Goal: Information Seeking & Learning: Check status

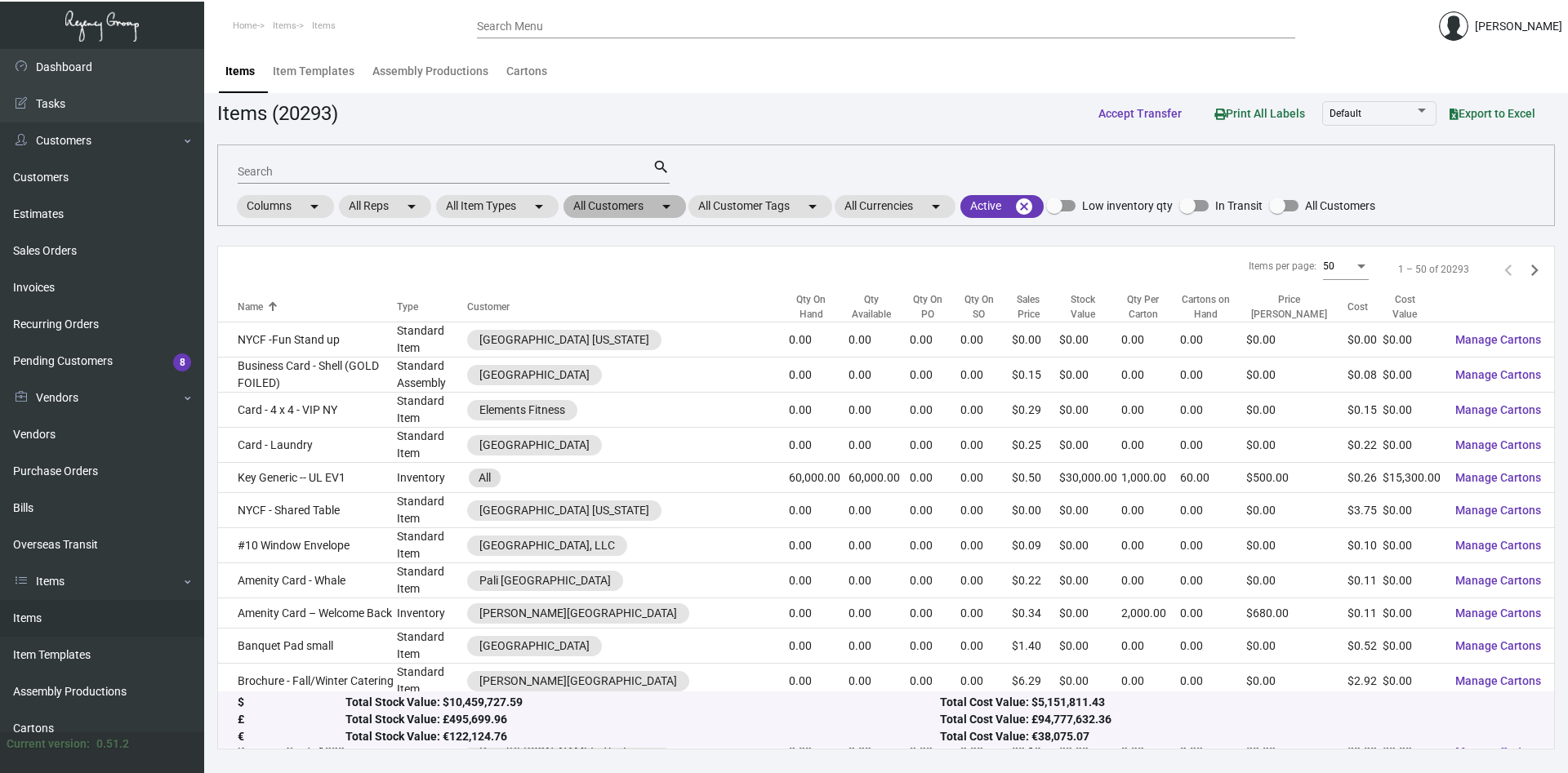
click at [655, 210] on mat-chip "All Customers arrow_drop_down" at bounding box center [625, 207] width 123 height 23
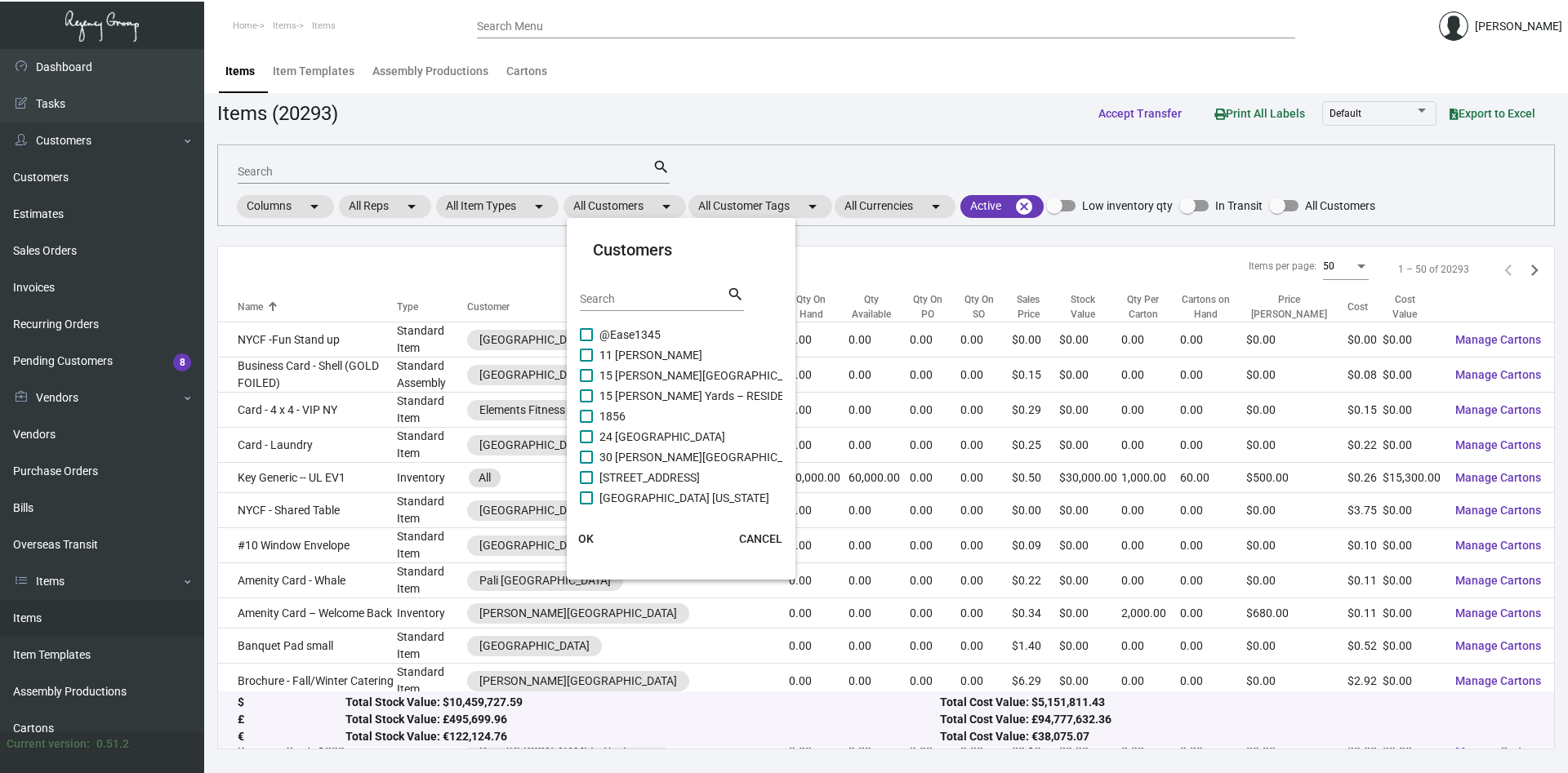
click at [656, 299] on input "Search" at bounding box center [652, 299] width 147 height 13
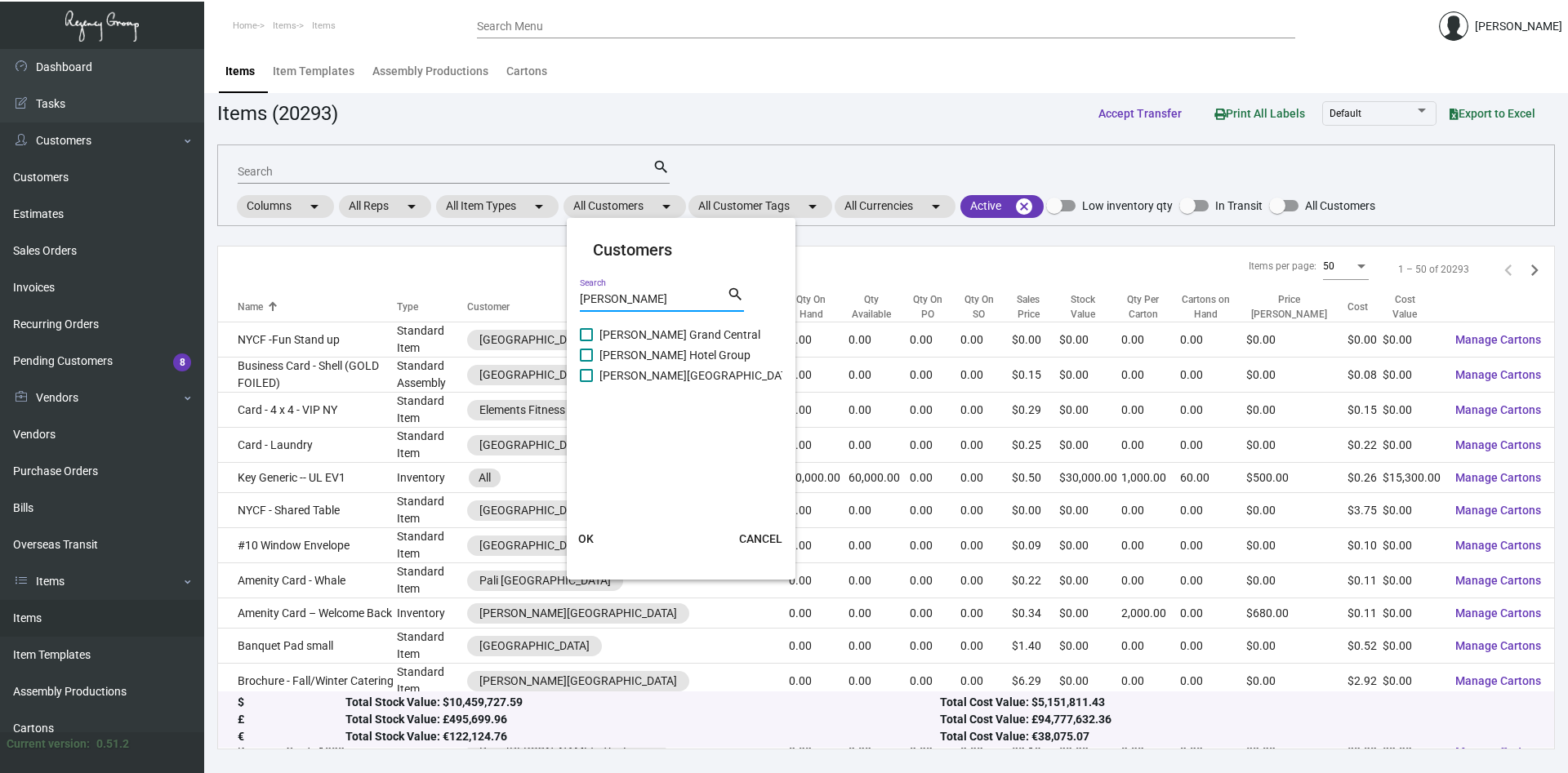
type input "[PERSON_NAME]"
click at [580, 378] on span at bounding box center [586, 375] width 13 height 13
click at [584, 379] on span at bounding box center [586, 375] width 13 height 13
click at [586, 382] on input "[PERSON_NAME][GEOGRAPHIC_DATA]" at bounding box center [586, 382] width 1 height 1
checkbox input "true"
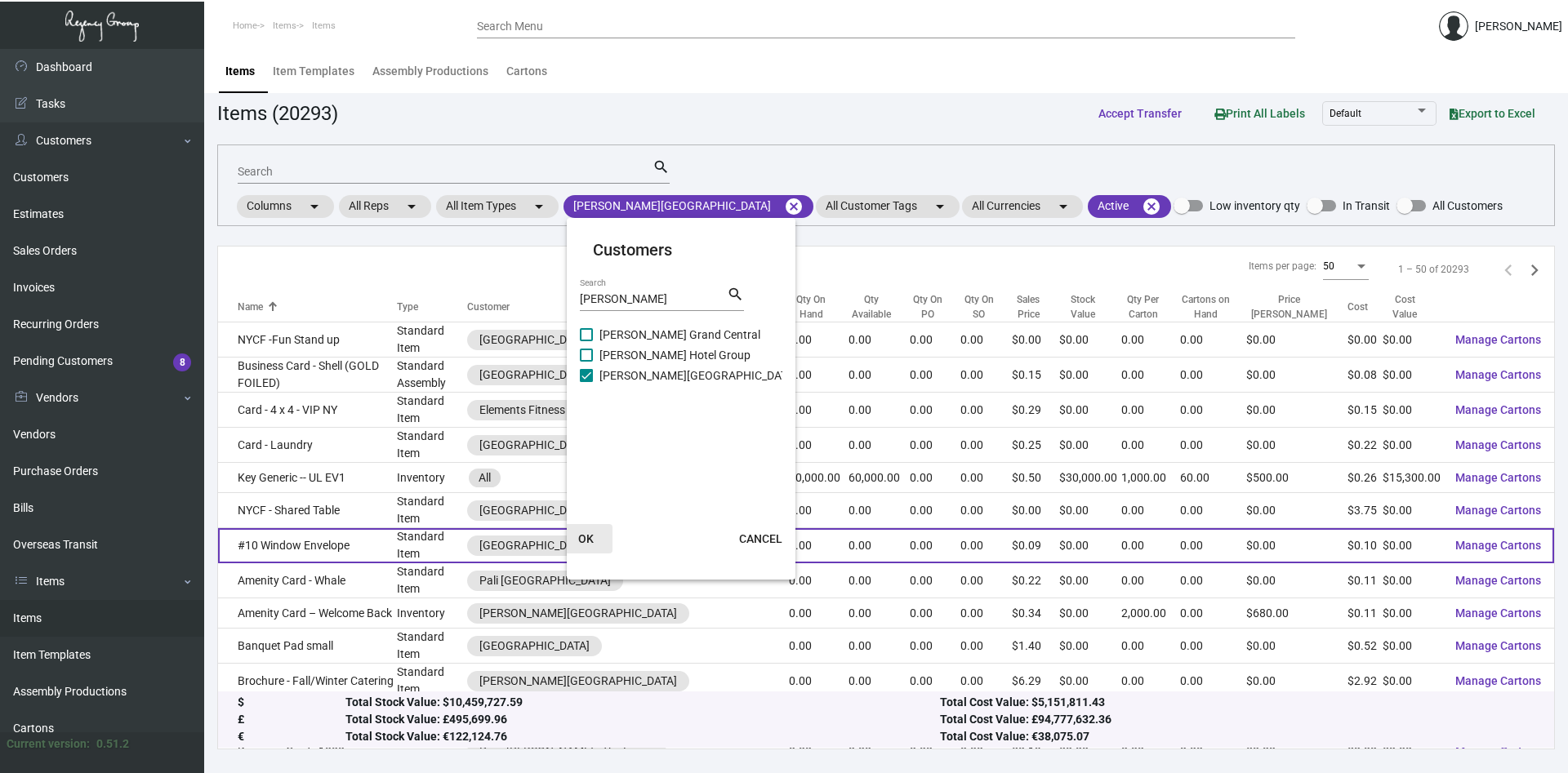
click at [581, 538] on span "OK" at bounding box center [586, 538] width 15 height 13
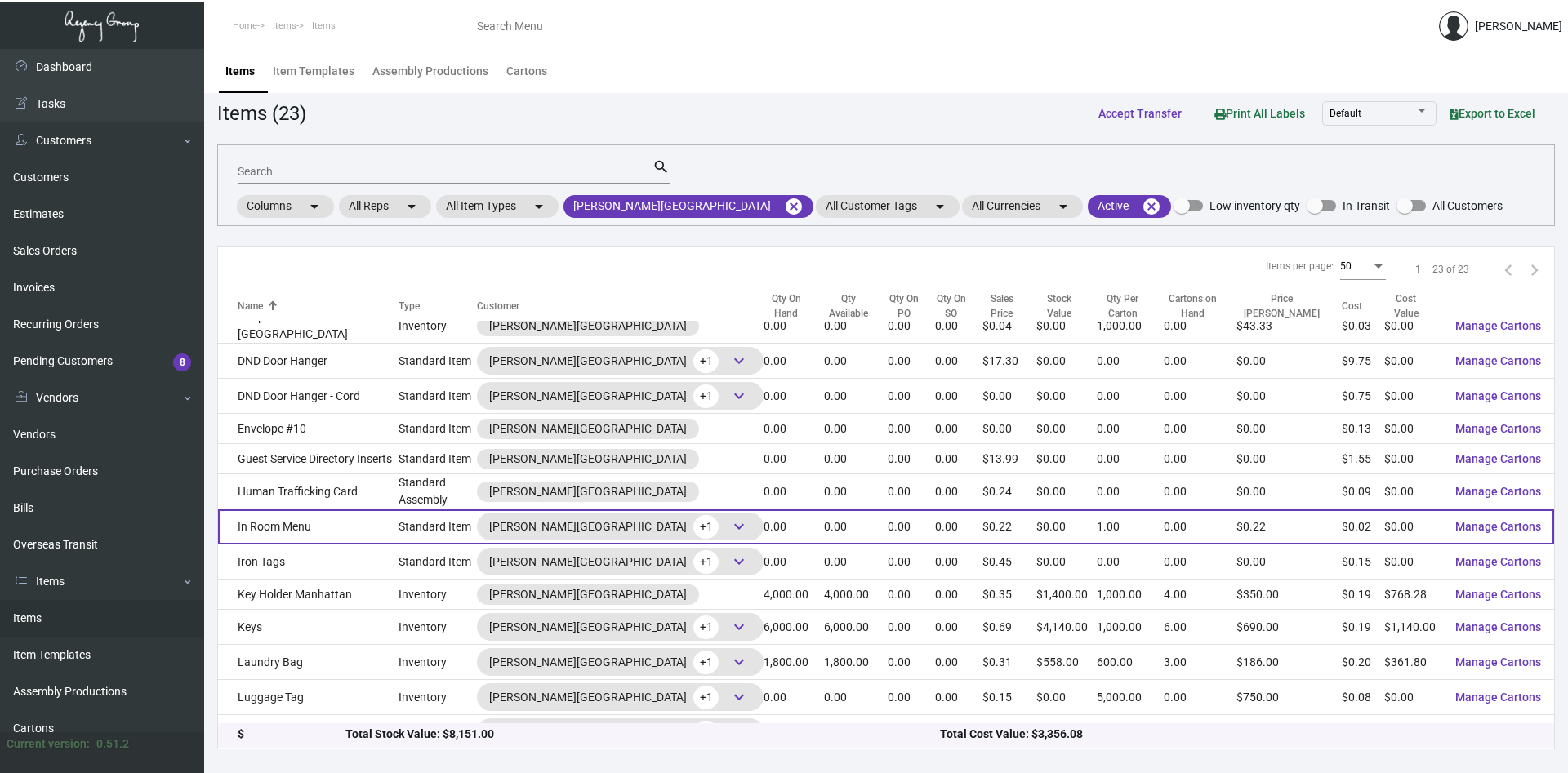
scroll to position [166, 0]
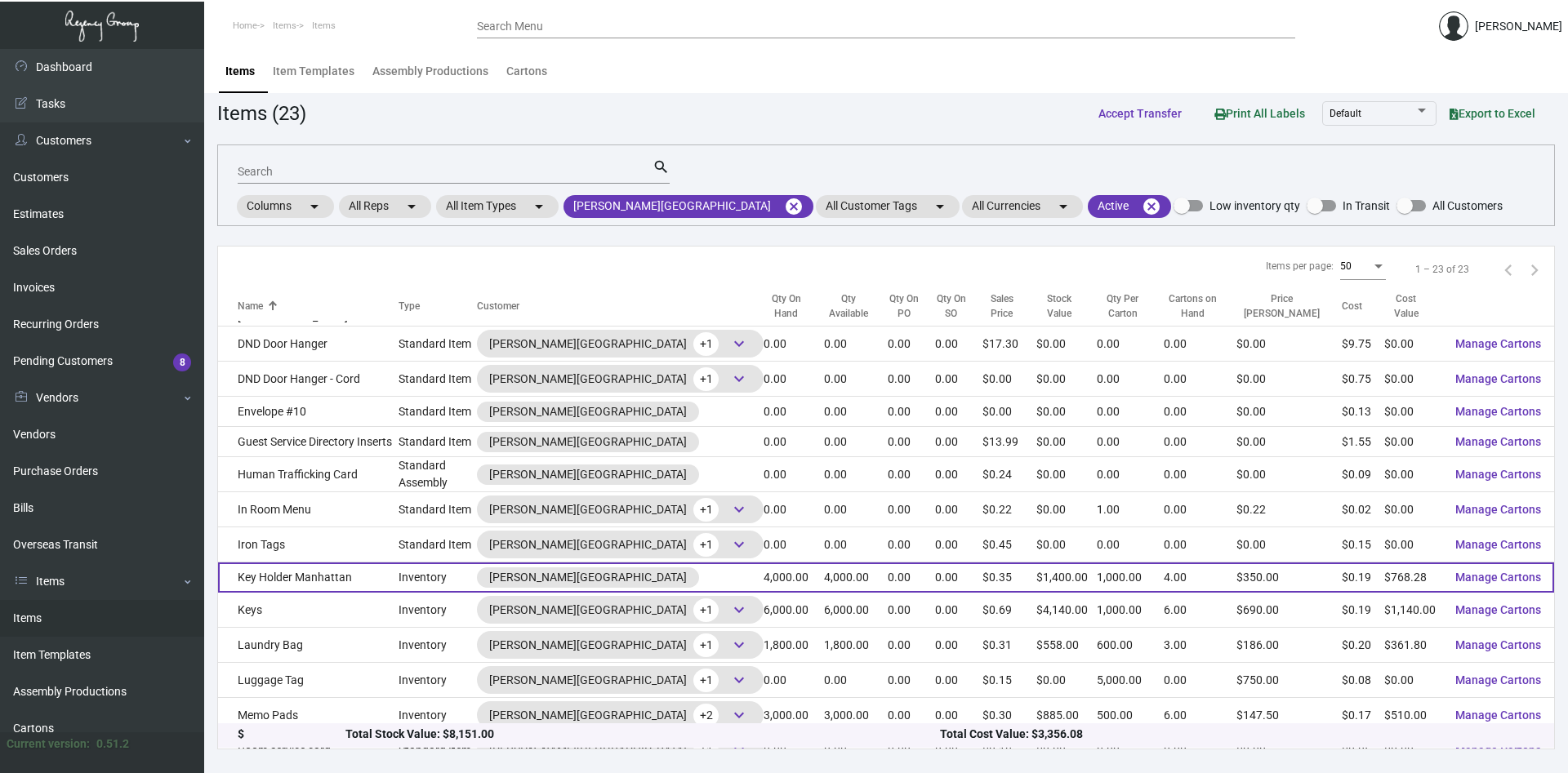
click at [309, 575] on td "Key Holder Manhattan" at bounding box center [308, 578] width 180 height 30
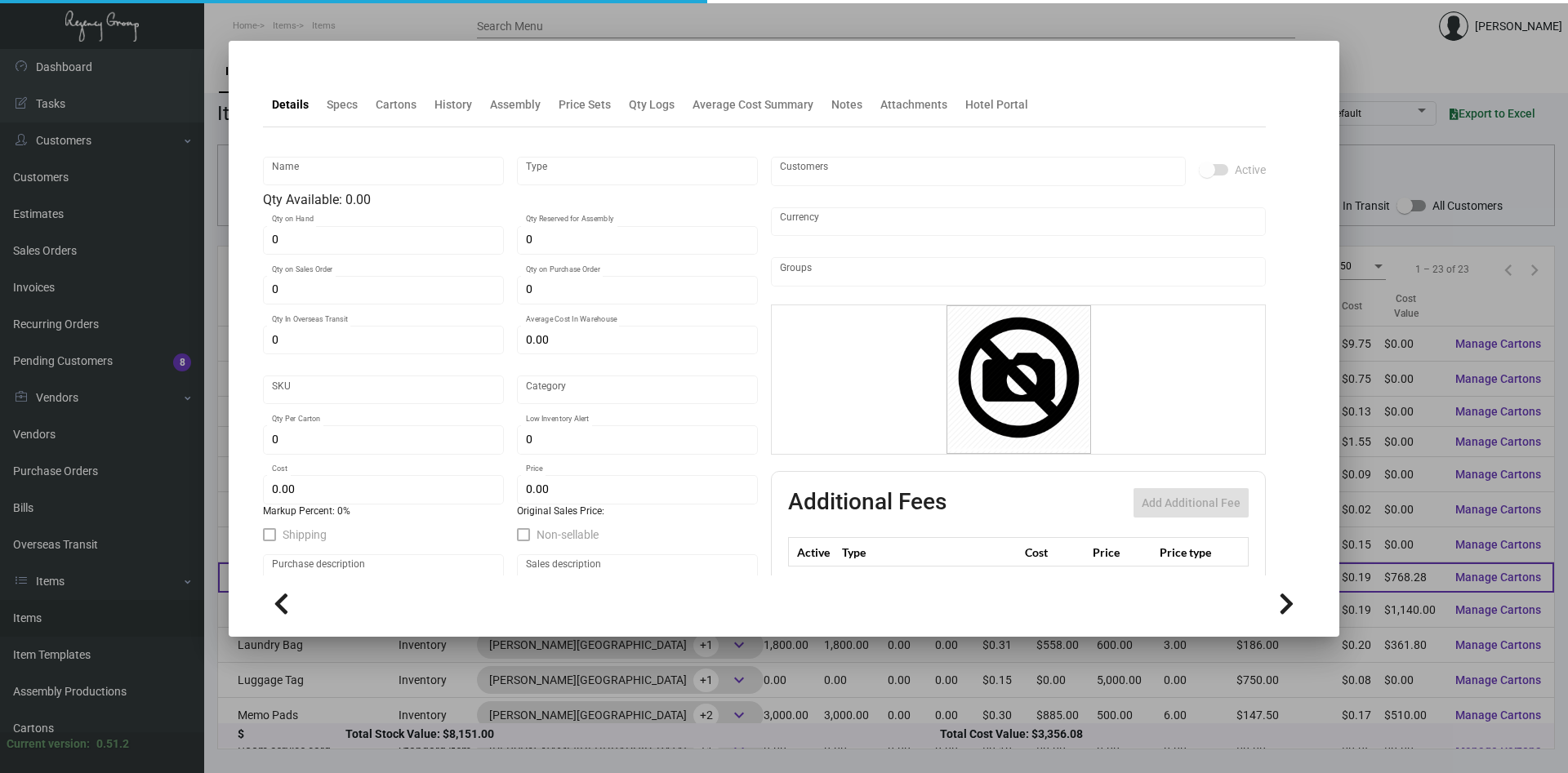
type input "Key Holder Manhattan"
type input "Inventory"
type input "4,000"
type input "$ 0.20441"
type input "1236"
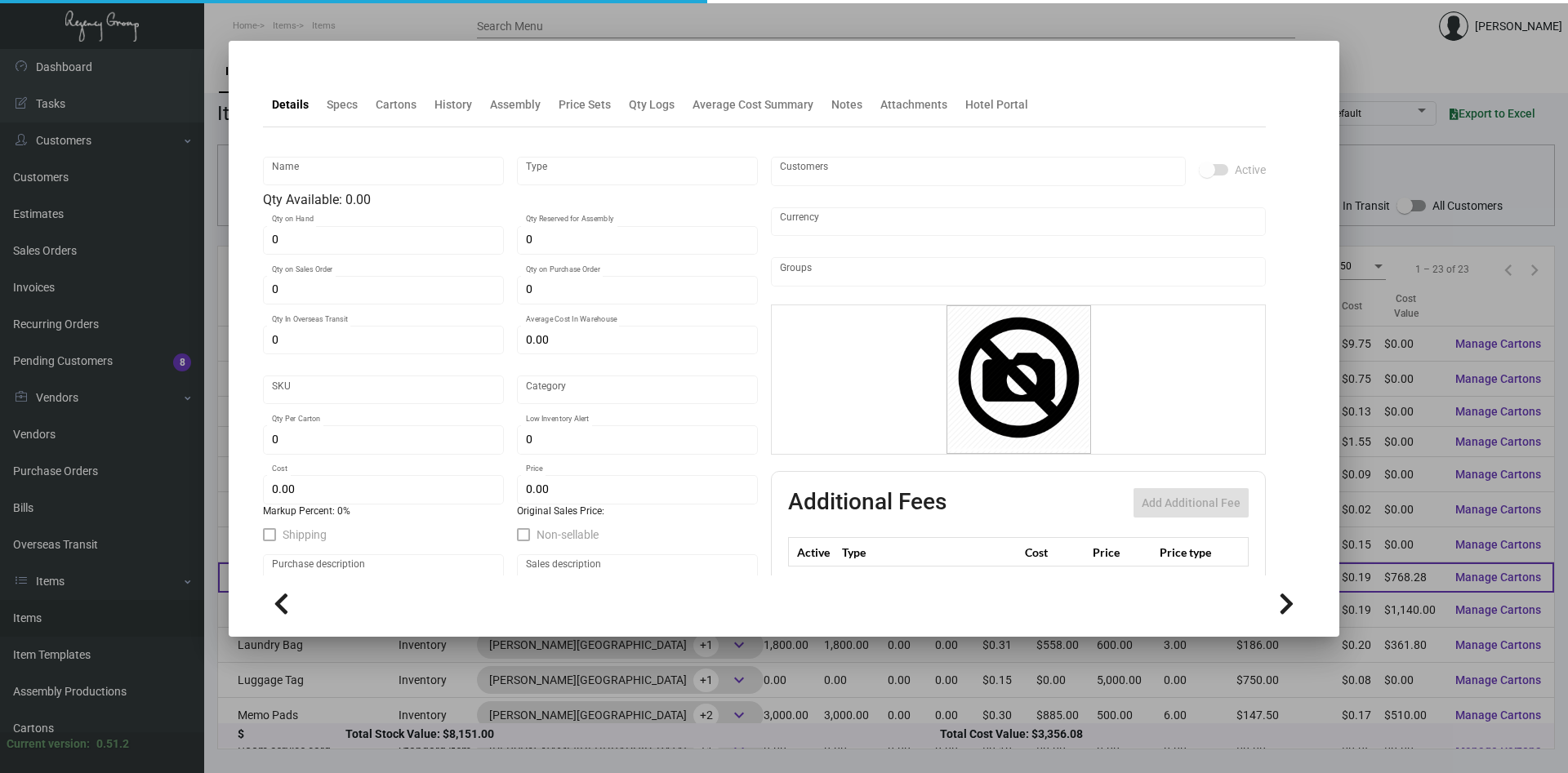
type input "Standard"
type input "1,000"
type input "$ 0.19207"
type input "$ 0.35"
type textarea "Key Holders: closed size 2.75x3-3/4, #100 white coated cover stock, printing 4/…"
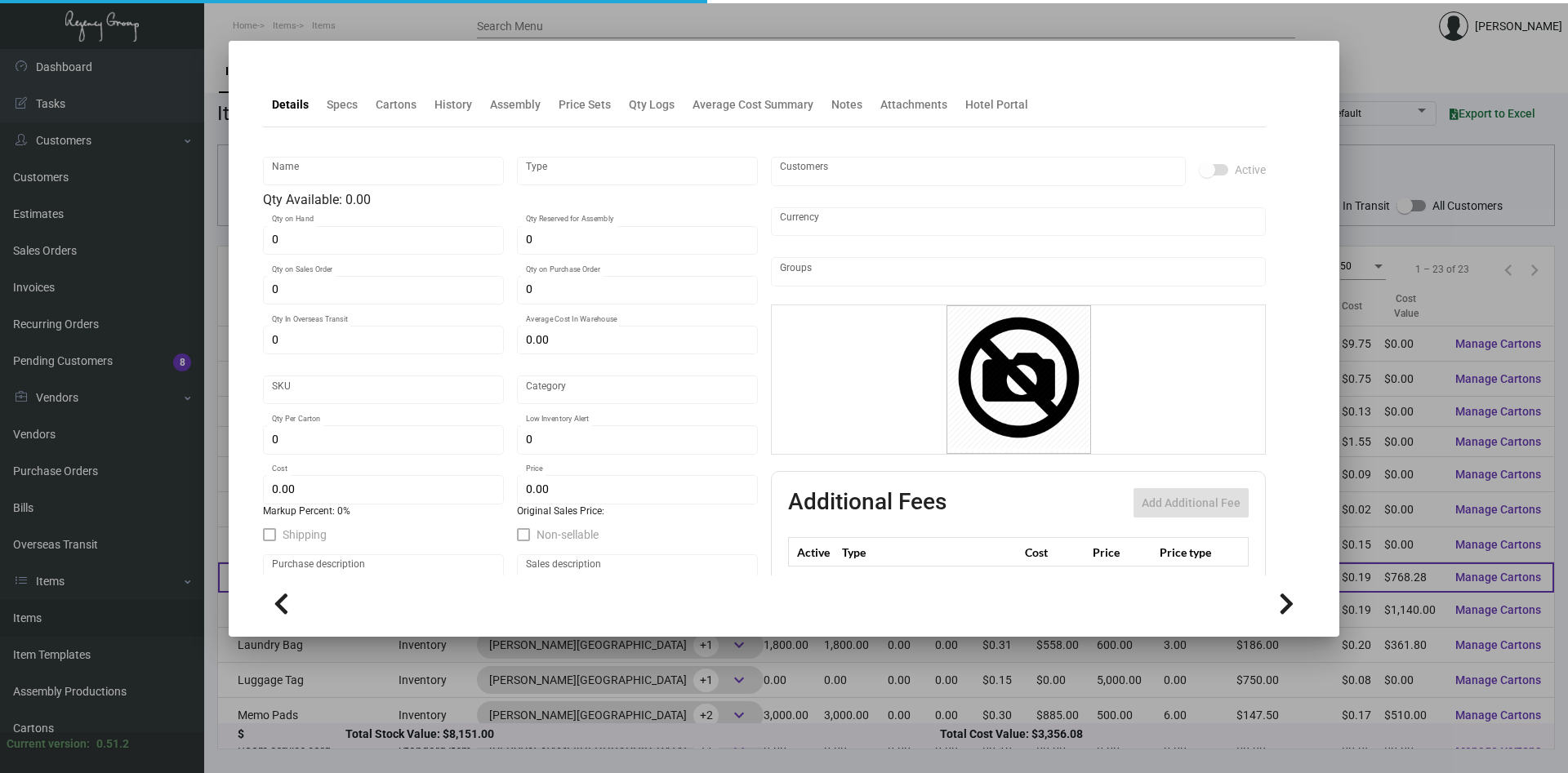
type textarea "Key Holders: closed size 2.75x3-3/4, #100 white coated cover stock, printing 4/…"
checkbox input "true"
type input "United States Dollar $"
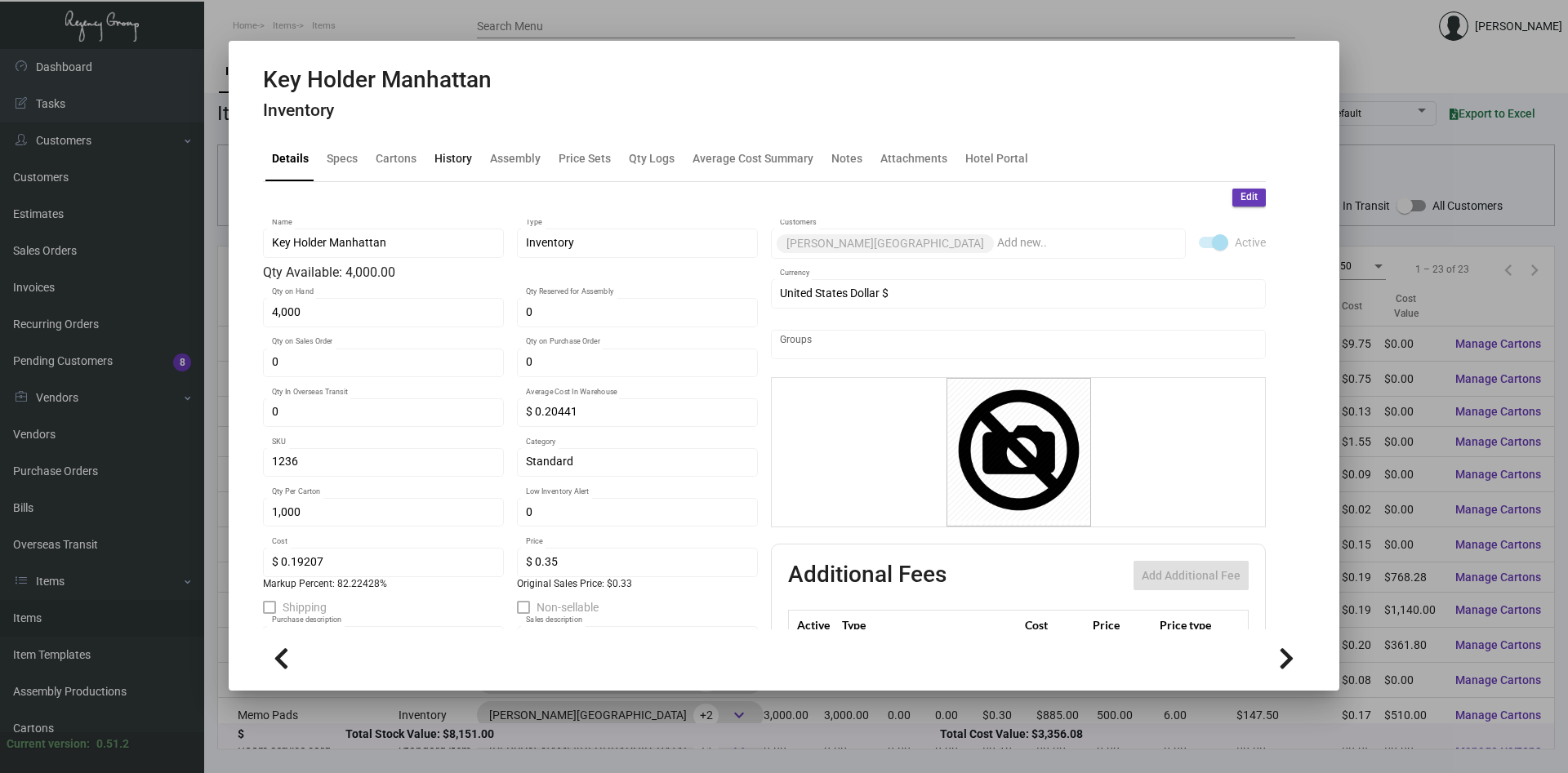
click at [461, 156] on div "History" at bounding box center [453, 158] width 37 height 17
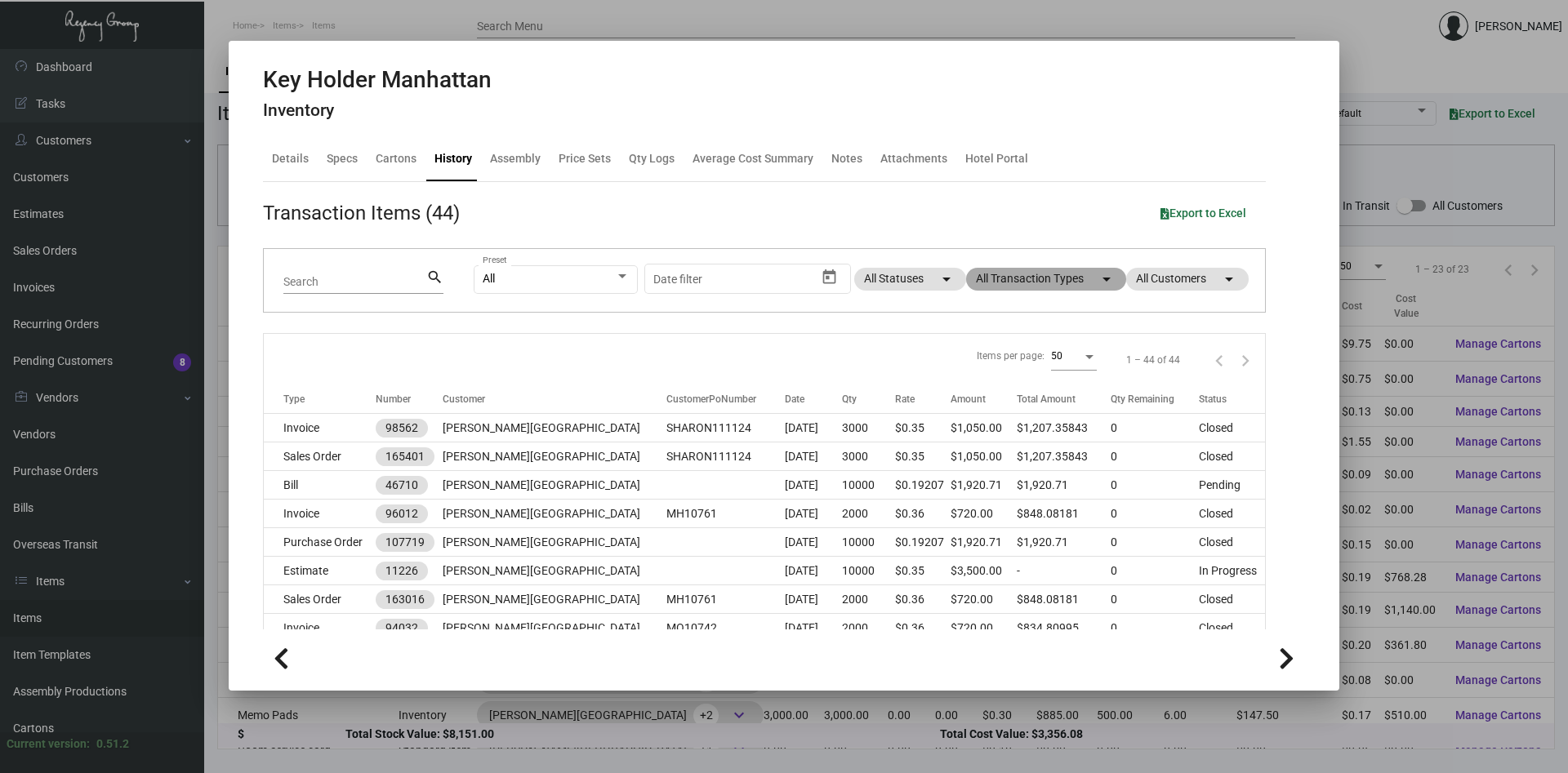
click at [1067, 286] on mat-chip "All Transaction Types arrow_drop_down" at bounding box center [1046, 279] width 160 height 23
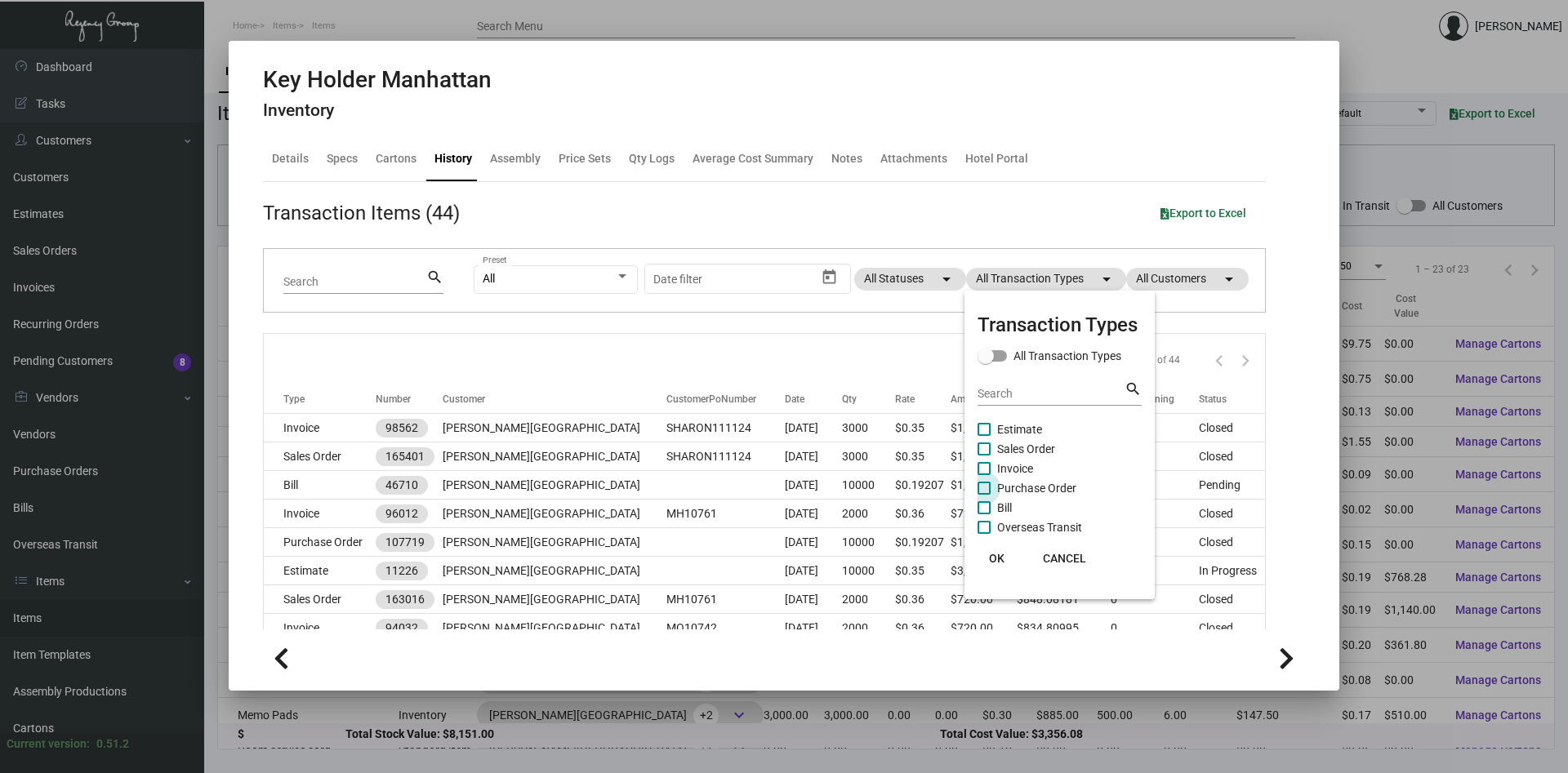
click at [1007, 489] on span "Purchase Order" at bounding box center [1036, 488] width 79 height 20
click at [984, 495] on input "Purchase Order" at bounding box center [983, 495] width 1 height 1
checkbox input "true"
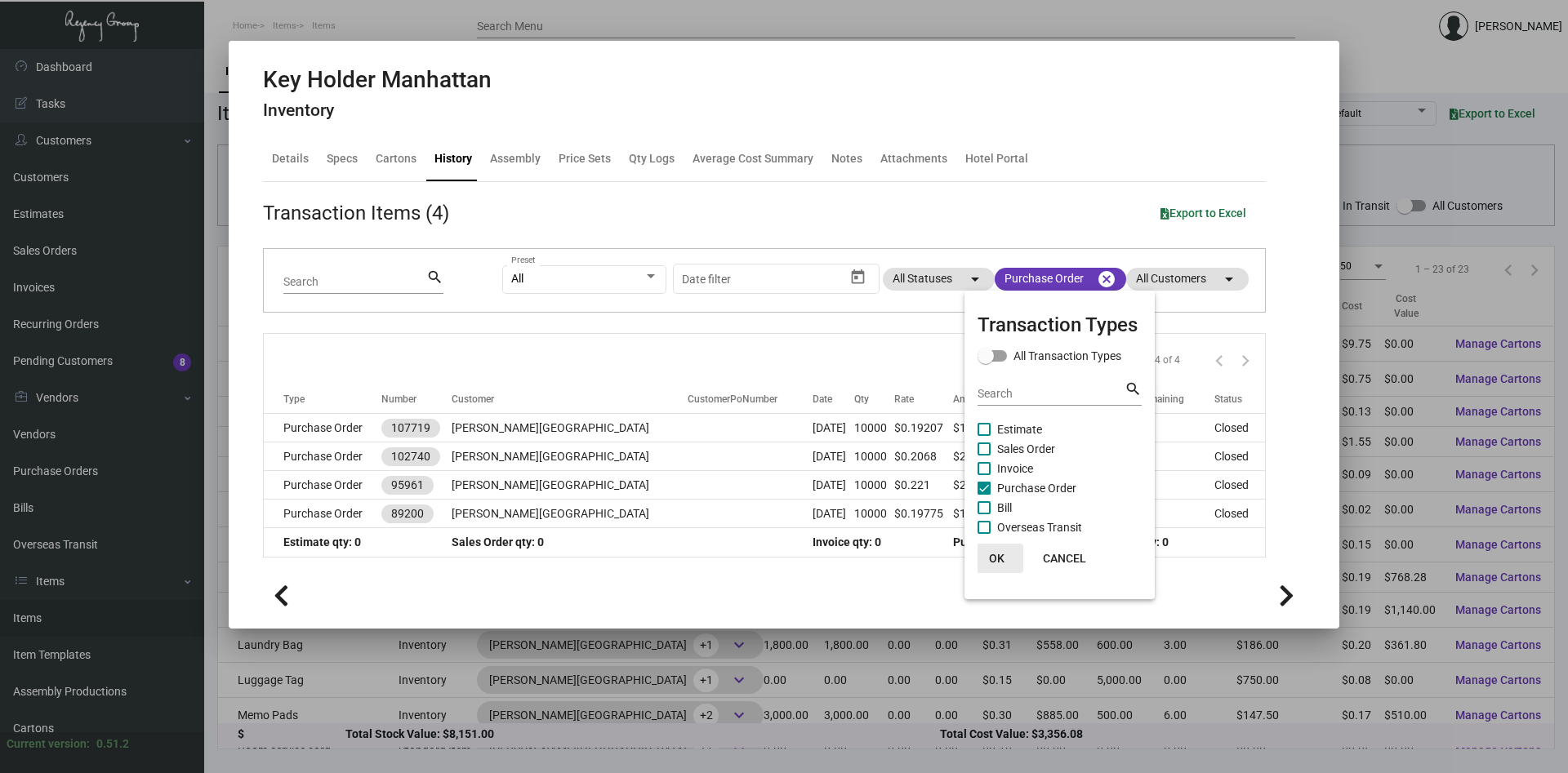
click at [993, 559] on span "OK" at bounding box center [996, 558] width 15 height 13
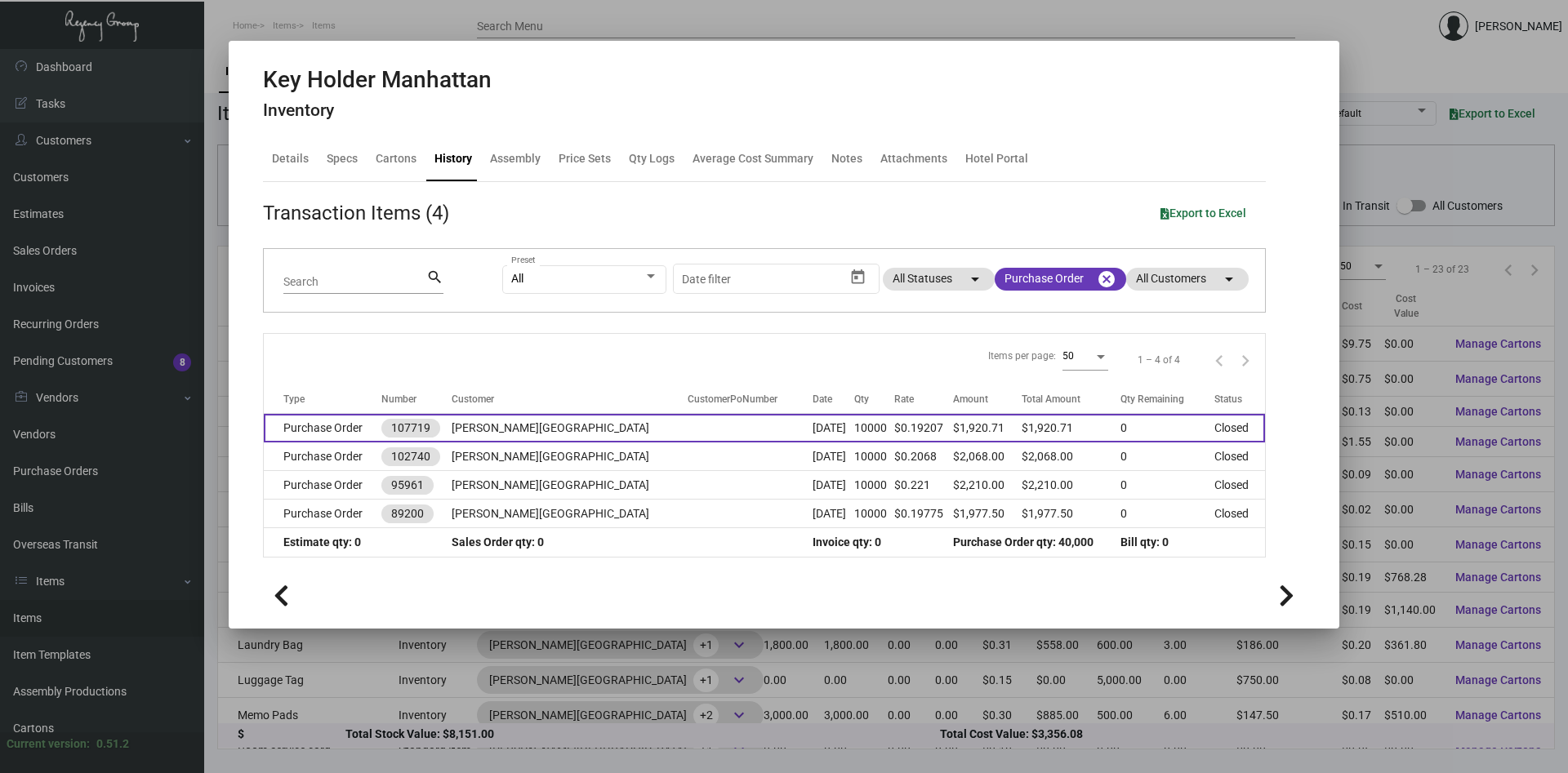
click at [553, 432] on td "[PERSON_NAME][GEOGRAPHIC_DATA]" at bounding box center [570, 428] width 236 height 28
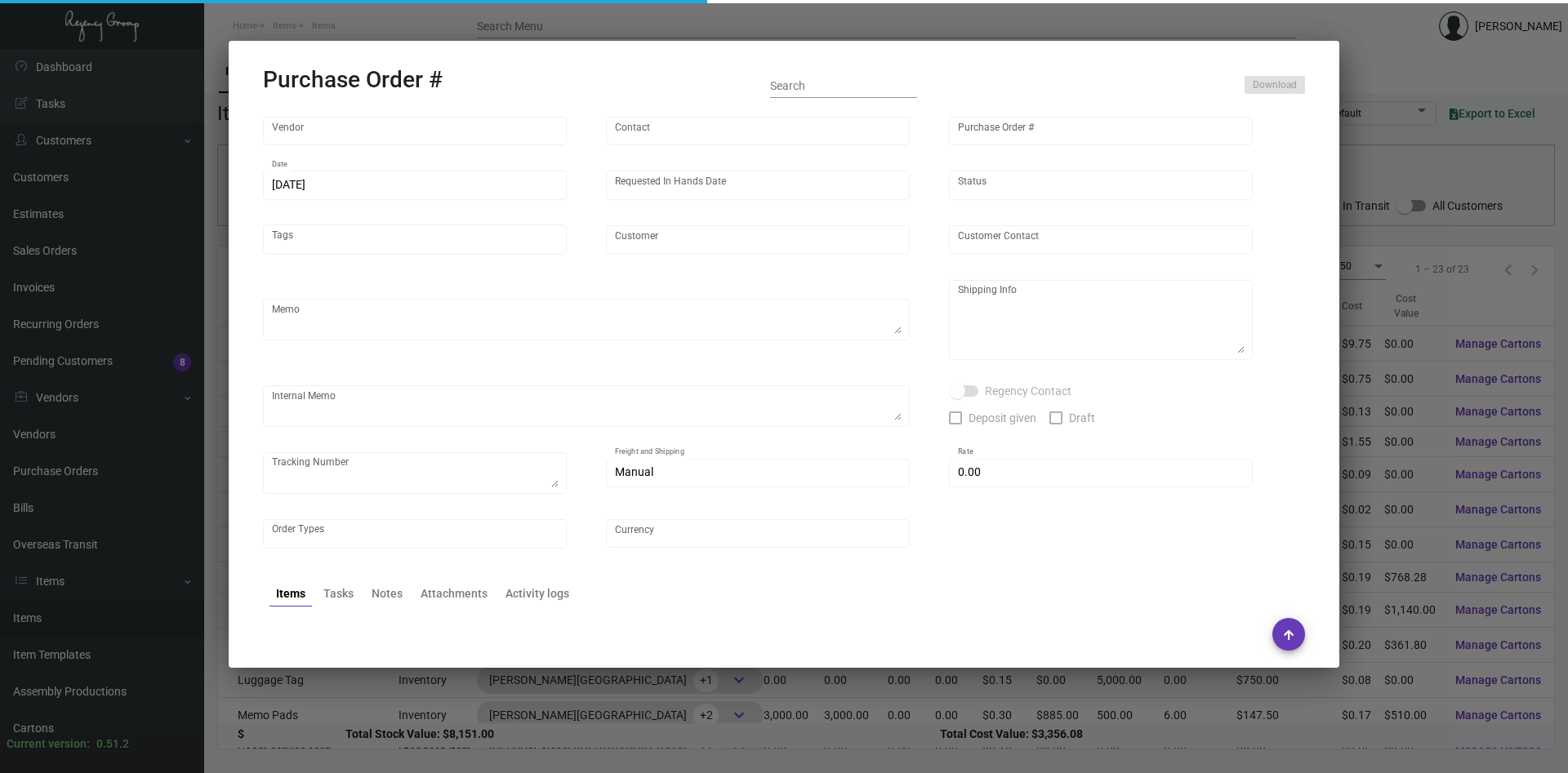
type input "Evergreen Manufacturing"
type input "[PERSON_NAME]"
type input "107719"
type input "[DATE]"
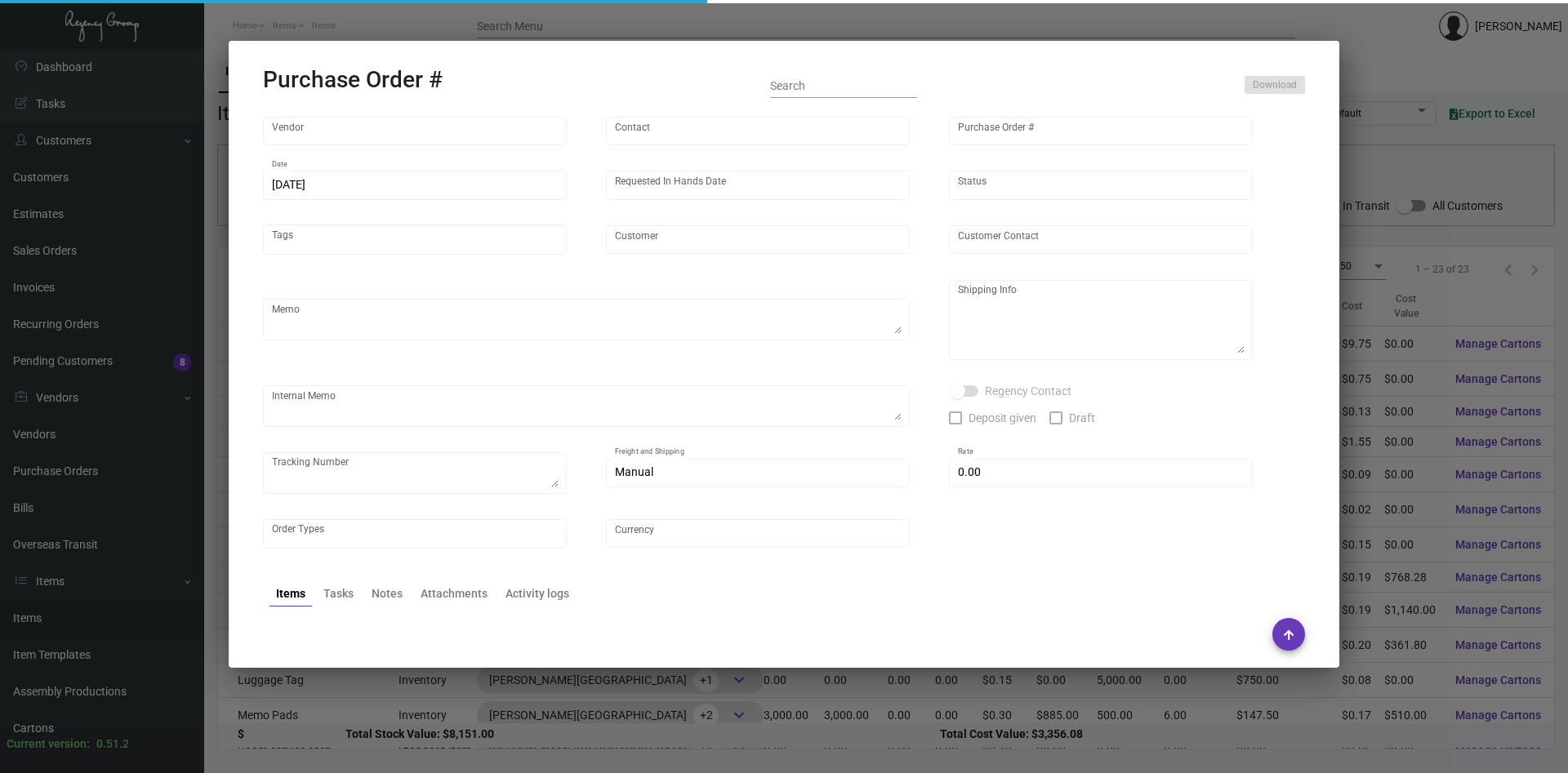
type input "[PERSON_NAME][GEOGRAPHIC_DATA]"
type textarea "PLEASE SEND PDF PROOFS TO OUR ART TEAM ; [EMAIL_ADDRESS][DOMAIN_NAME] WITH ME I…"
type textarea "Regency Group NJ - [PERSON_NAME] [STREET_ADDRESS]"
type textarea "10.9 - Vendor confirmation # is 33886 and the est. finish date is set for 10/30…"
checkbox input "true"
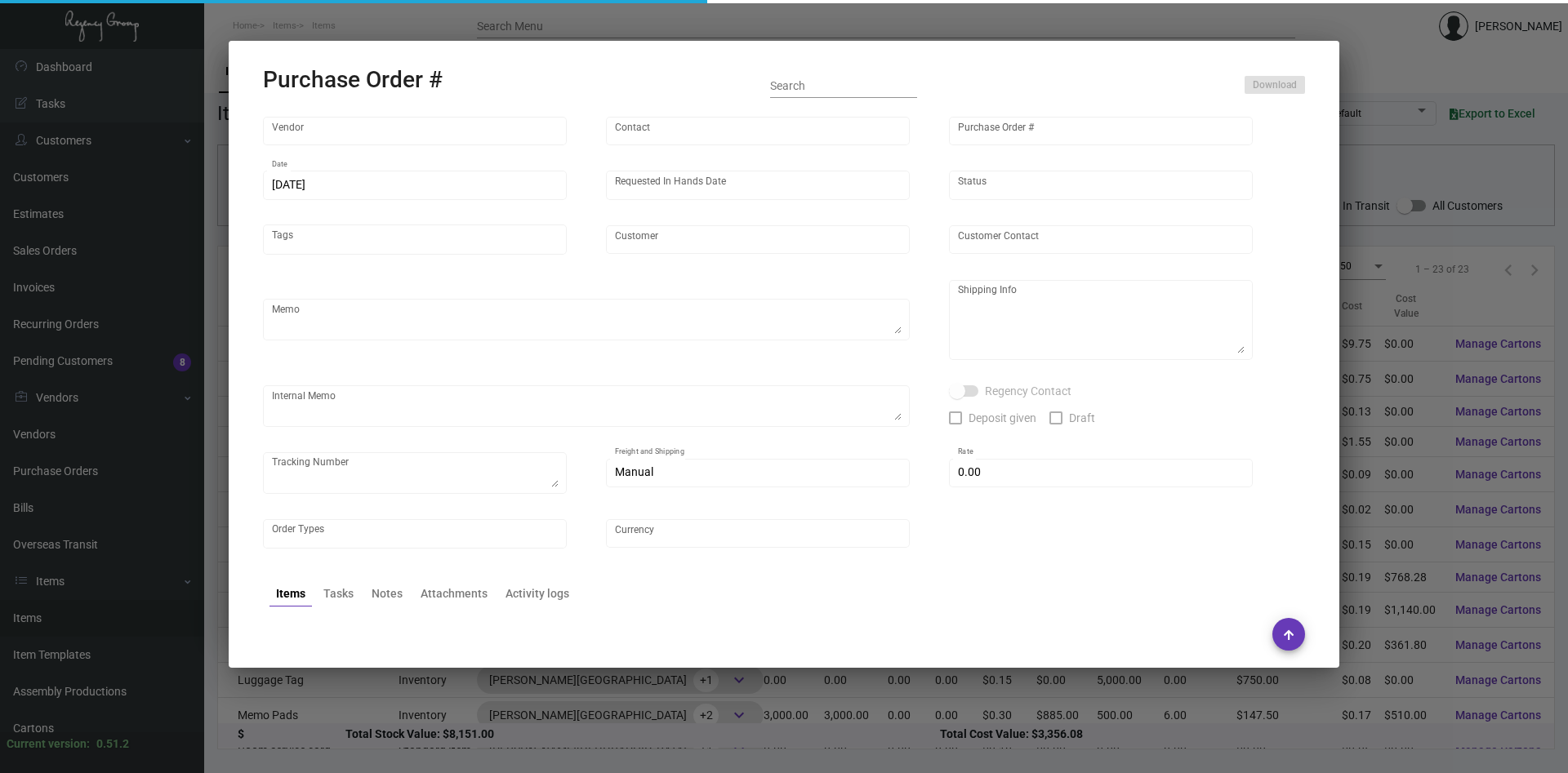
type input "$ 0.00"
type input "United States Dollar $"
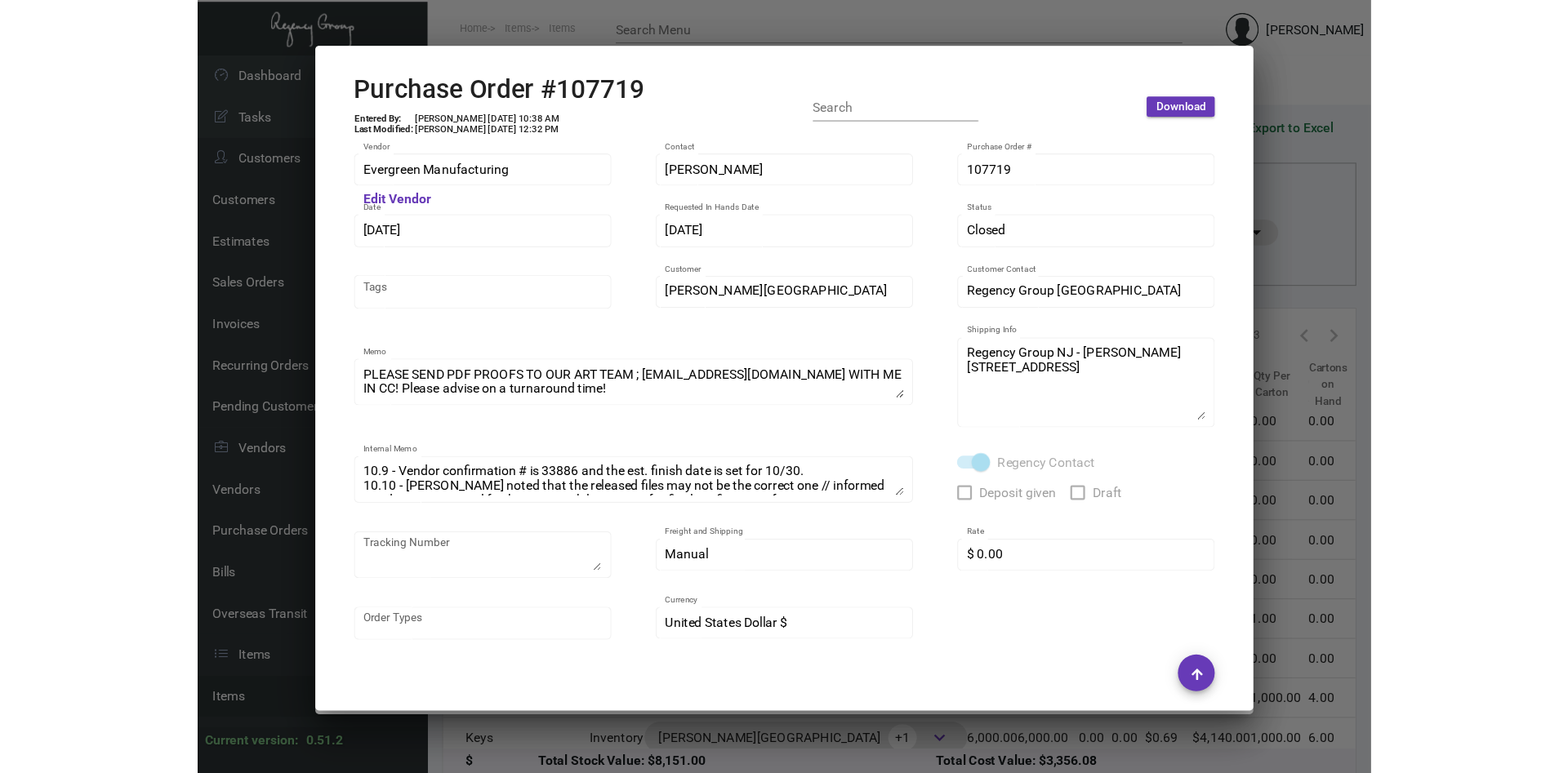
scroll to position [166, 0]
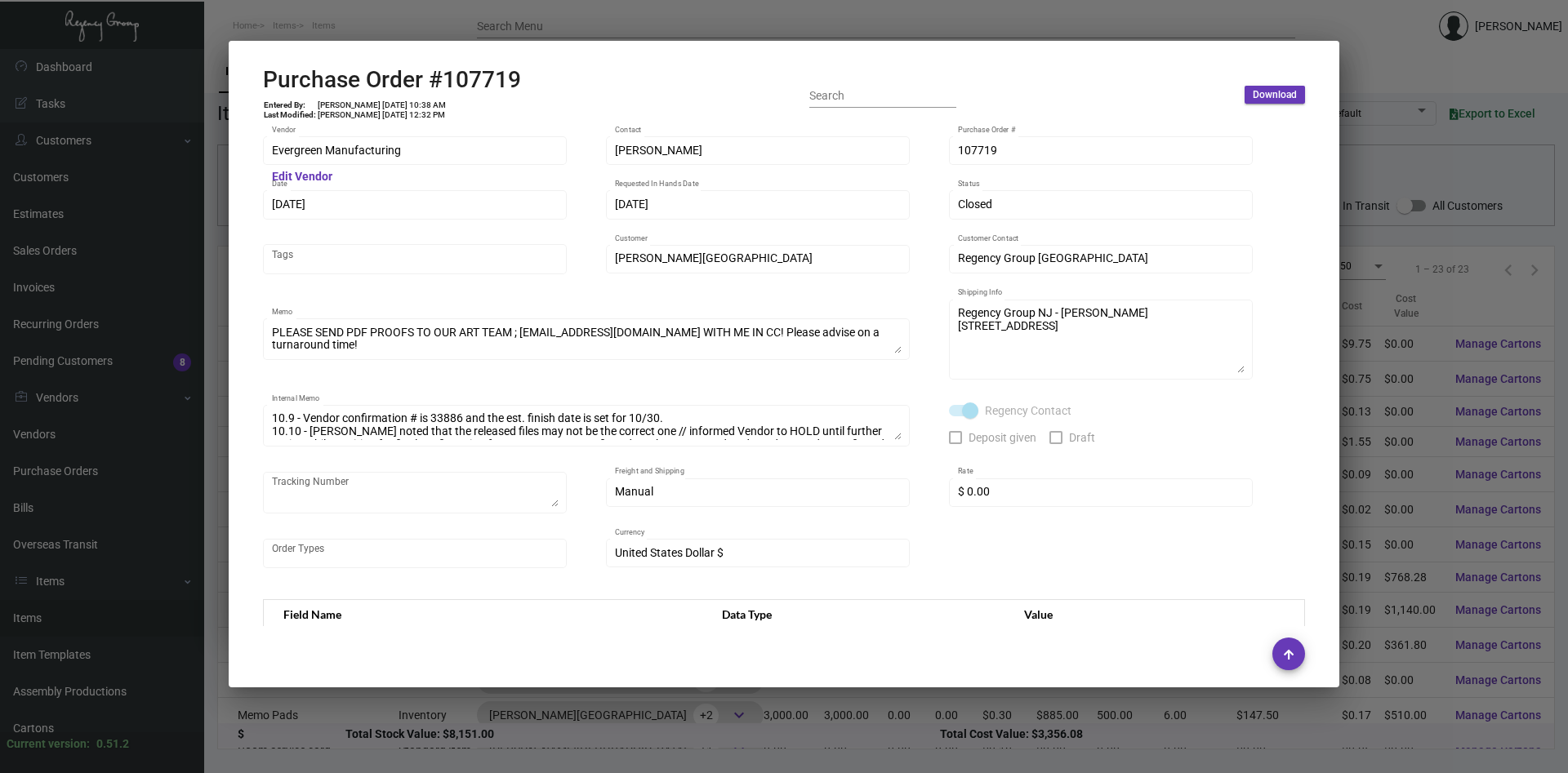
click at [1433, 365] on div at bounding box center [784, 386] width 1568 height 773
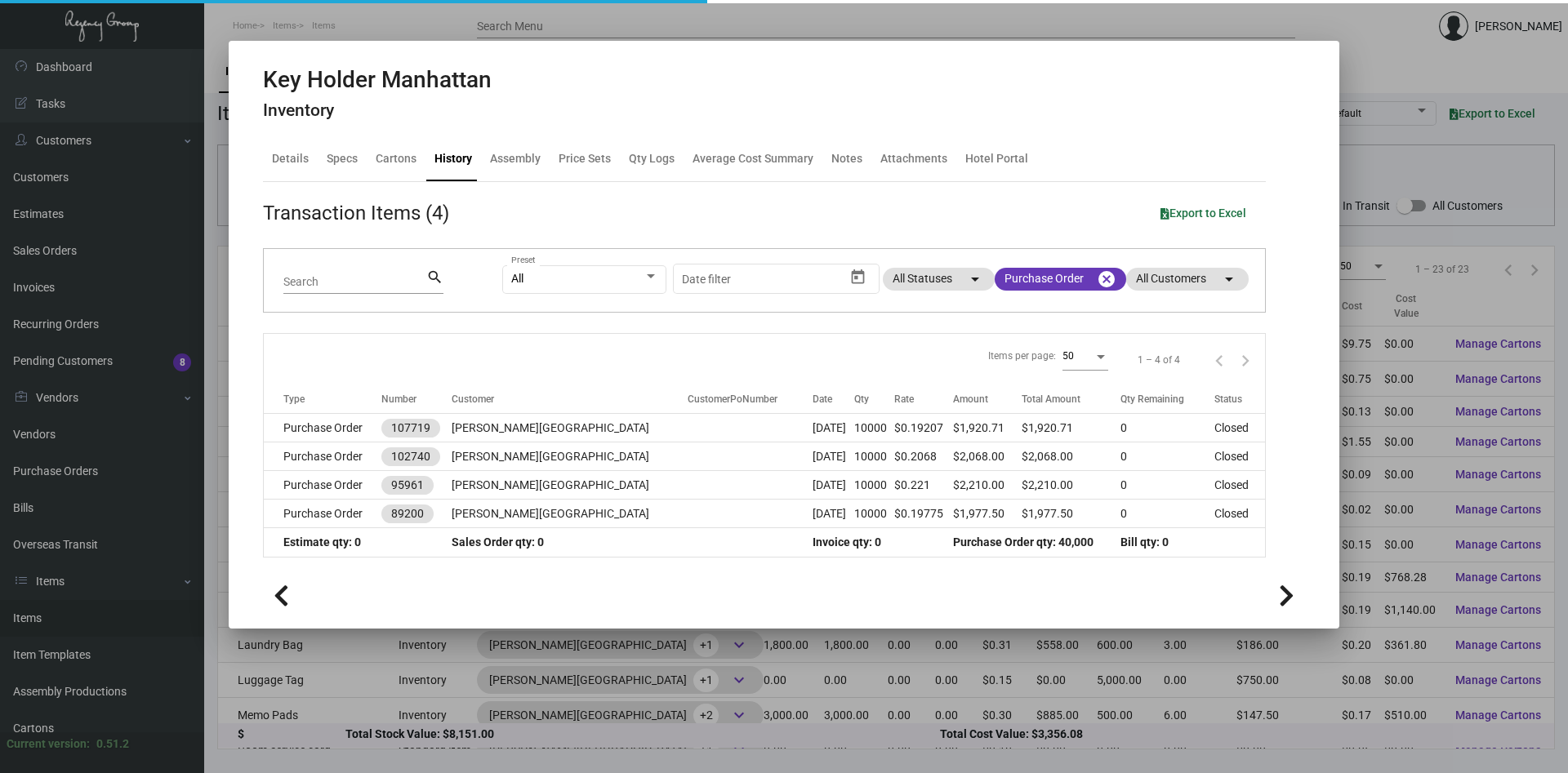
click at [1421, 366] on div at bounding box center [784, 386] width 1568 height 773
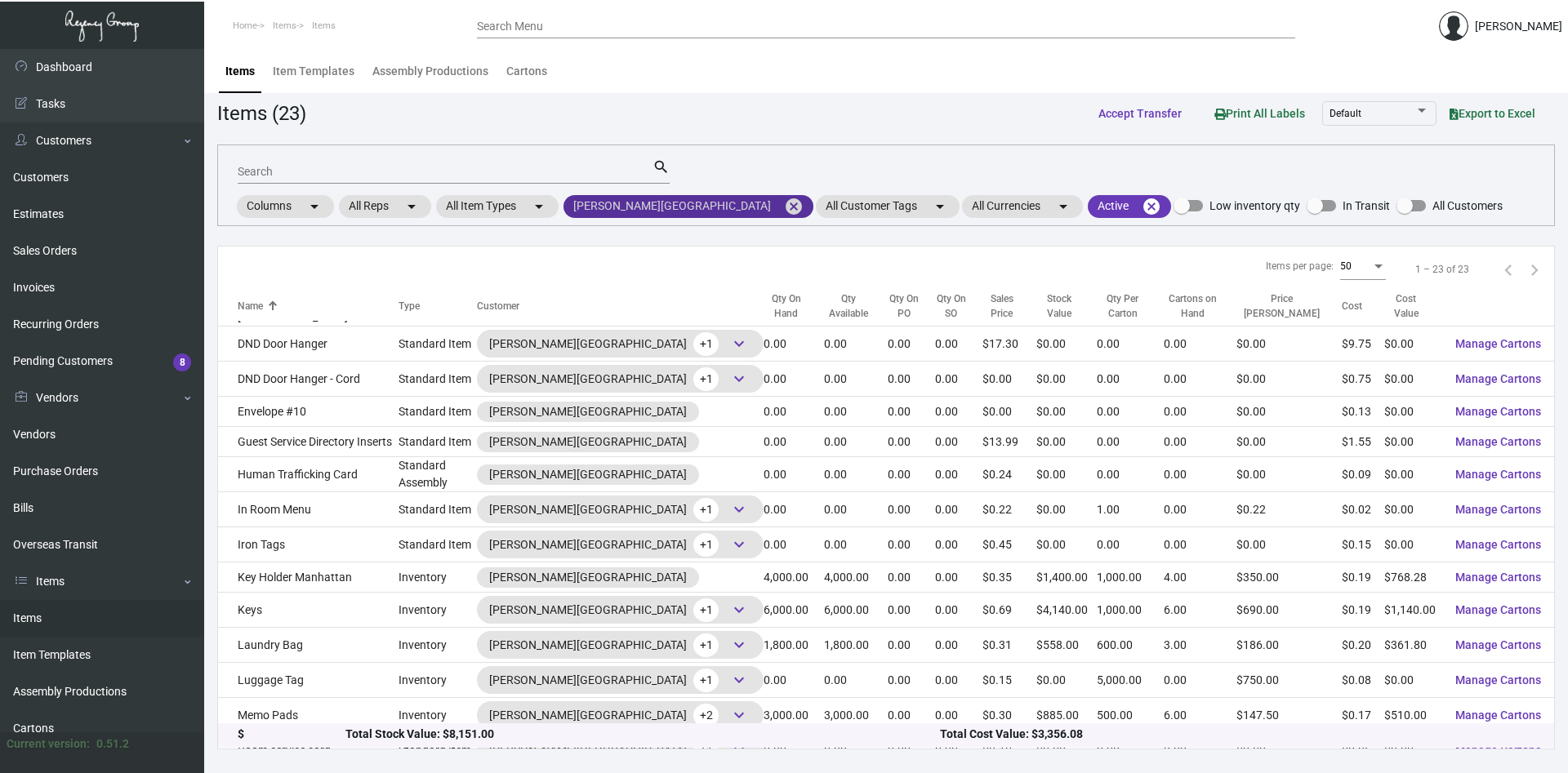
click at [784, 204] on mat-icon "cancel" at bounding box center [794, 206] width 20 height 20
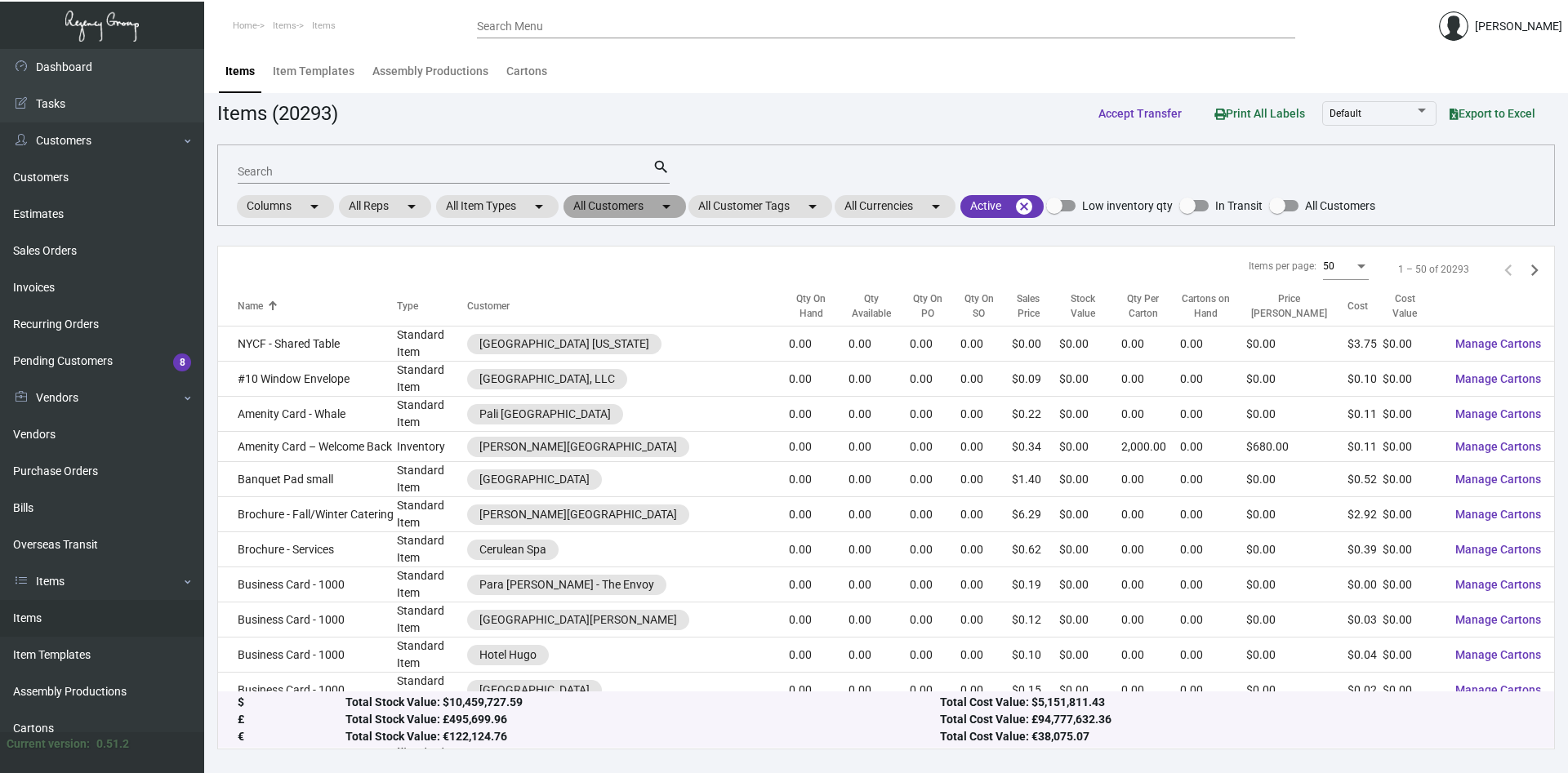
click at [657, 206] on mat-chip "All Customers arrow_drop_down" at bounding box center [625, 207] width 123 height 23
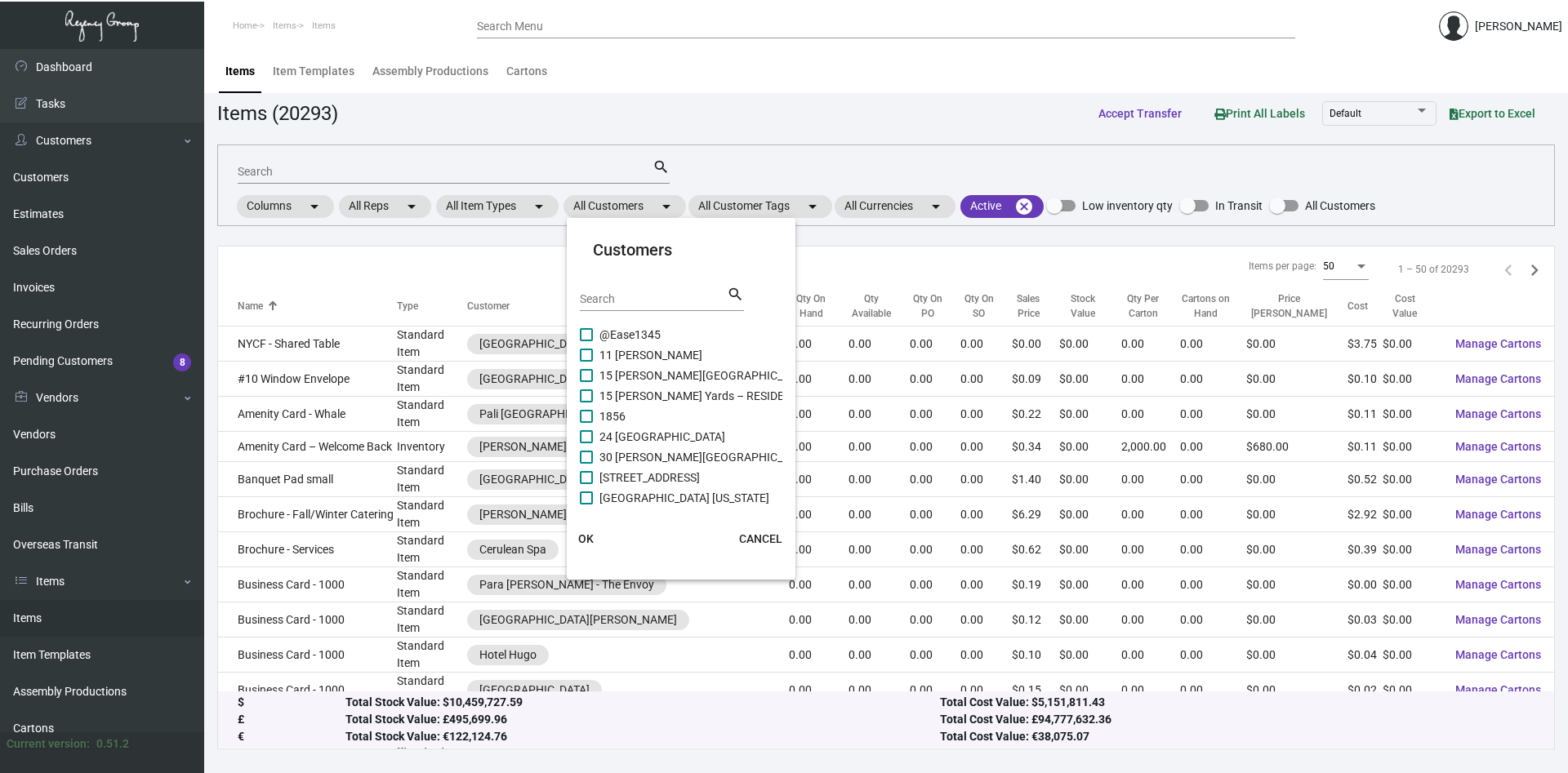
click at [668, 301] on input "Search" at bounding box center [652, 299] width 147 height 13
type input "millennium"
click at [658, 394] on span "[GEOGRAPHIC_DATA][US_STATE]" at bounding box center [683, 396] width 167 height 20
click at [587, 402] on input "[GEOGRAPHIC_DATA][US_STATE]" at bounding box center [586, 402] width 1 height 1
checkbox input "true"
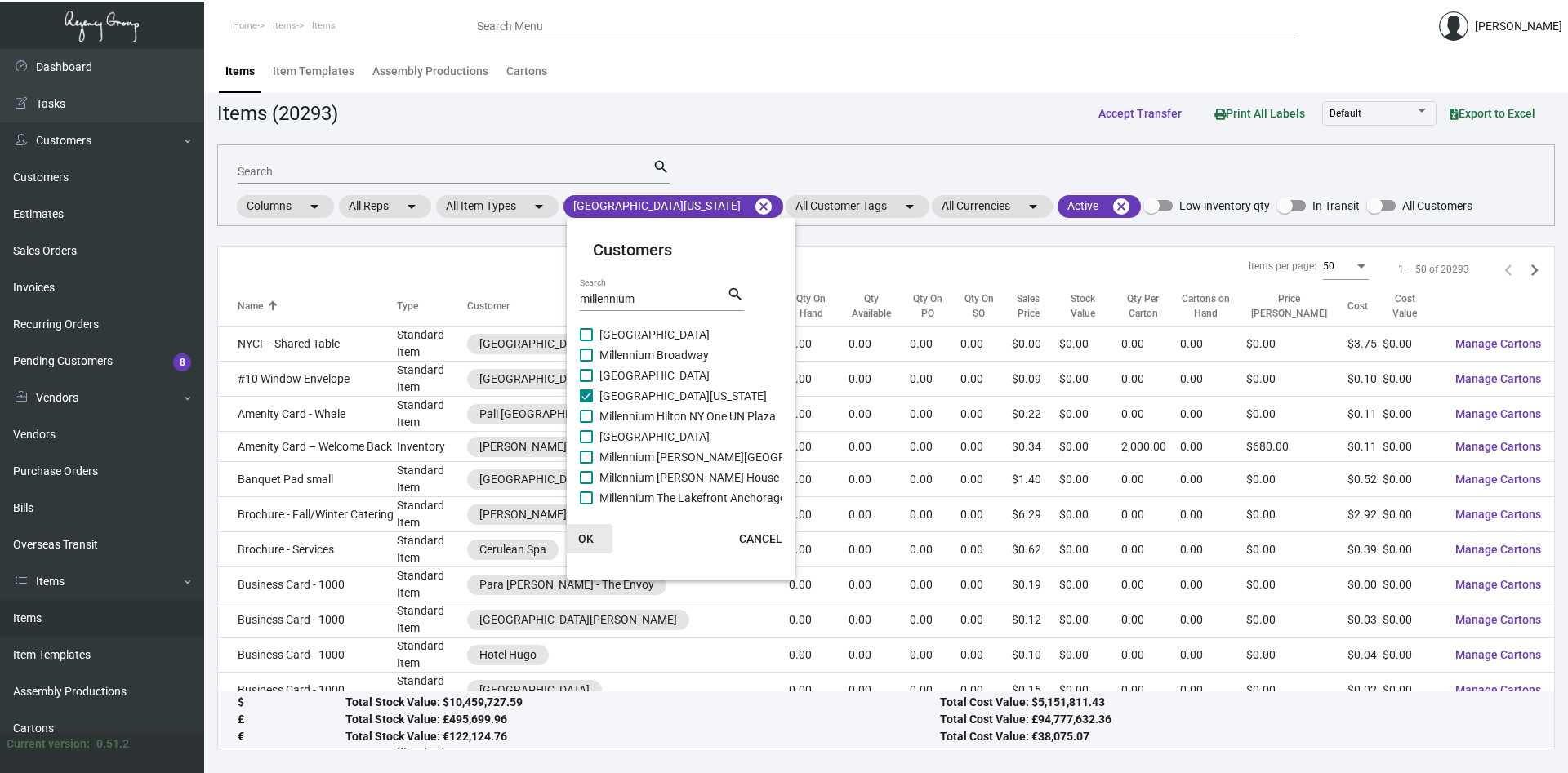
click at [588, 538] on span "OK" at bounding box center [586, 538] width 15 height 13
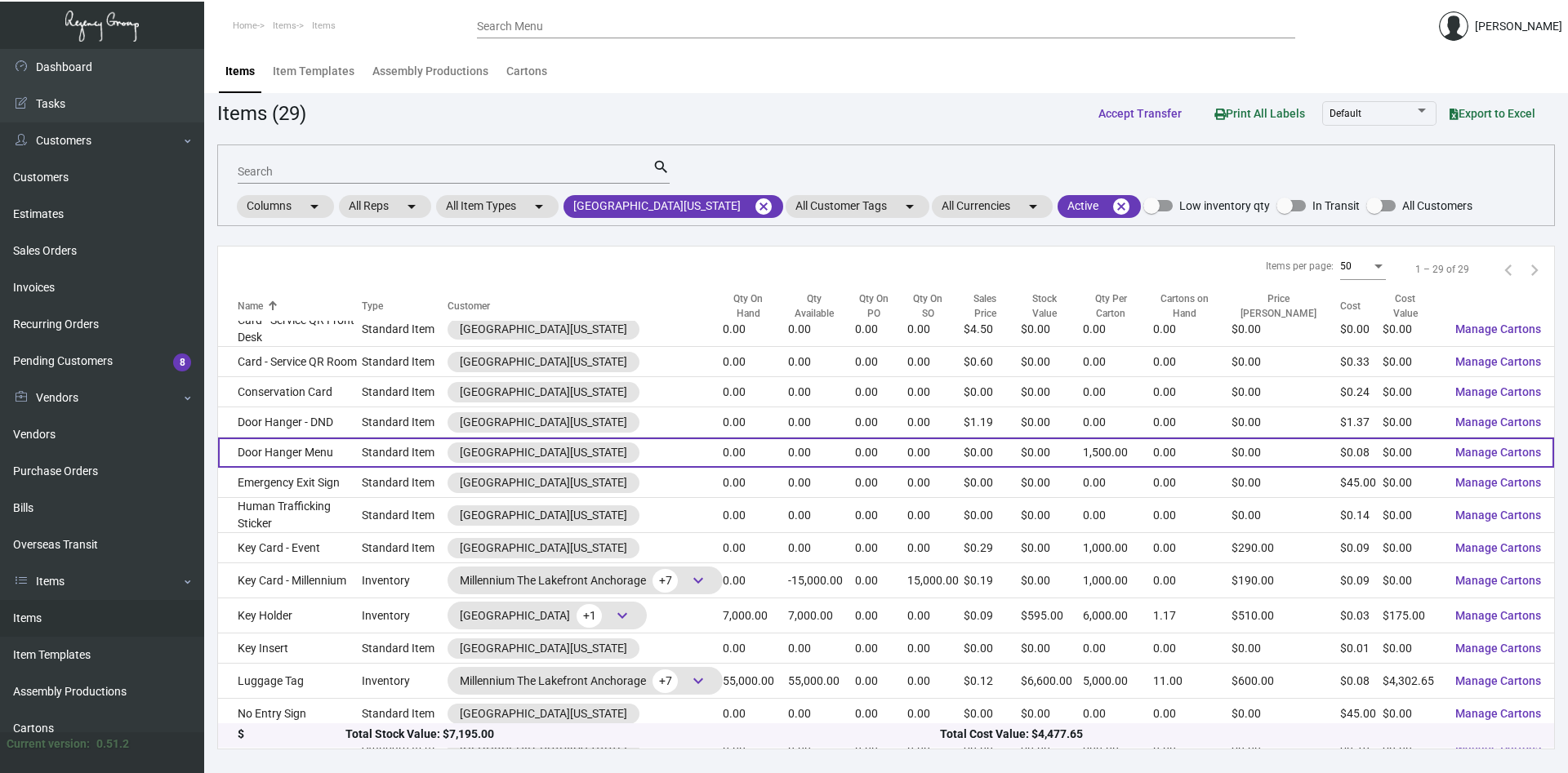
click at [271, 451] on td "Door Hanger Menu" at bounding box center [290, 452] width 144 height 30
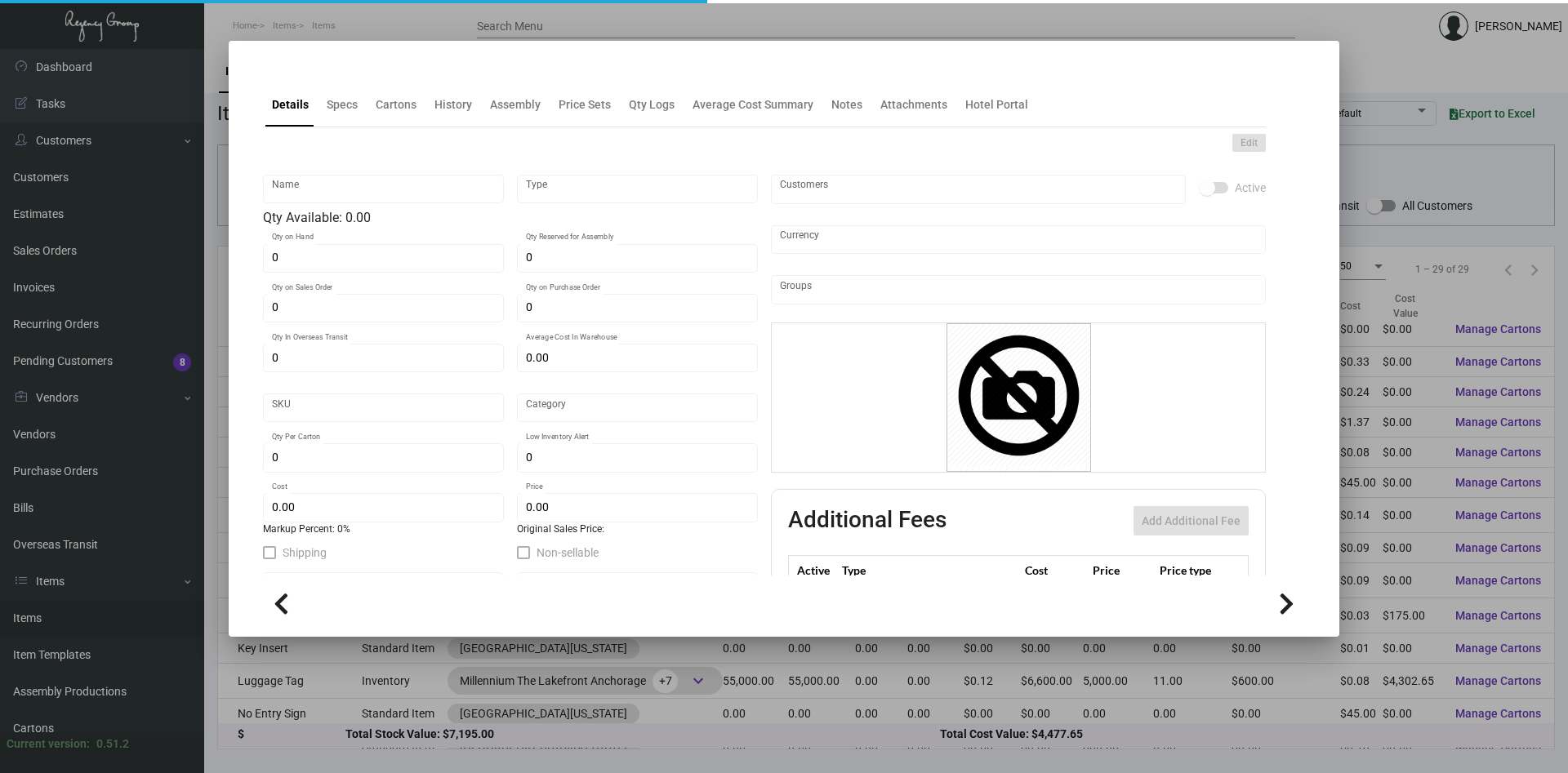
type input "Door Hanger Menu"
type input "Standard Item"
type input "$ 0.00"
type input "MDNY-Door Hanger Menu-50"
type input "Standard"
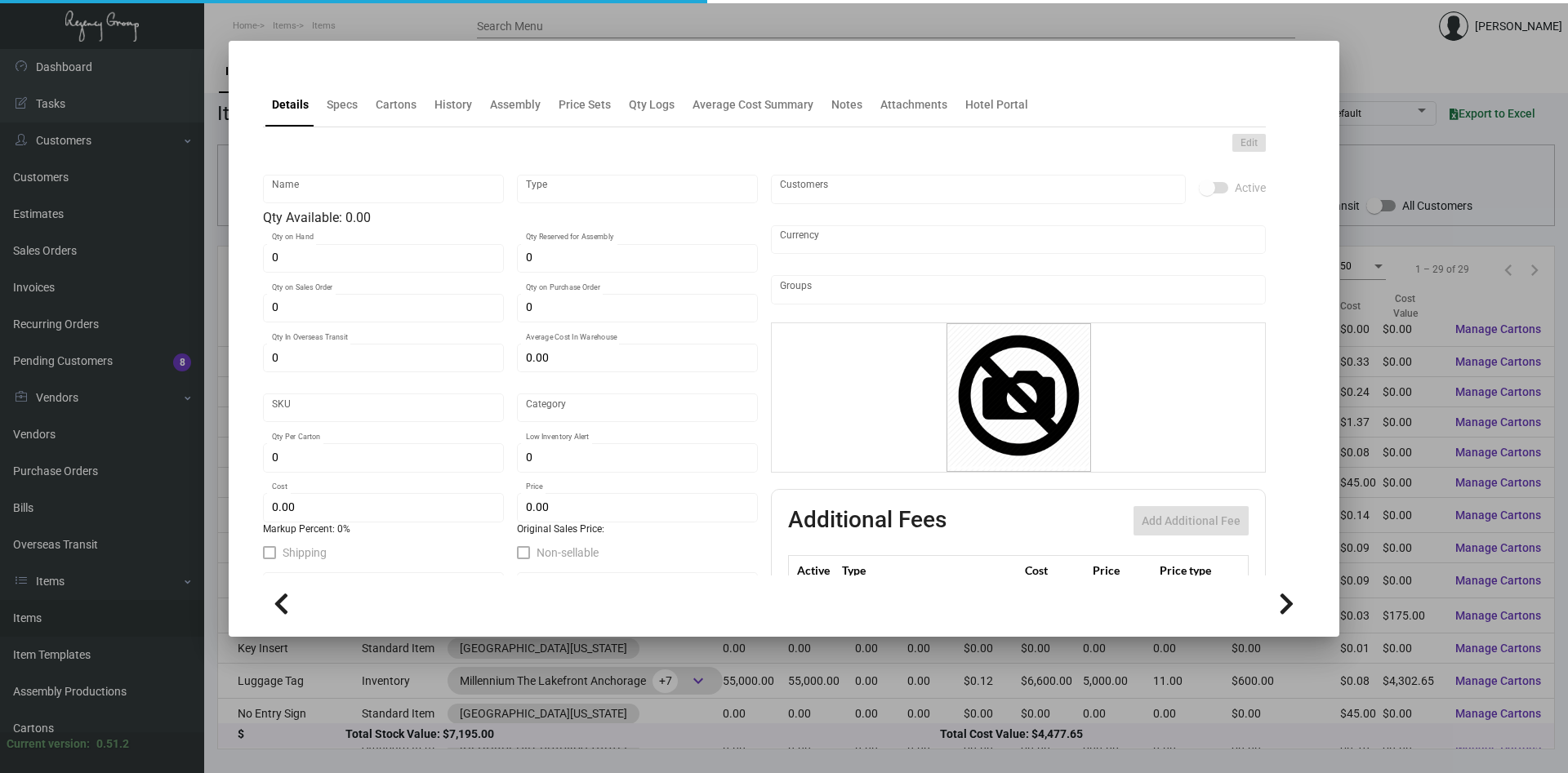
type input "1,500"
type input "$ 0.08045"
type input "$ 0.00"
checkbox input "true"
type input "United States Dollar $"
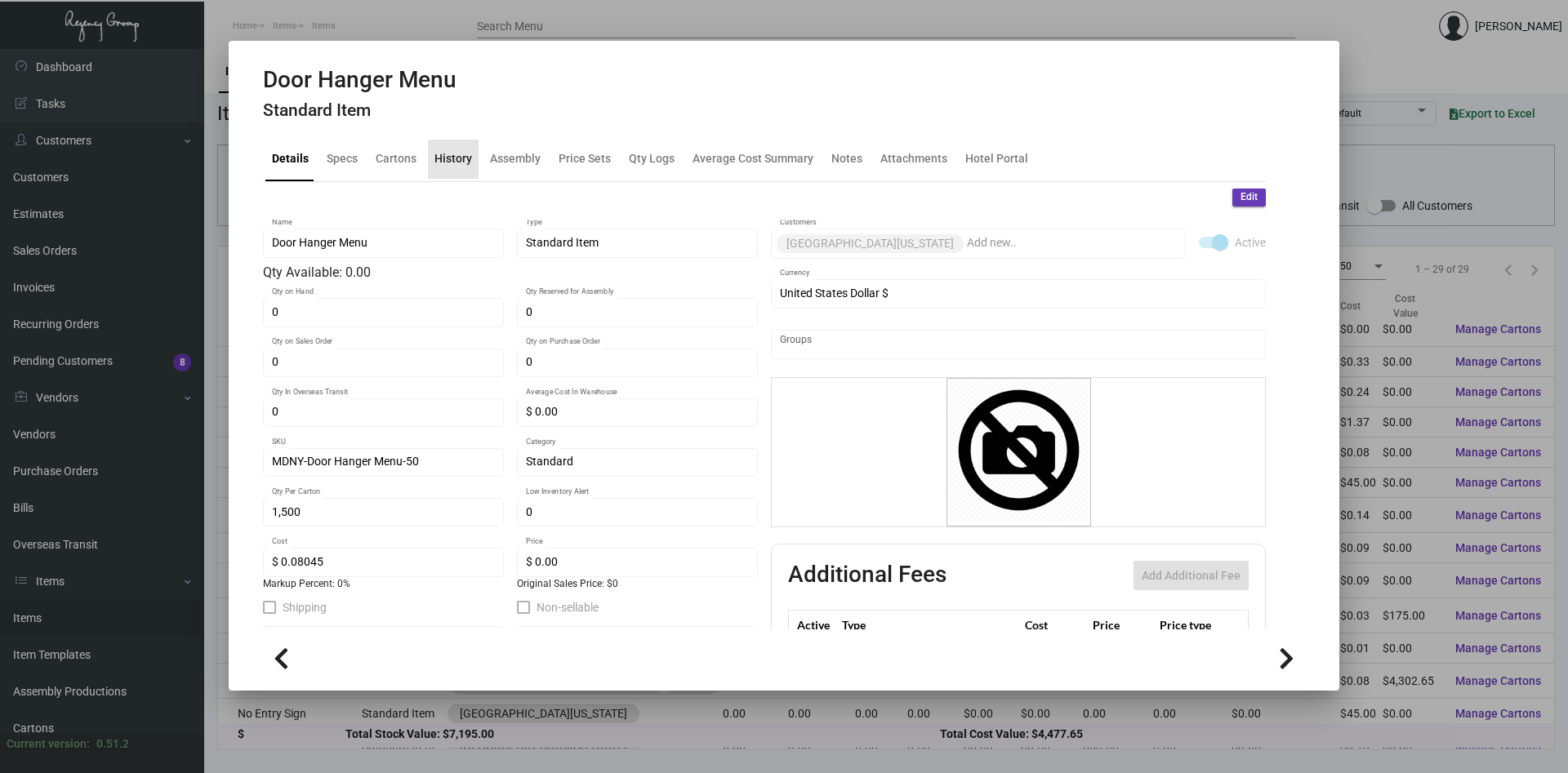
click at [447, 163] on div "History" at bounding box center [453, 158] width 37 height 17
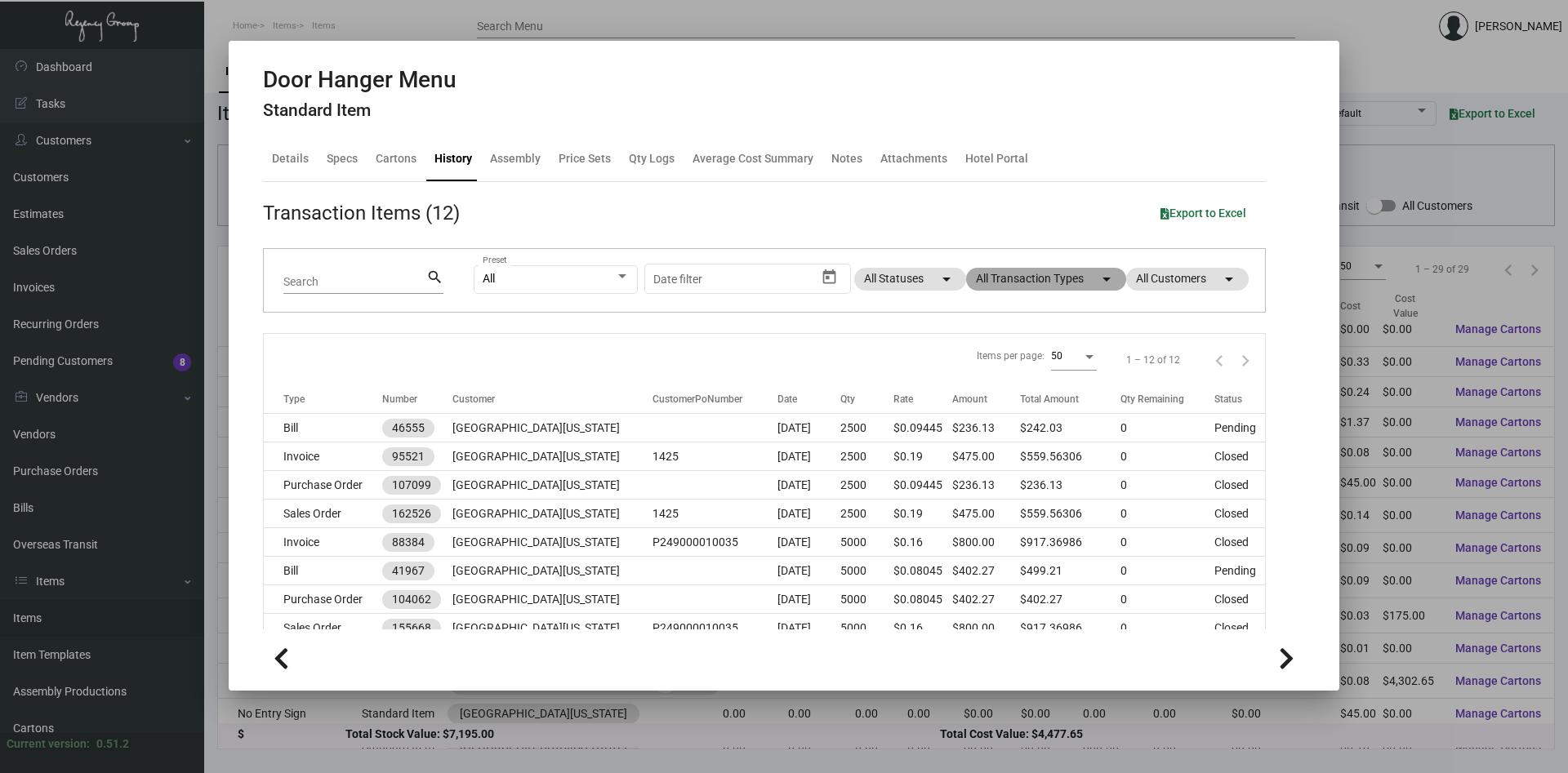
click at [1095, 278] on mat-chip "All Transaction Types arrow_drop_down" at bounding box center [1046, 279] width 160 height 23
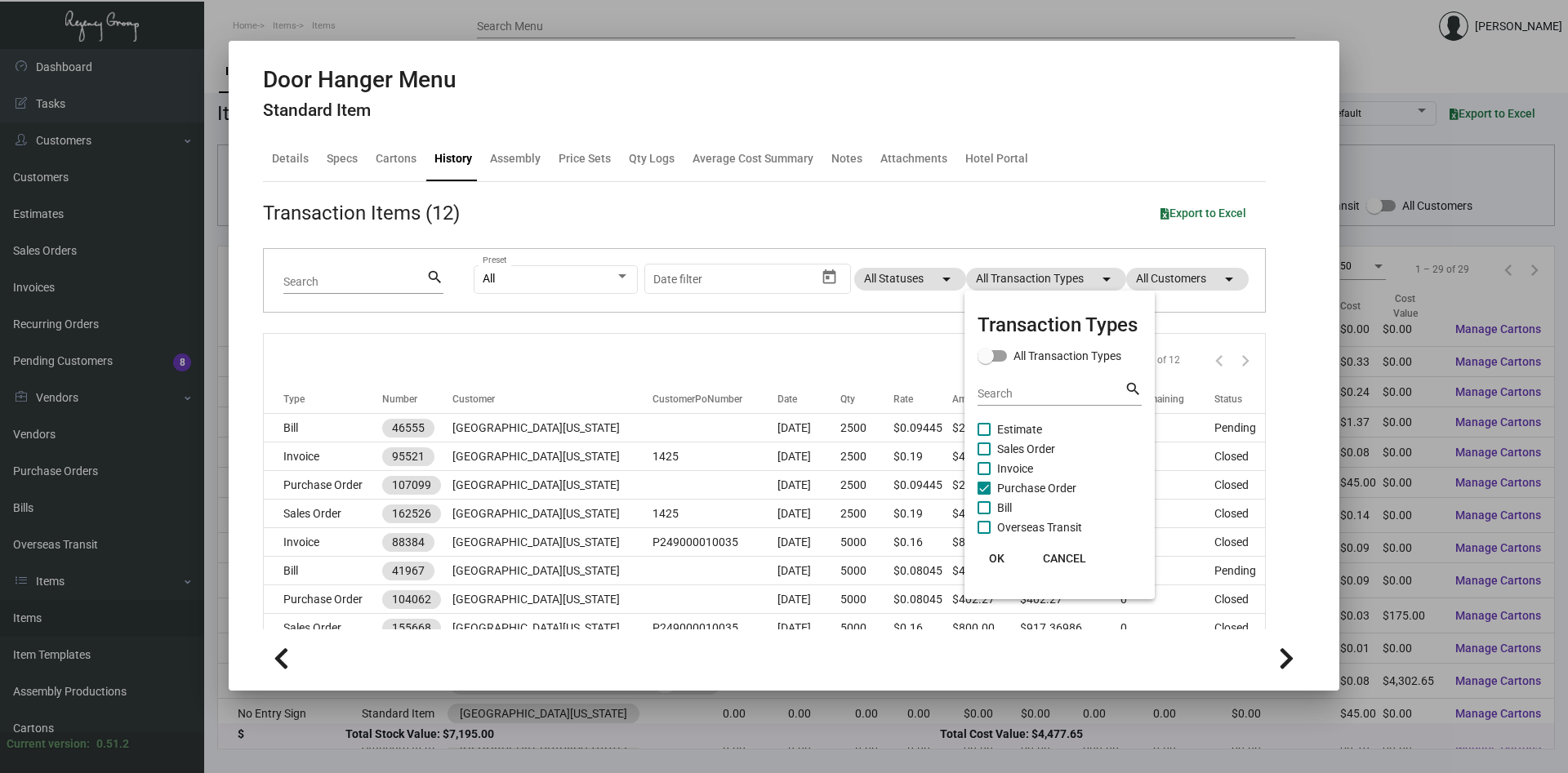
click at [1004, 484] on span "Purchase Order" at bounding box center [1036, 488] width 79 height 20
click at [984, 495] on input "Purchase Order" at bounding box center [983, 495] width 1 height 1
click at [1004, 484] on span "Purchase Order" at bounding box center [1036, 488] width 79 height 20
click at [984, 495] on input "Purchase Order" at bounding box center [983, 495] width 1 height 1
checkbox input "true"
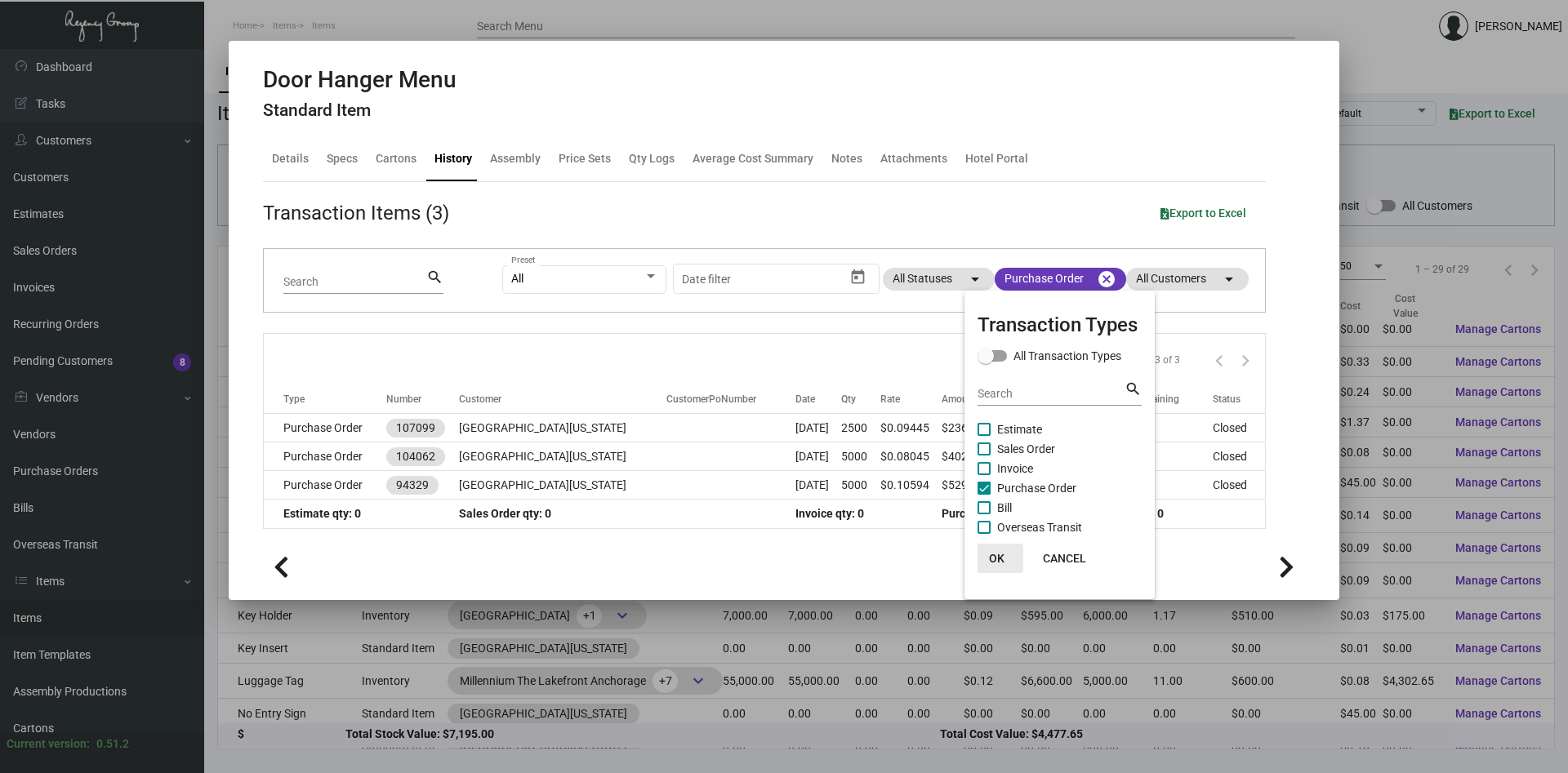
click at [1000, 560] on span "OK" at bounding box center [996, 558] width 15 height 13
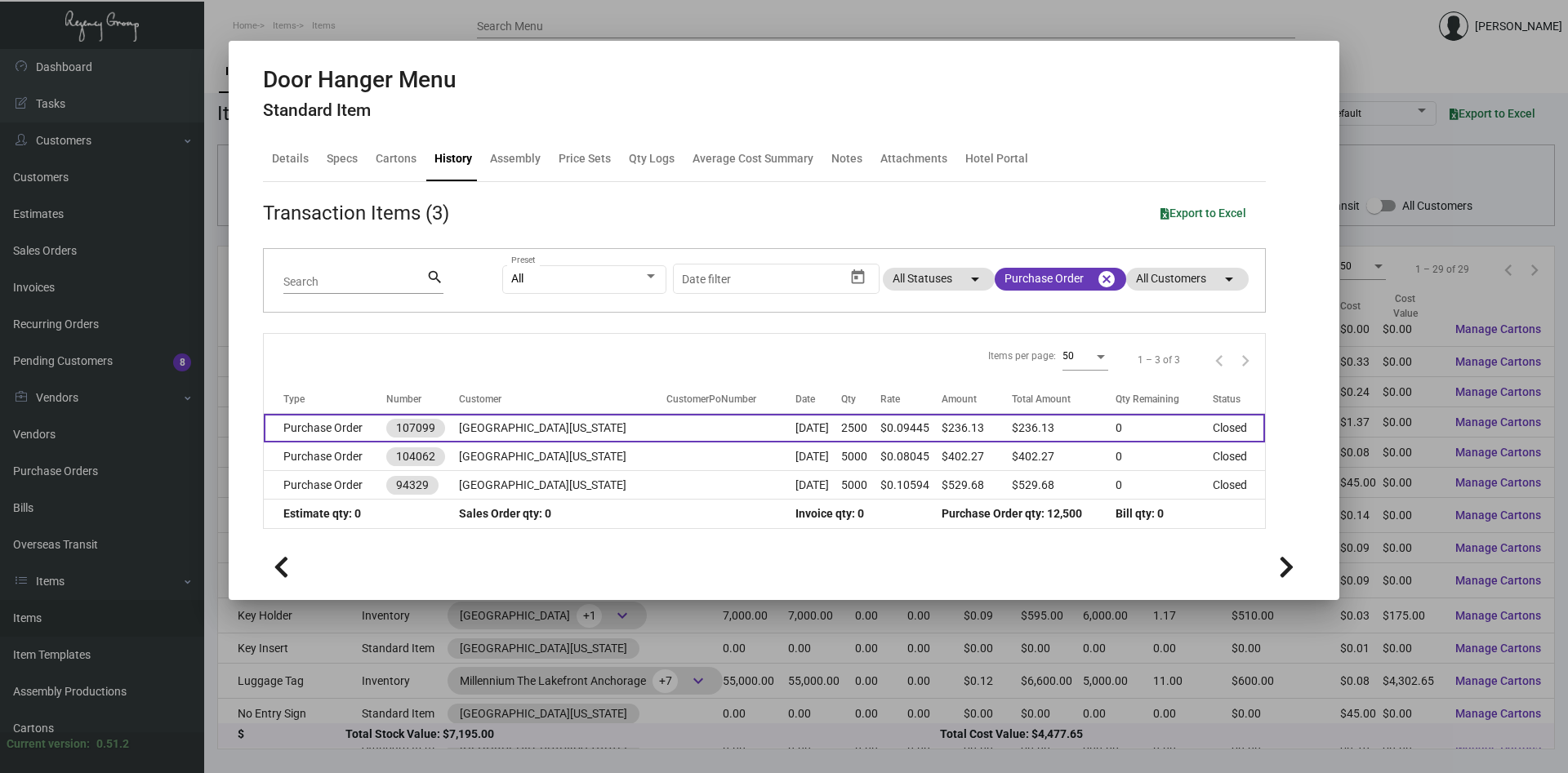
click at [519, 434] on td "[GEOGRAPHIC_DATA][US_STATE]" at bounding box center [562, 428] width 207 height 28
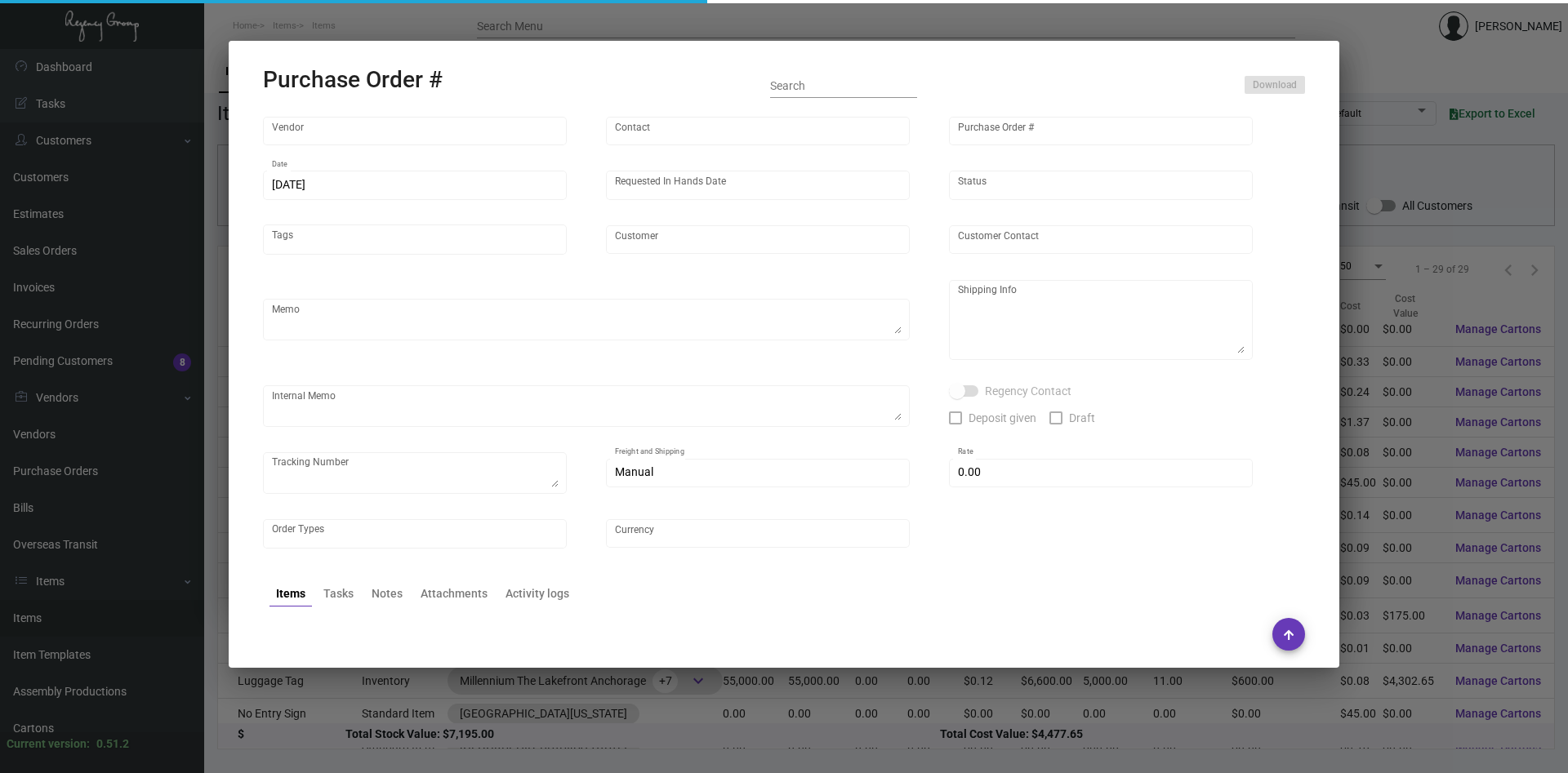
type input "4 Over"
type input "107099"
type input "[DATE]"
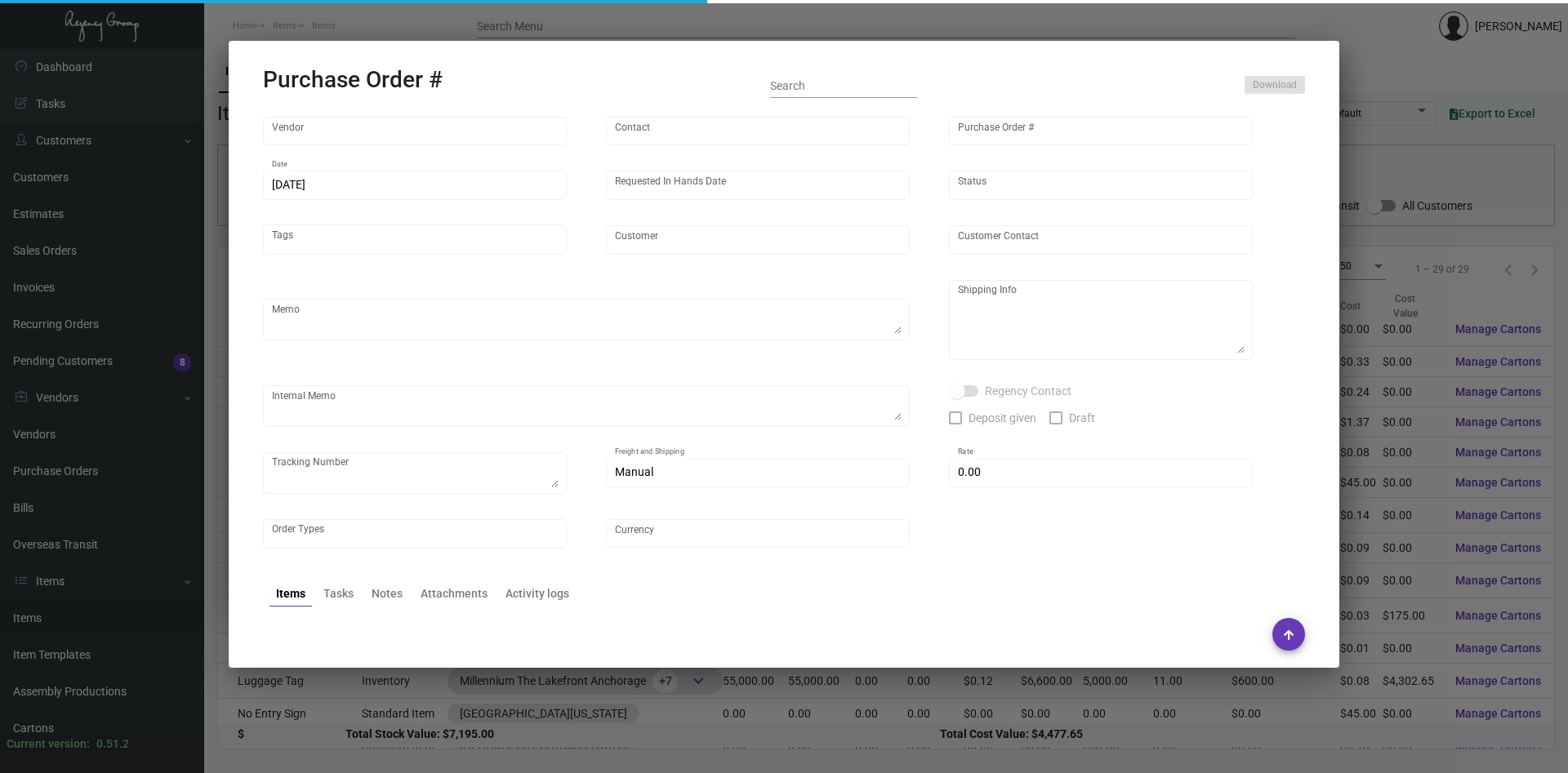
type input "[GEOGRAPHIC_DATA][US_STATE]"
type input "[PERSON_NAME]"
type textarea "[GEOGRAPHIC_DATA] [US_STATE] - [PERSON_NAME] [STREET_ADDRESS][US_STATE]"
type textarea "Will ship for free to [GEOGRAPHIC_DATA] WH first then to hotel. // Order # 0075…"
type input "$ 0.00"
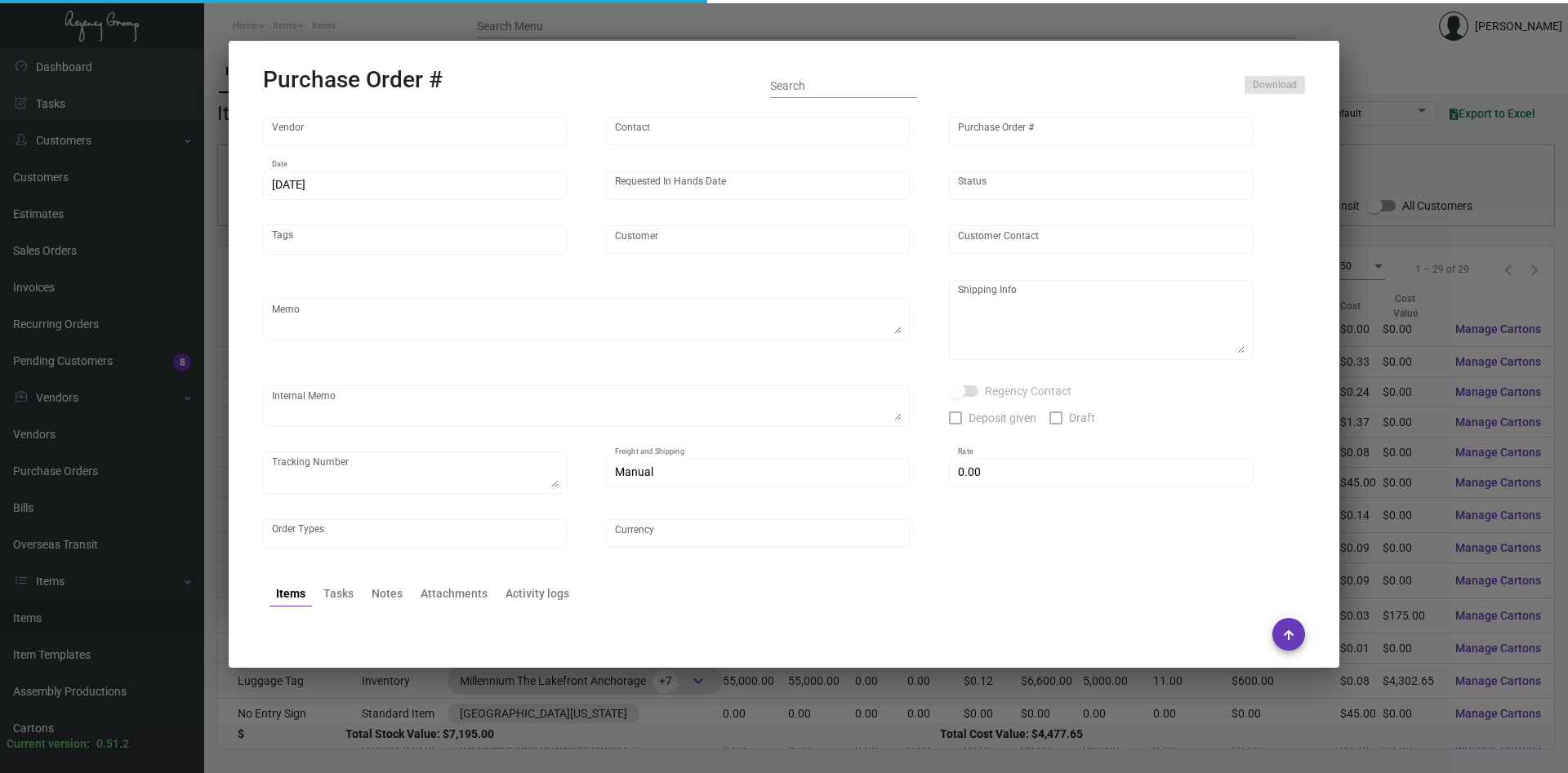
type input "United States Dollar $"
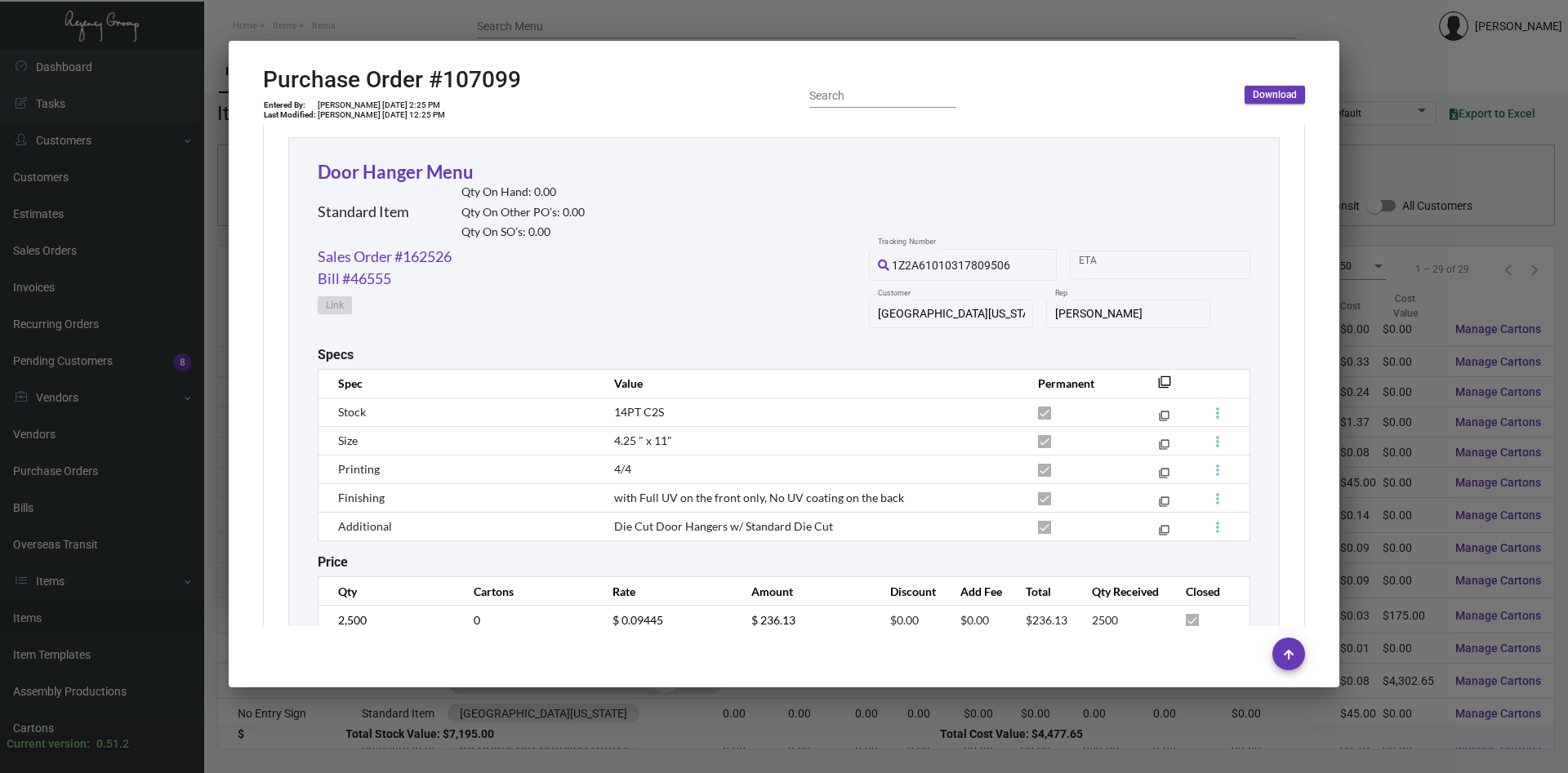
scroll to position [817, 0]
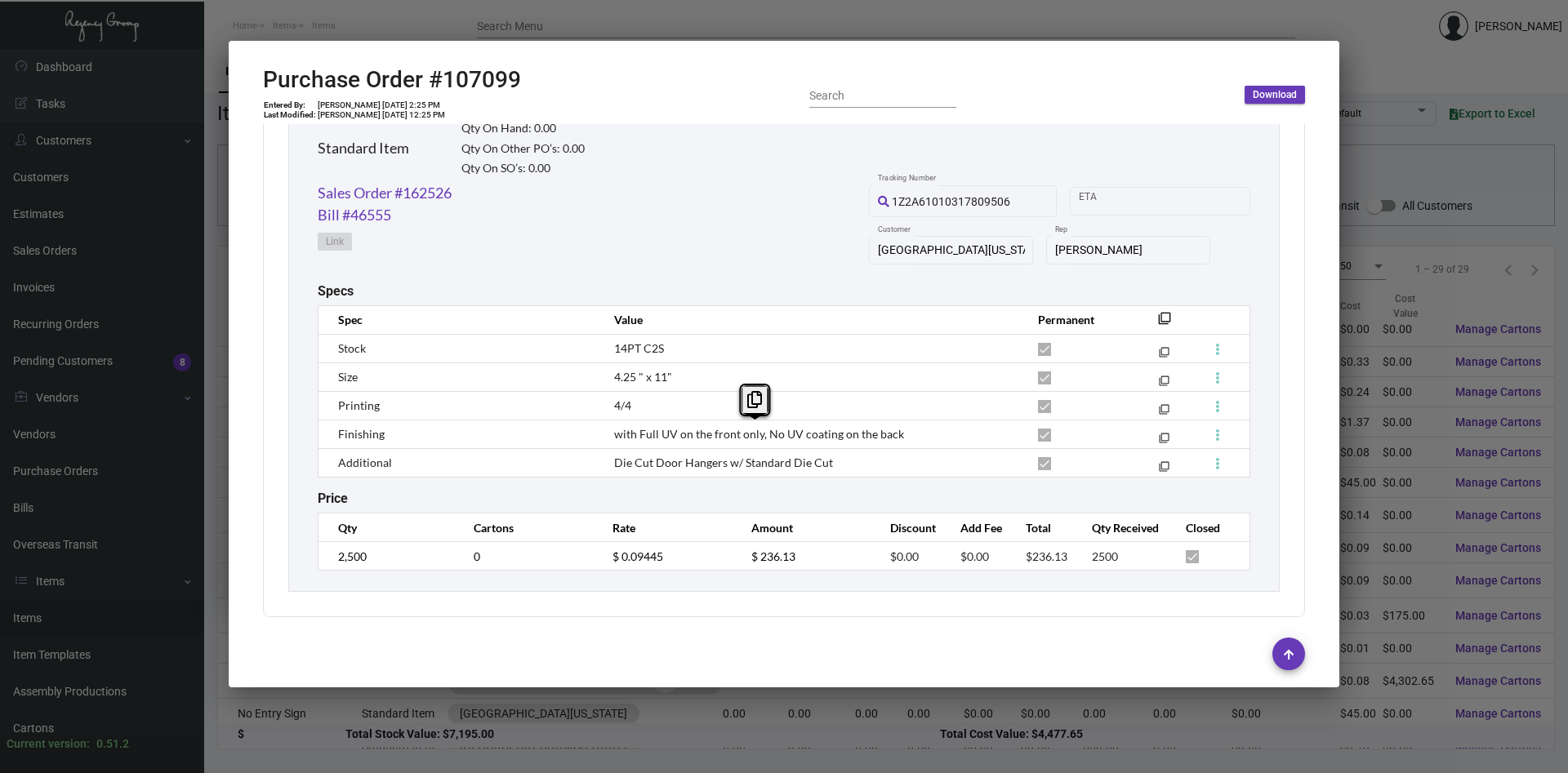
copy span "with Full UV on the front only, No UV coating on the back"
drag, startPoint x: 902, startPoint y: 434, endPoint x: 618, endPoint y: 438, distance: 284.0
click at [617, 437] on td "with Full UV on the front only, No UV coating on the back" at bounding box center [810, 434] width 424 height 28
click at [836, 462] on td "Die Cut Door Hangers w/ Standard Die Cut" at bounding box center [810, 462] width 424 height 28
copy span "Die Cut Door Hangers w/ Standard Die Cut"
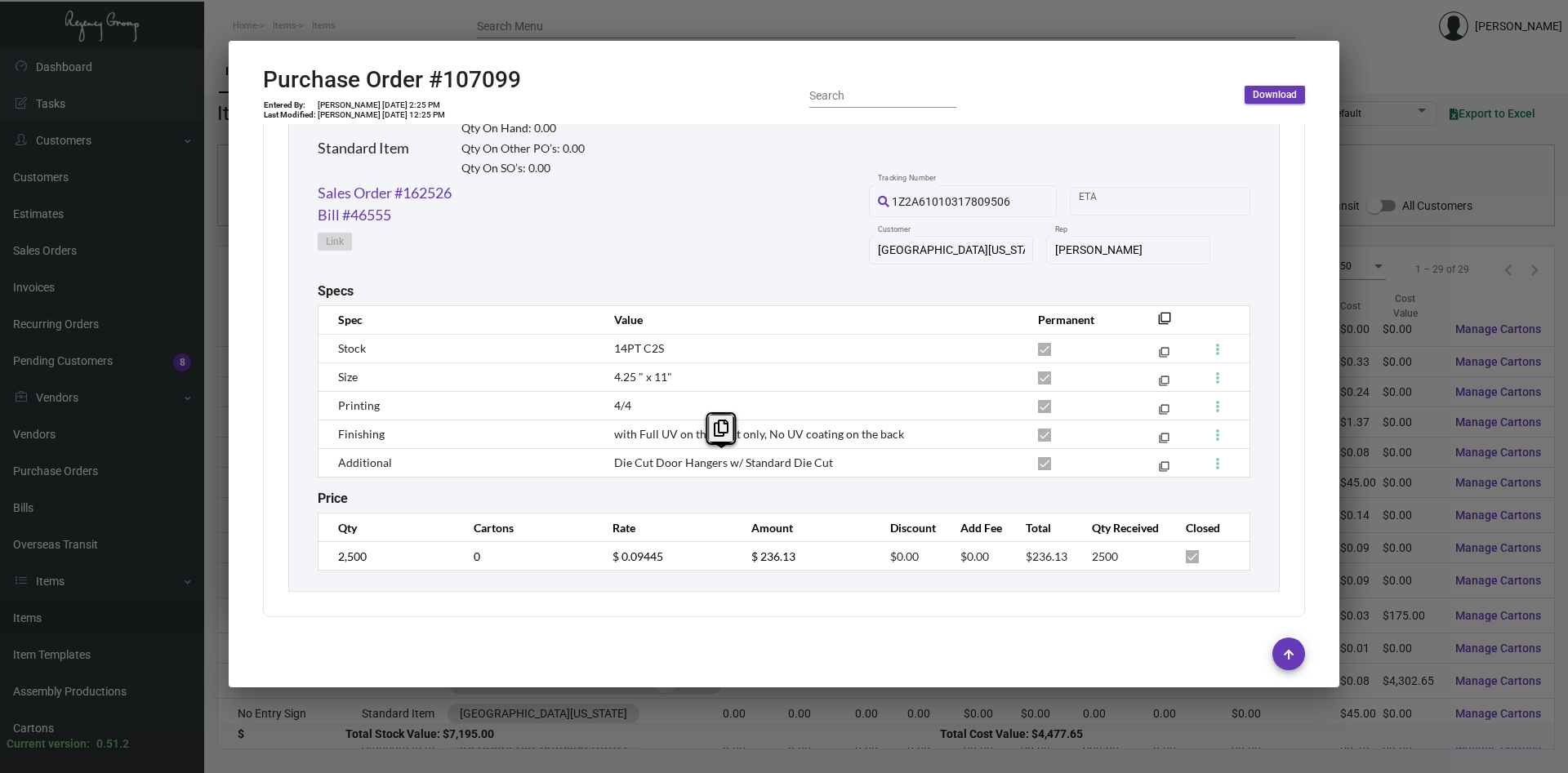
drag, startPoint x: 830, startPoint y: 465, endPoint x: 605, endPoint y: 466, distance: 225.0
click at [605, 466] on td "Die Cut Door Hangers w/ Standard Die Cut" at bounding box center [810, 462] width 424 height 28
copy div "Purchase Order #107099"
drag, startPoint x: 526, startPoint y: 82, endPoint x: 224, endPoint y: 89, distance: 302.1
click at [228, 88] on mat-dialog-container "Purchase Order #107099 Entered By: [PERSON_NAME] [DATE] 2:25 PM Last Modified: …" at bounding box center [784, 364] width 1111 height 647
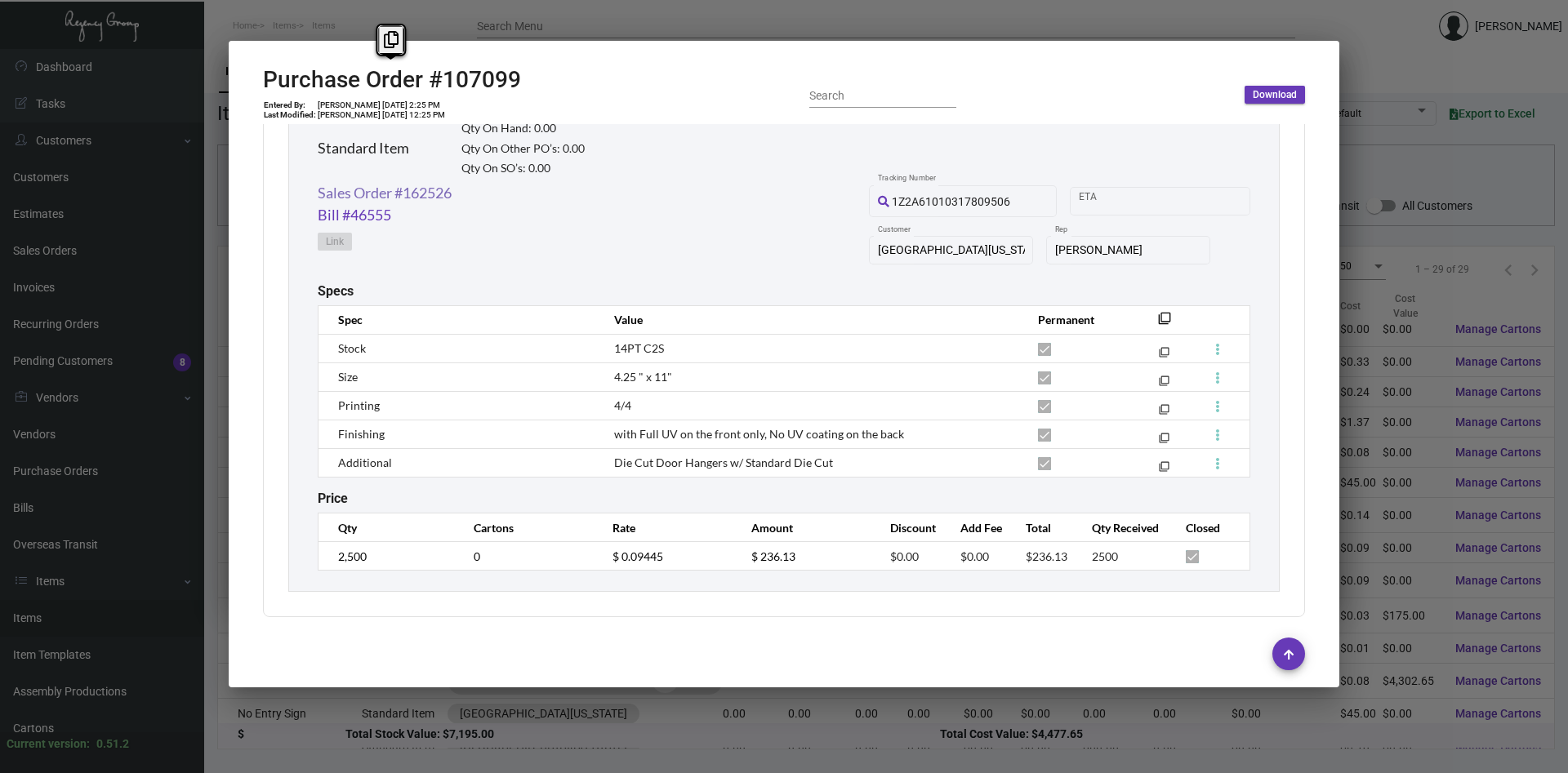
click at [407, 192] on link "Sales Order #162526" at bounding box center [384, 193] width 134 height 22
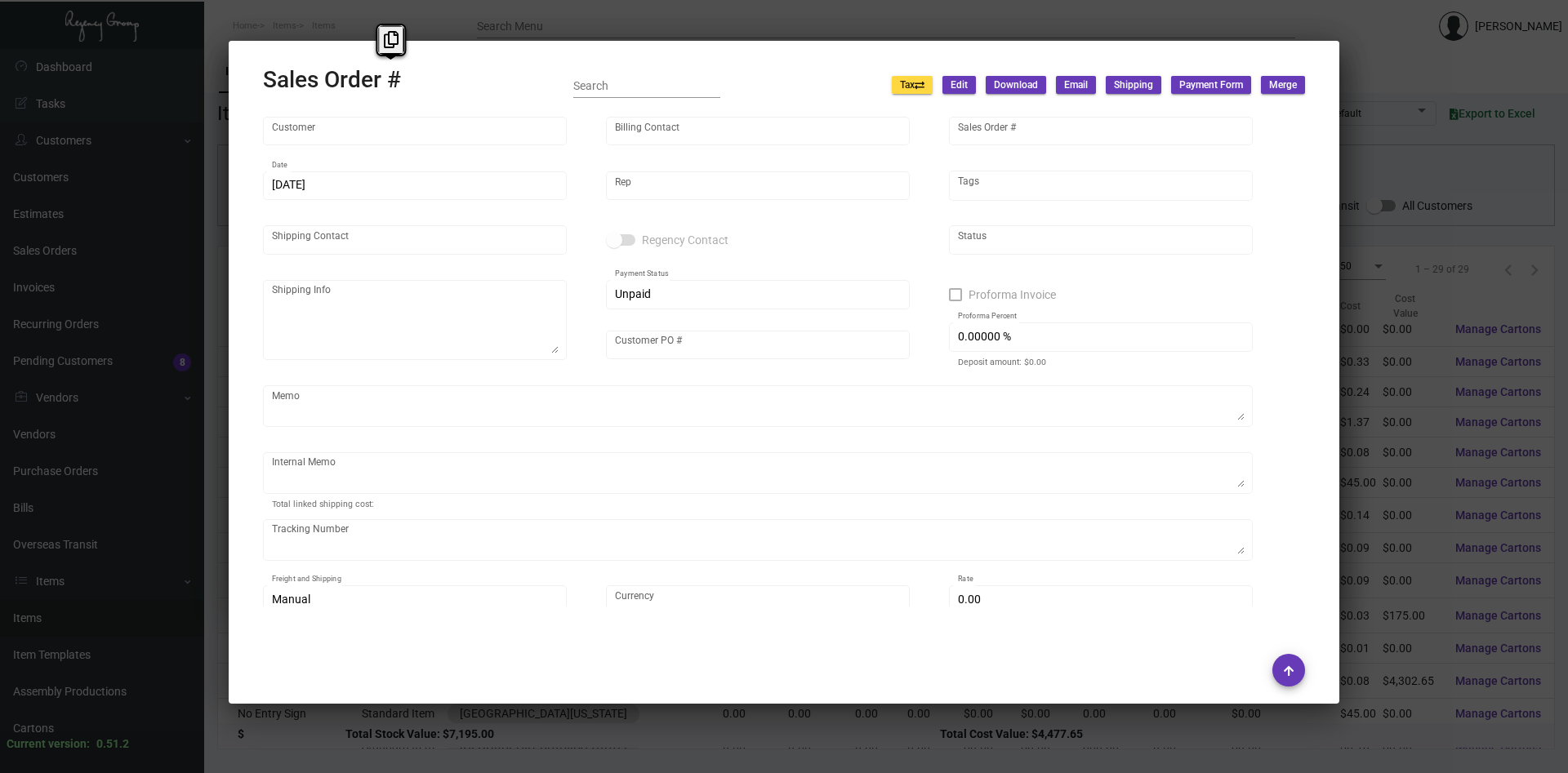
type input "[GEOGRAPHIC_DATA][US_STATE]"
type input "AP BILLING"
type input "162526"
type input "[DATE]"
type input "[PERSON_NAME]"
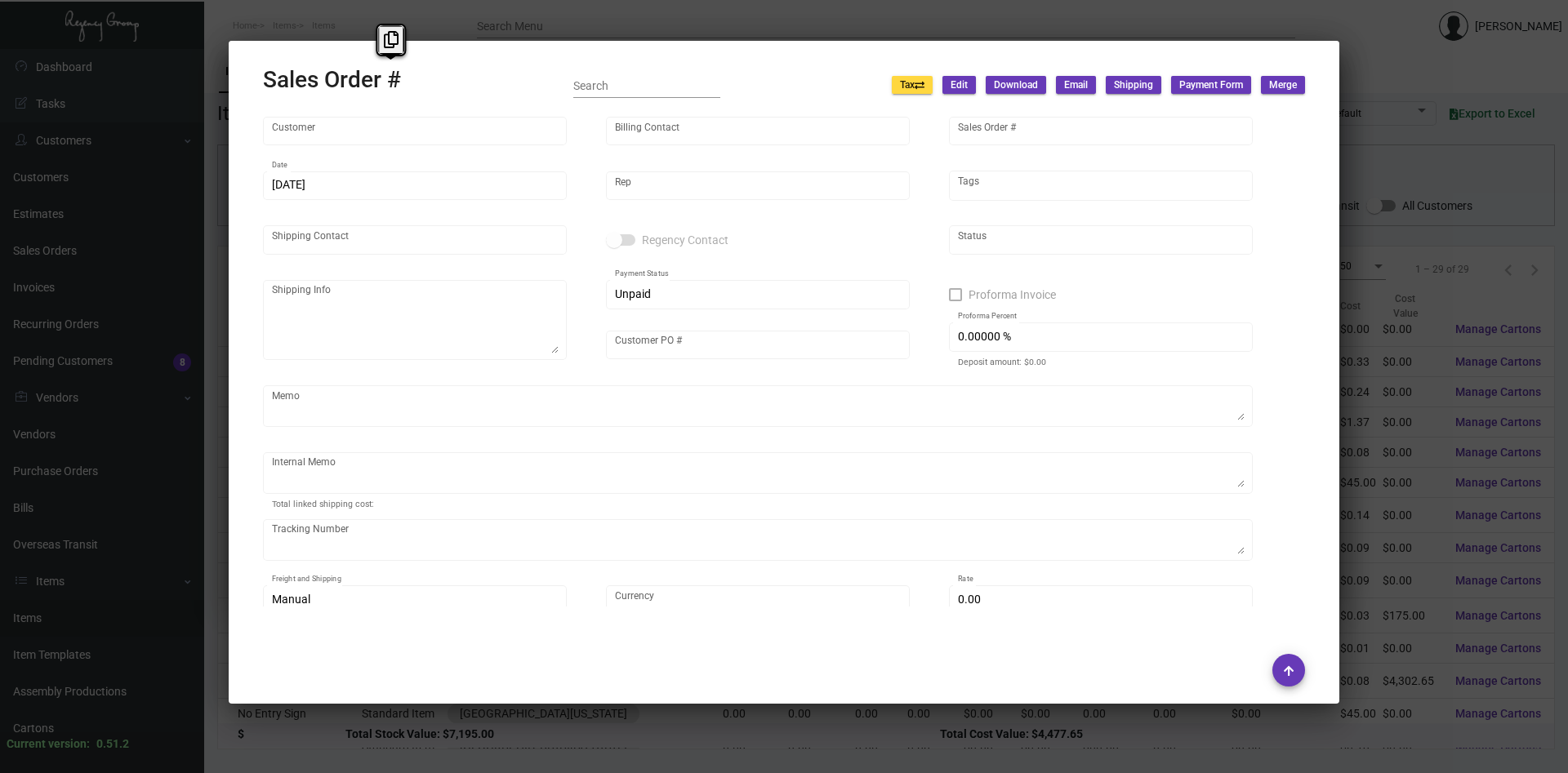
type input "[PERSON_NAME]"
type textarea "[GEOGRAPHIC_DATA] [US_STATE] - [PERSON_NAME] [STREET_ADDRESS][US_STATE]"
type input "1425"
type textarea "Customer approval attached~ 17.00"
type input "United States Dollar $"
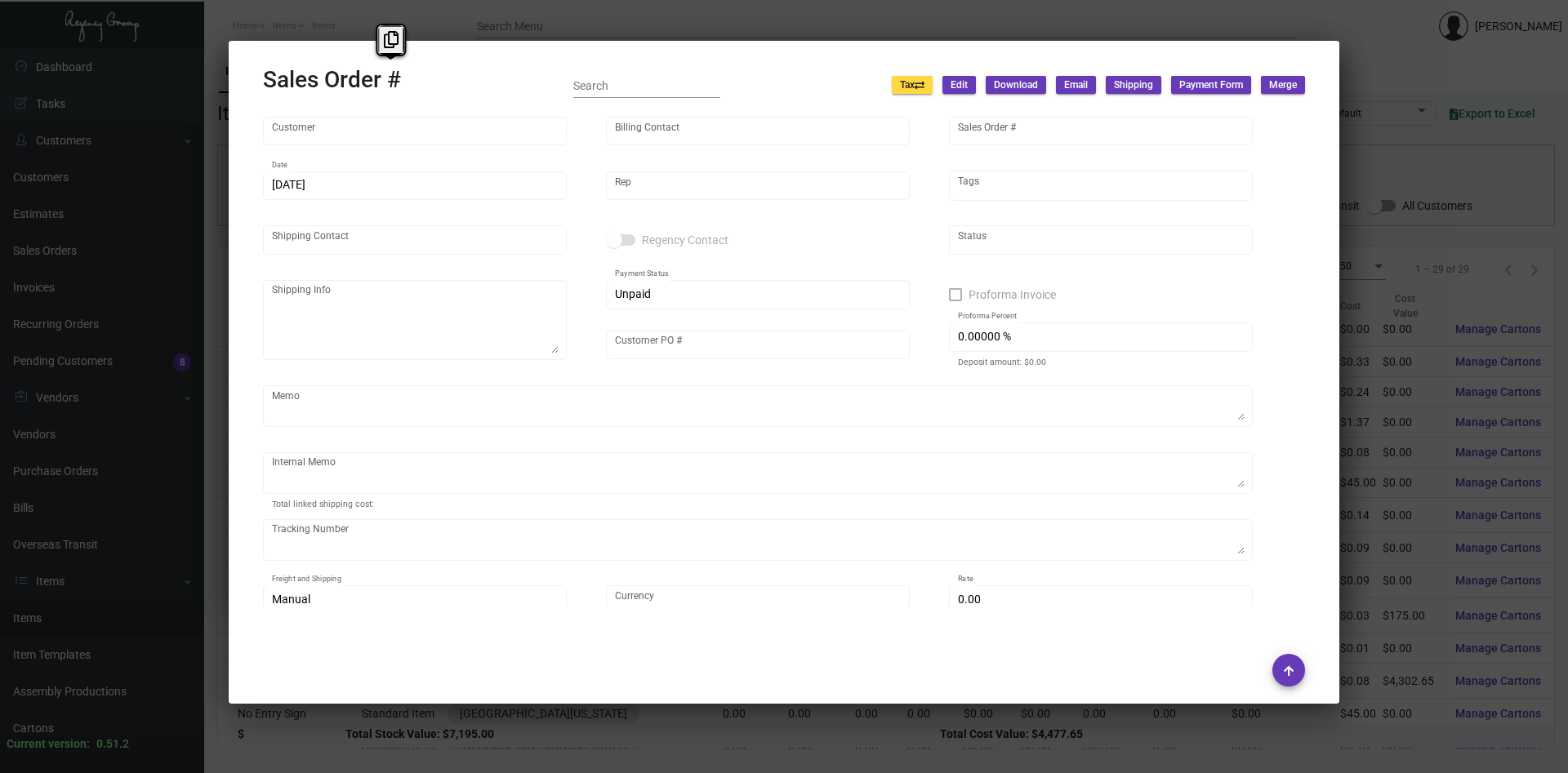
type input "$ 38.95"
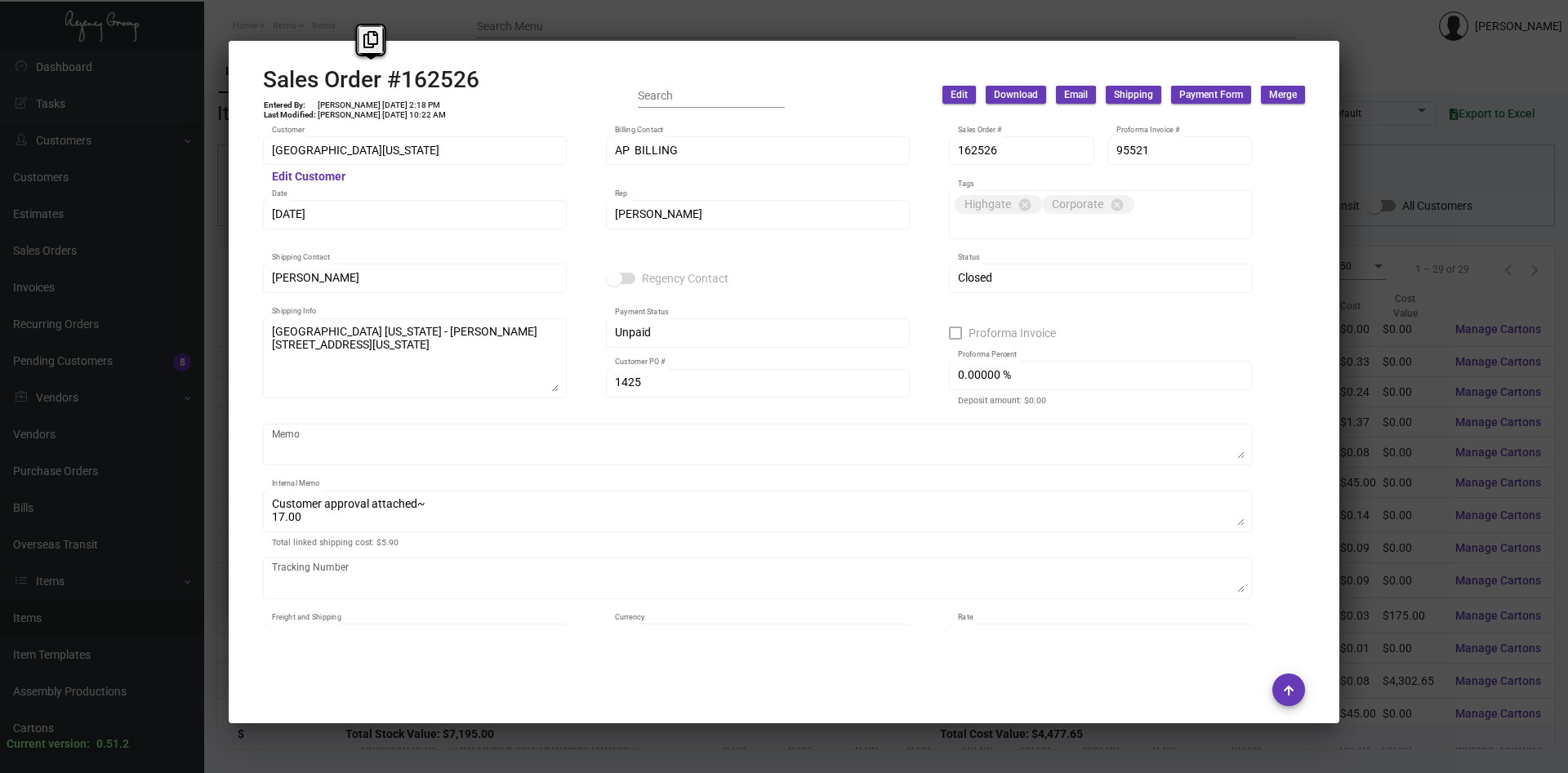
copy div "Sales Order #162526"
drag, startPoint x: 488, startPoint y: 84, endPoint x: 215, endPoint y: 88, distance: 273.0
click at [228, 88] on mat-dialog-container "Sales Order #162526 Entered By: [PERSON_NAME] [DATE] 2:18 PM Last Modified: [PE…" at bounding box center [784, 382] width 1111 height 682
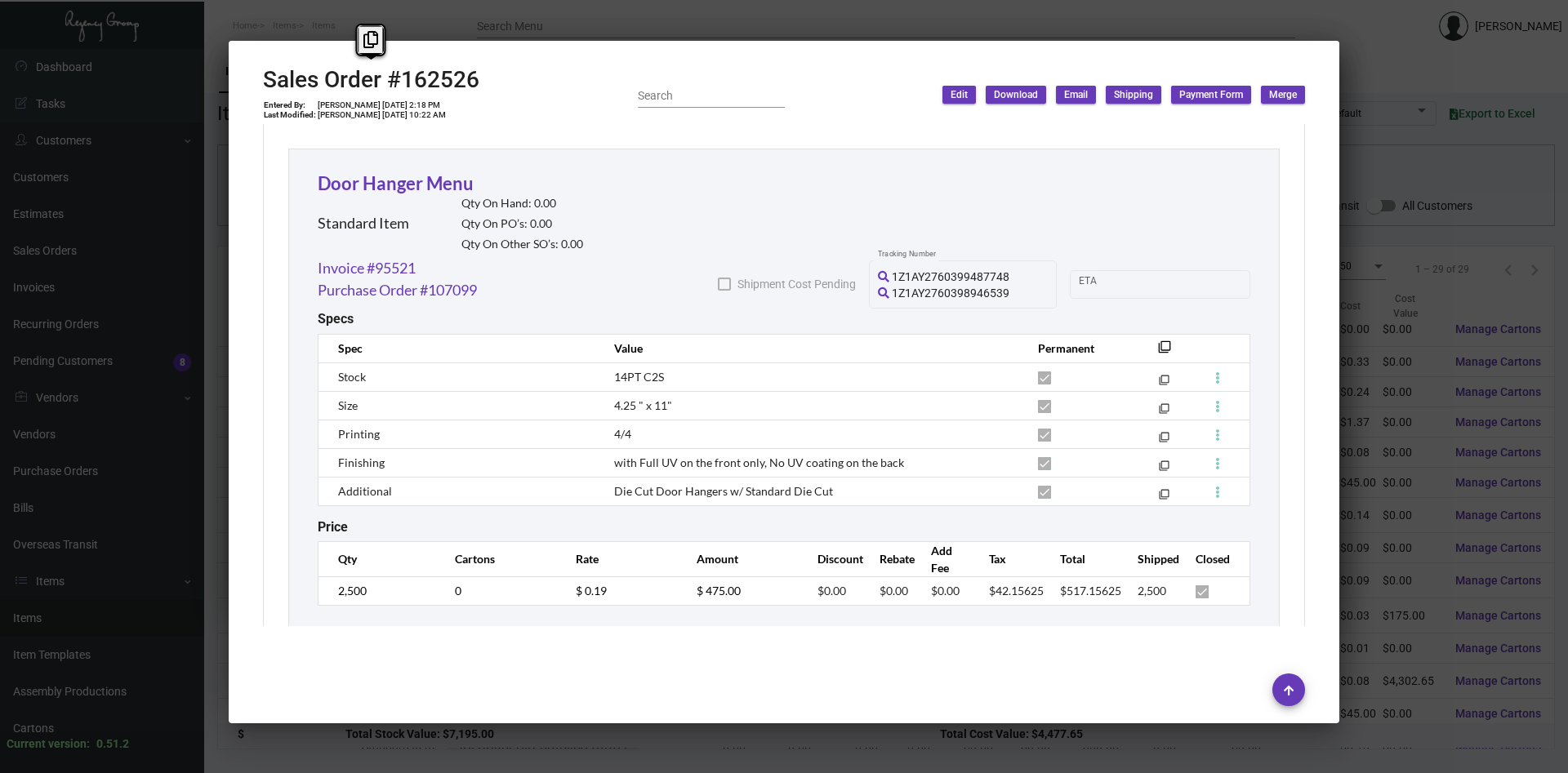
scroll to position [916, 0]
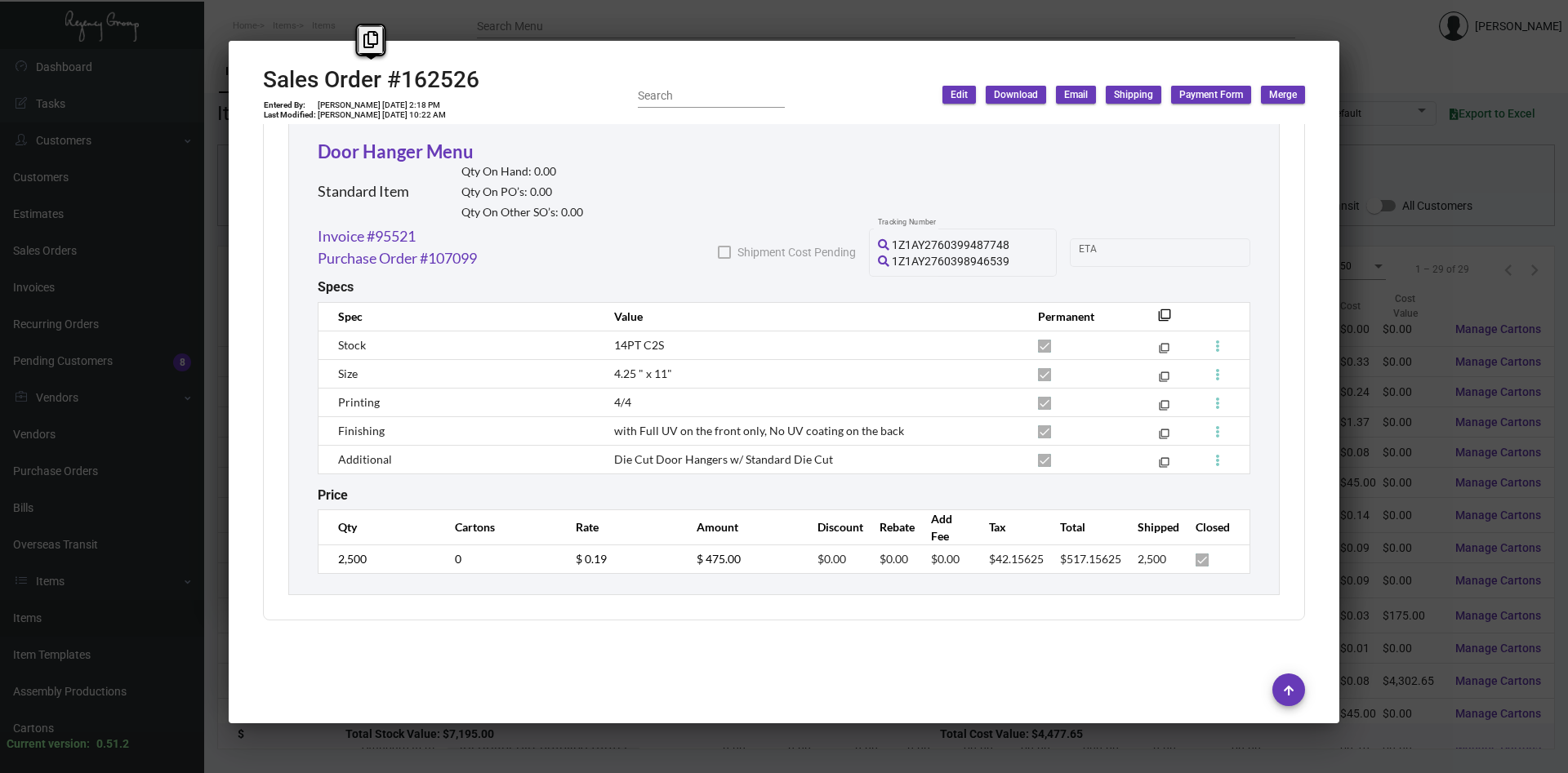
click at [1387, 530] on div at bounding box center [784, 386] width 1568 height 773
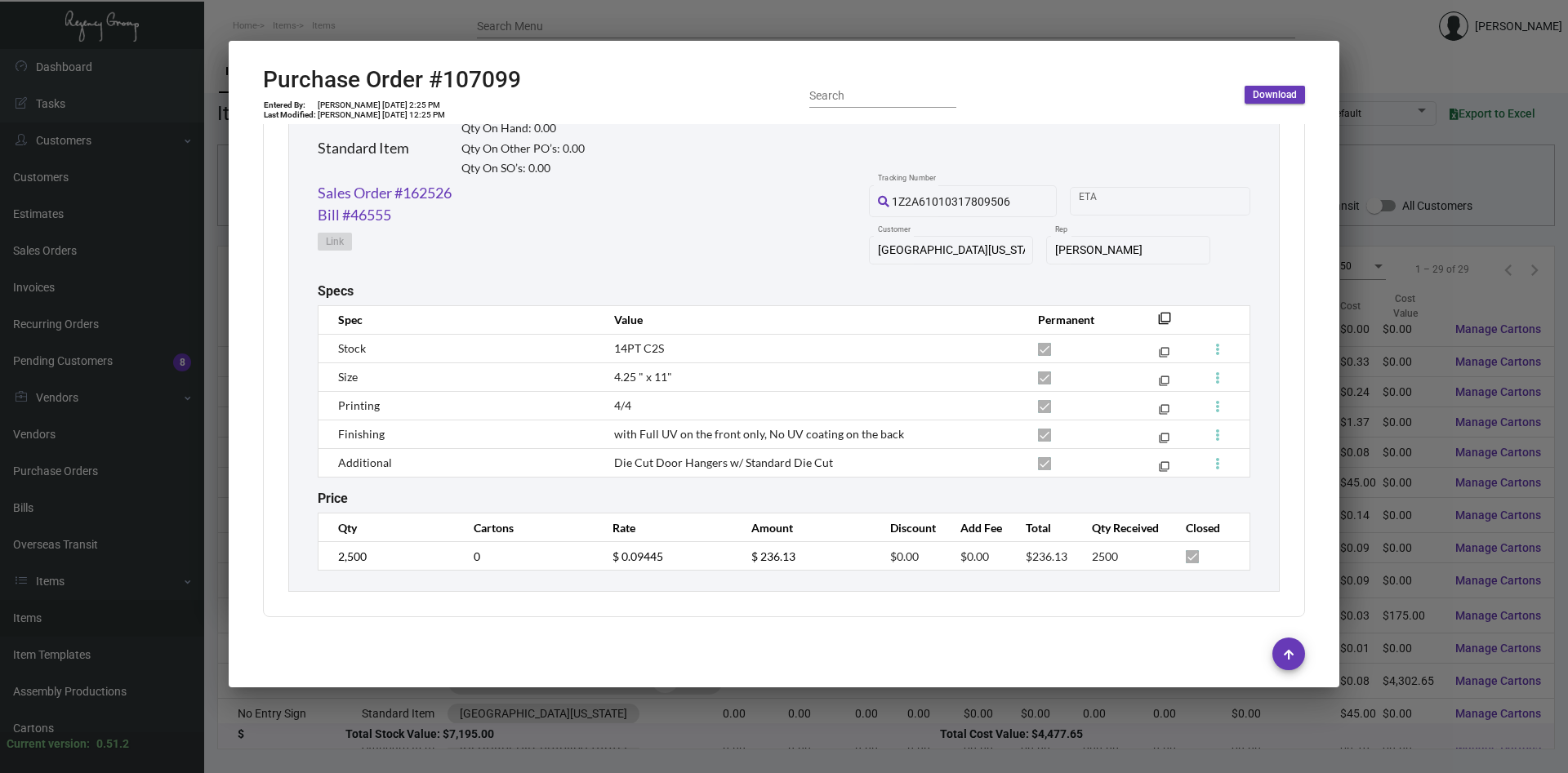
click at [1387, 530] on div at bounding box center [784, 386] width 1568 height 773
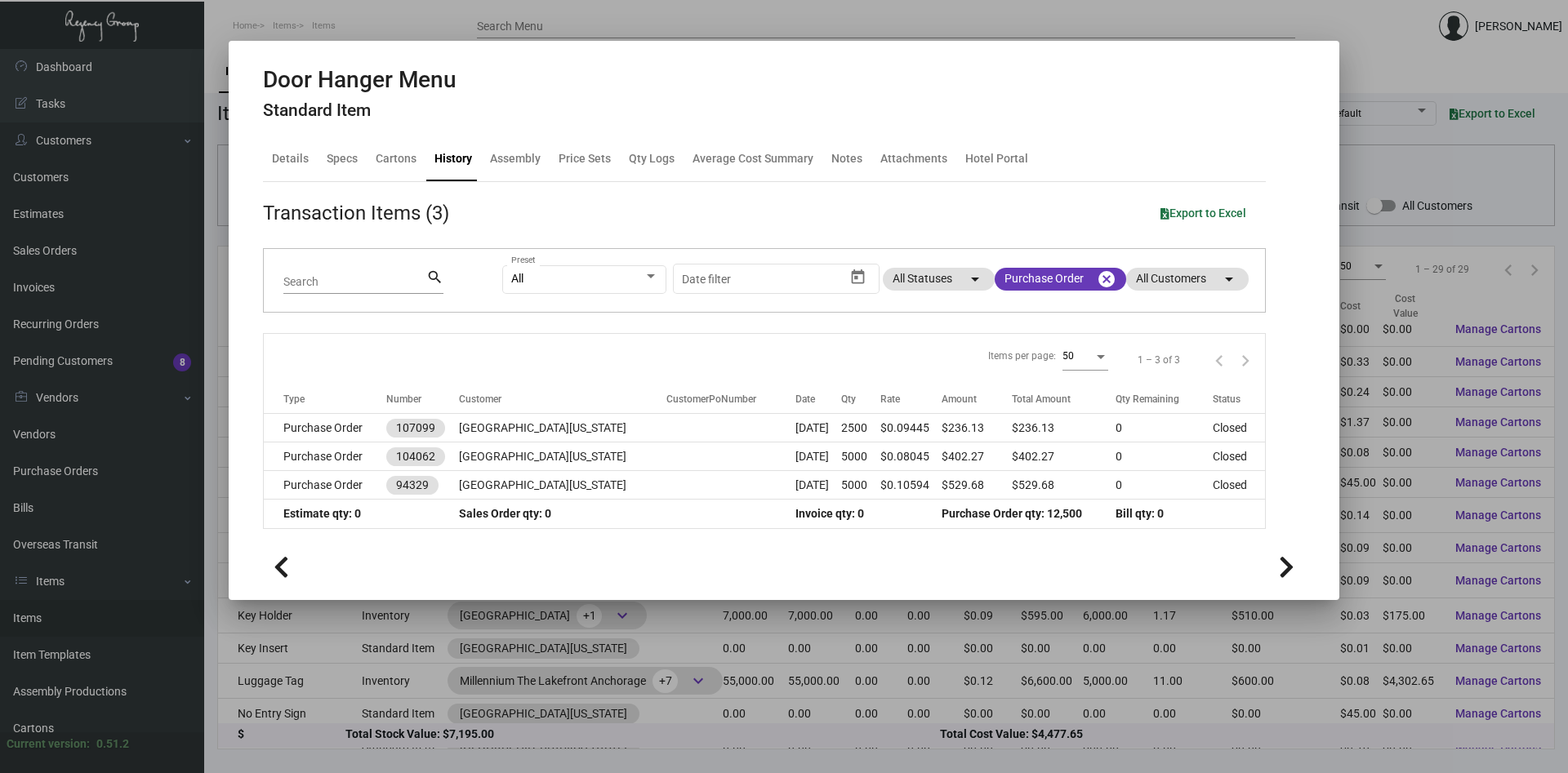
click at [1387, 530] on div at bounding box center [784, 386] width 1568 height 773
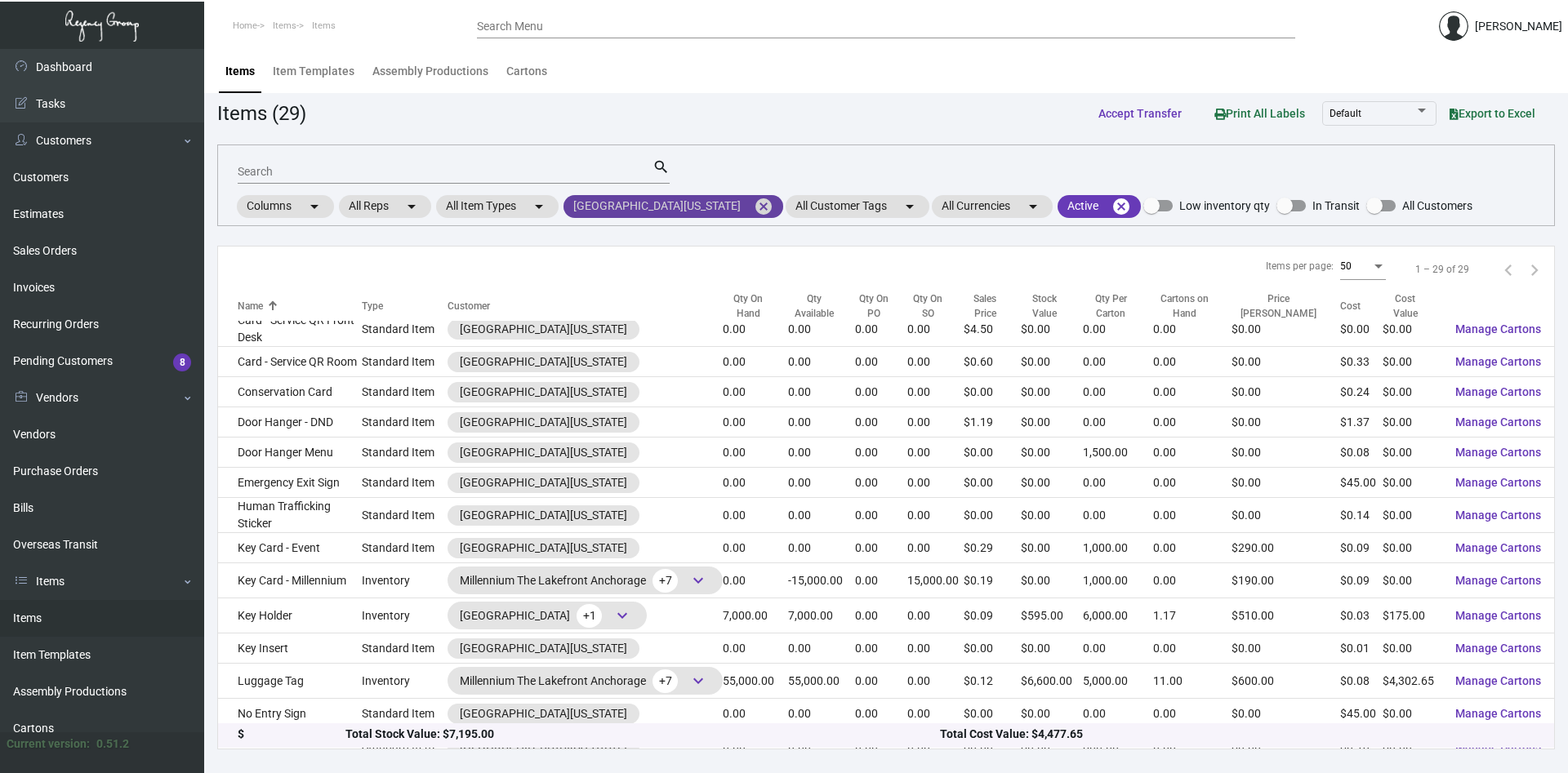
click at [770, 205] on mat-icon "cancel" at bounding box center [764, 206] width 20 height 20
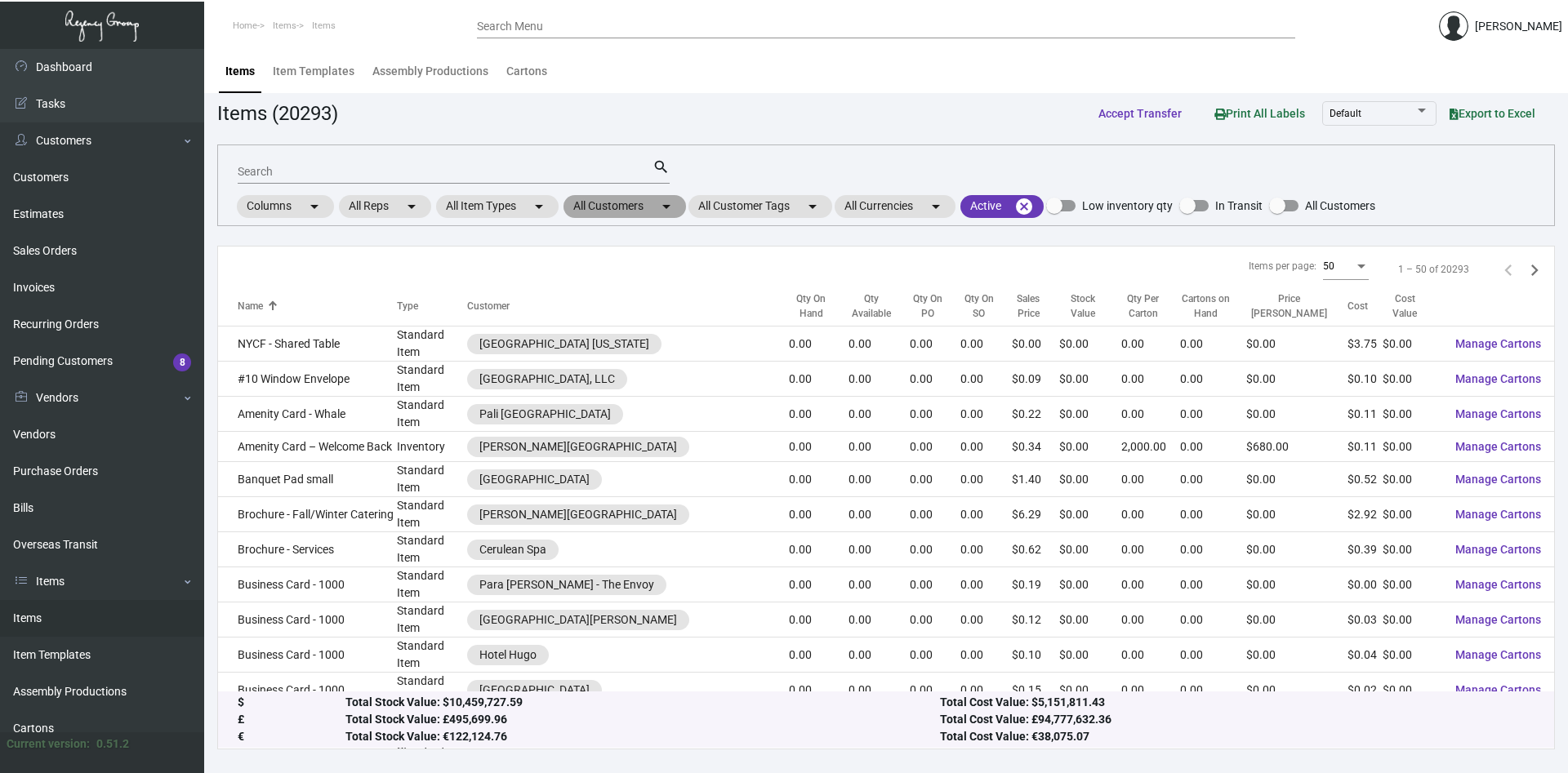
click at [650, 209] on mat-chip "All Customers arrow_drop_down" at bounding box center [625, 207] width 123 height 23
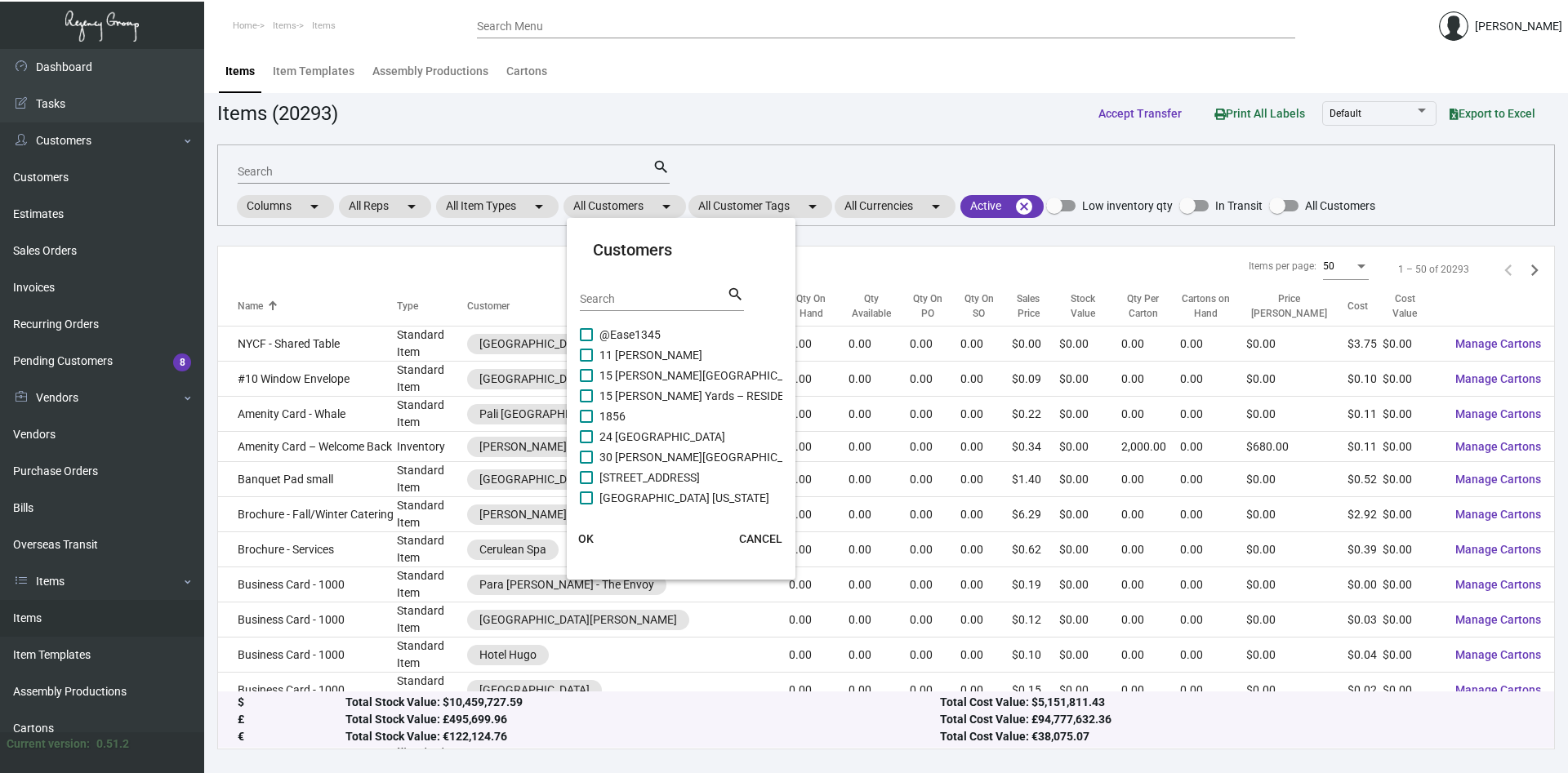
click at [652, 302] on input "Search" at bounding box center [652, 299] width 147 height 13
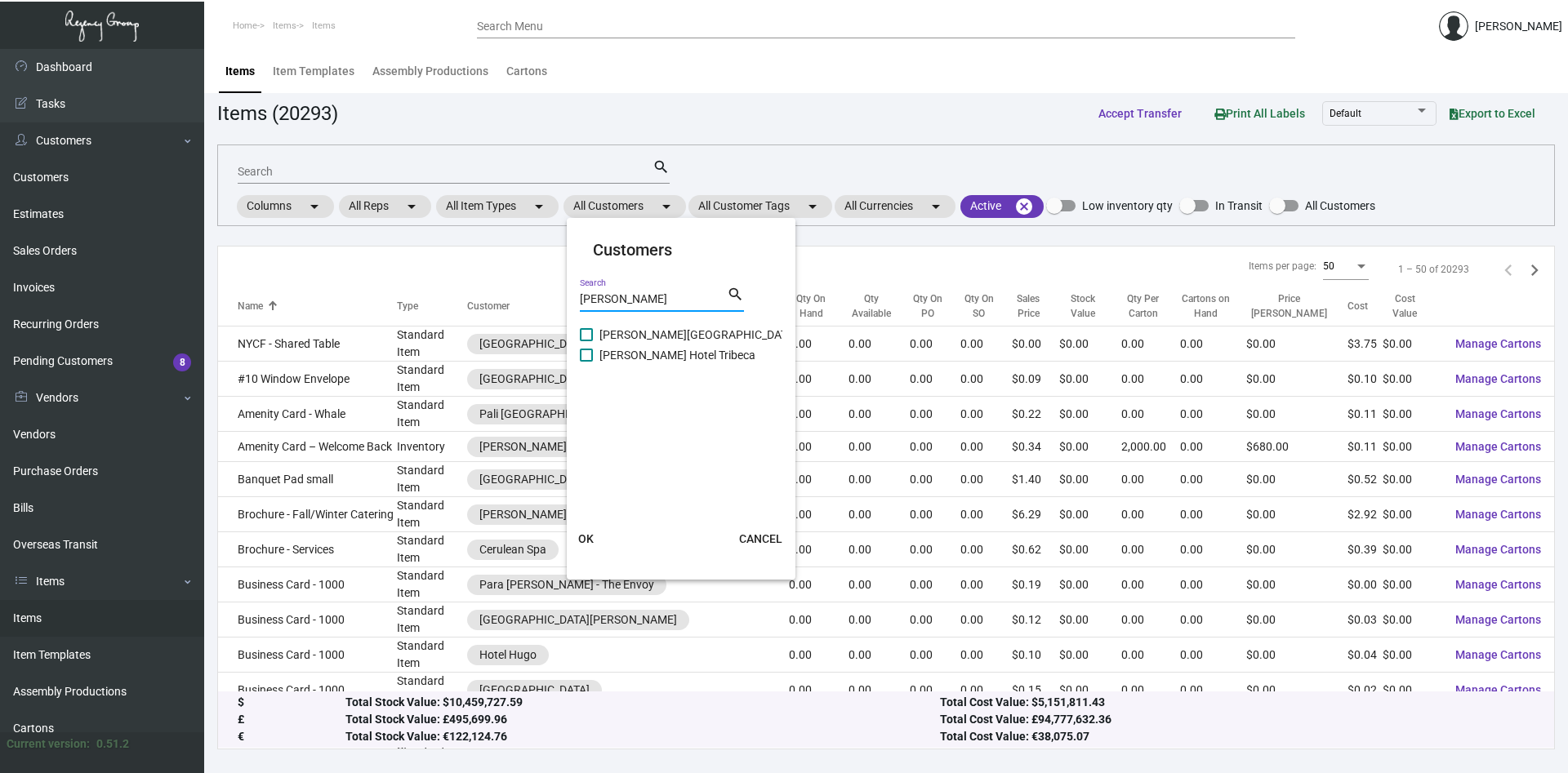
type input "[PERSON_NAME]"
click at [582, 330] on span at bounding box center [586, 334] width 13 height 13
click at [586, 341] on input "[PERSON_NAME][GEOGRAPHIC_DATA]" at bounding box center [586, 341] width 1 height 1
checkbox input "true"
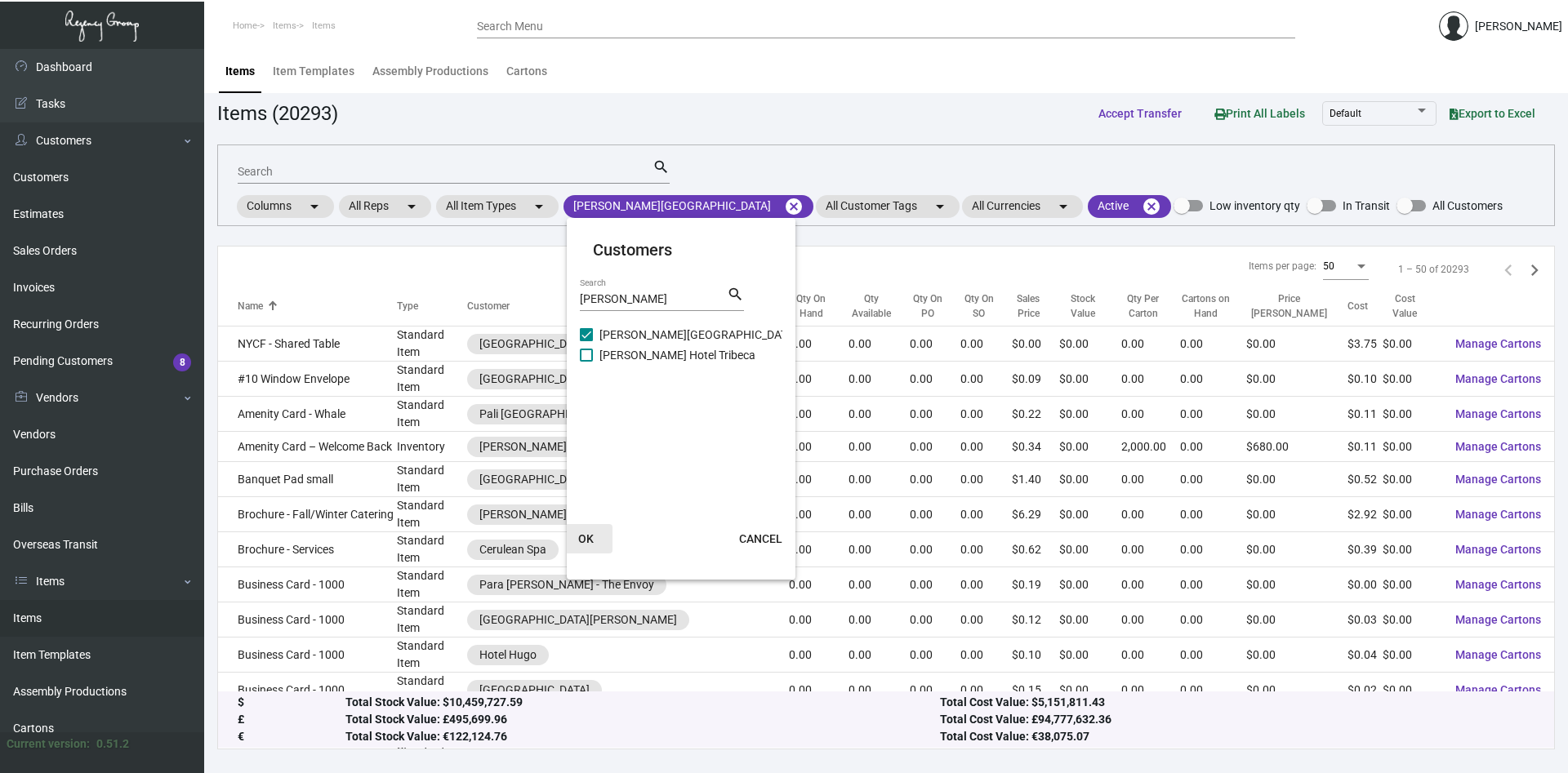
click at [588, 544] on span "OK" at bounding box center [586, 538] width 15 height 13
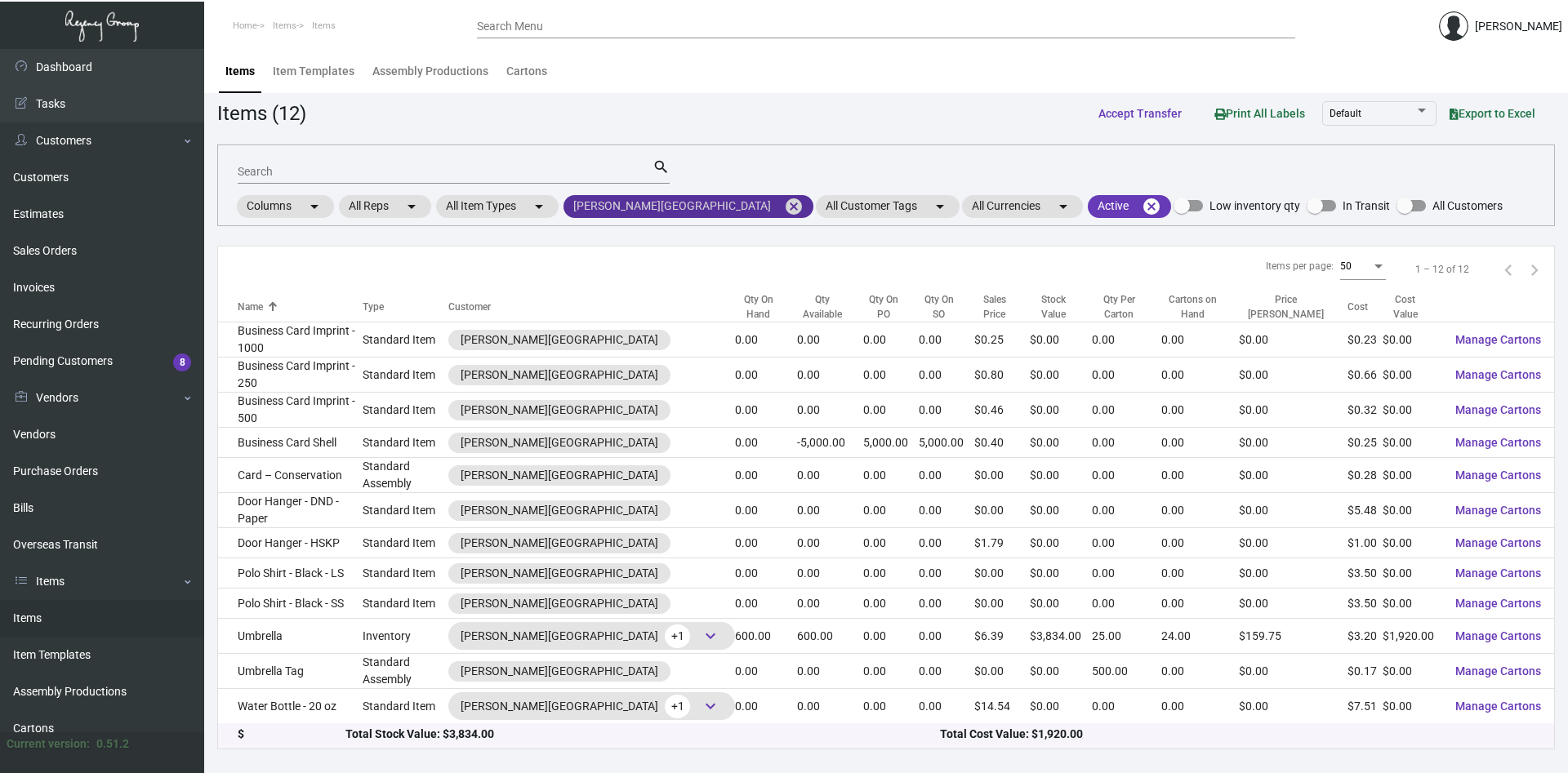
click at [784, 208] on mat-icon "cancel" at bounding box center [794, 206] width 20 height 20
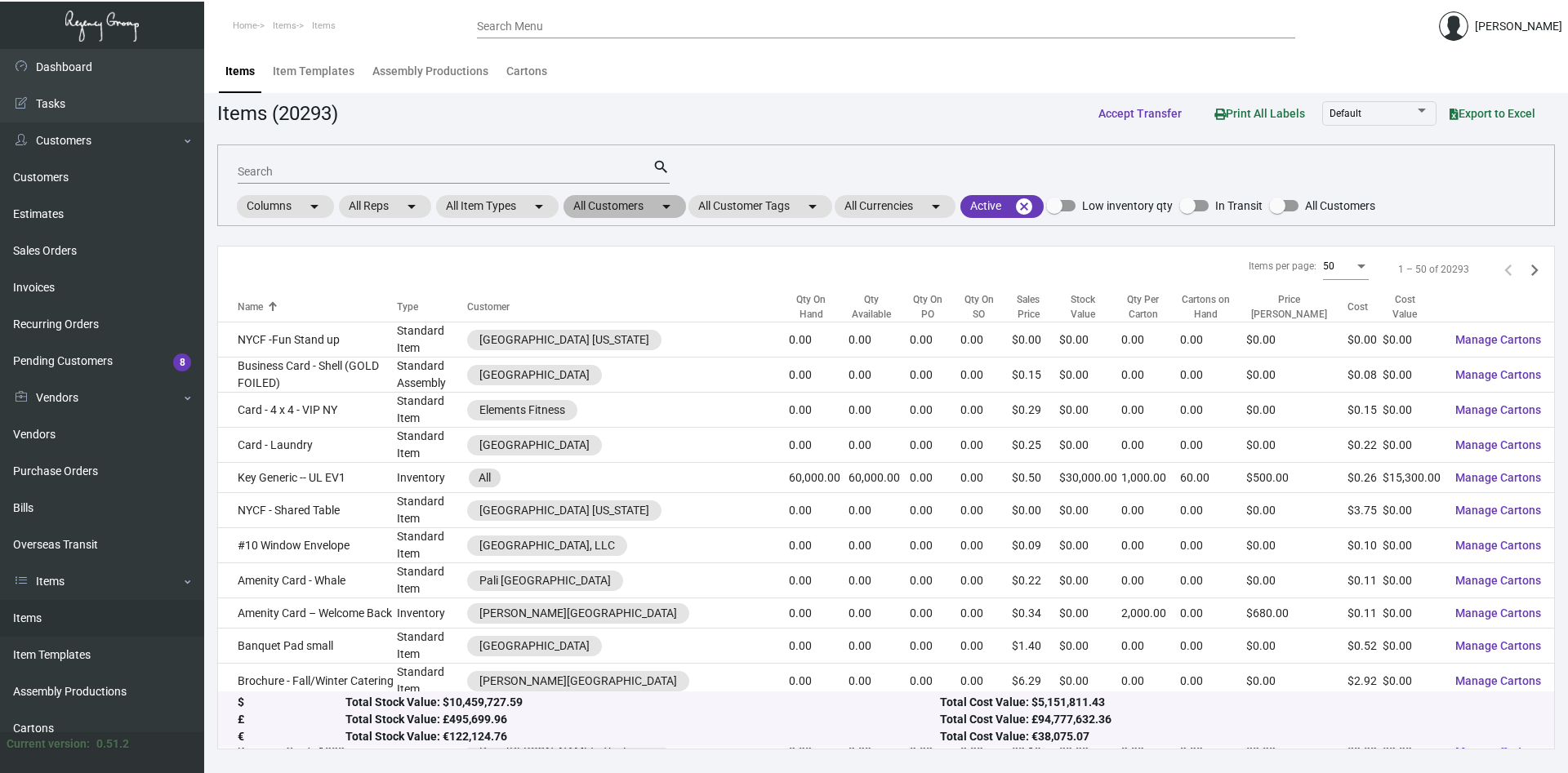
click at [652, 207] on mat-chip "All Customers arrow_drop_down" at bounding box center [625, 207] width 123 height 23
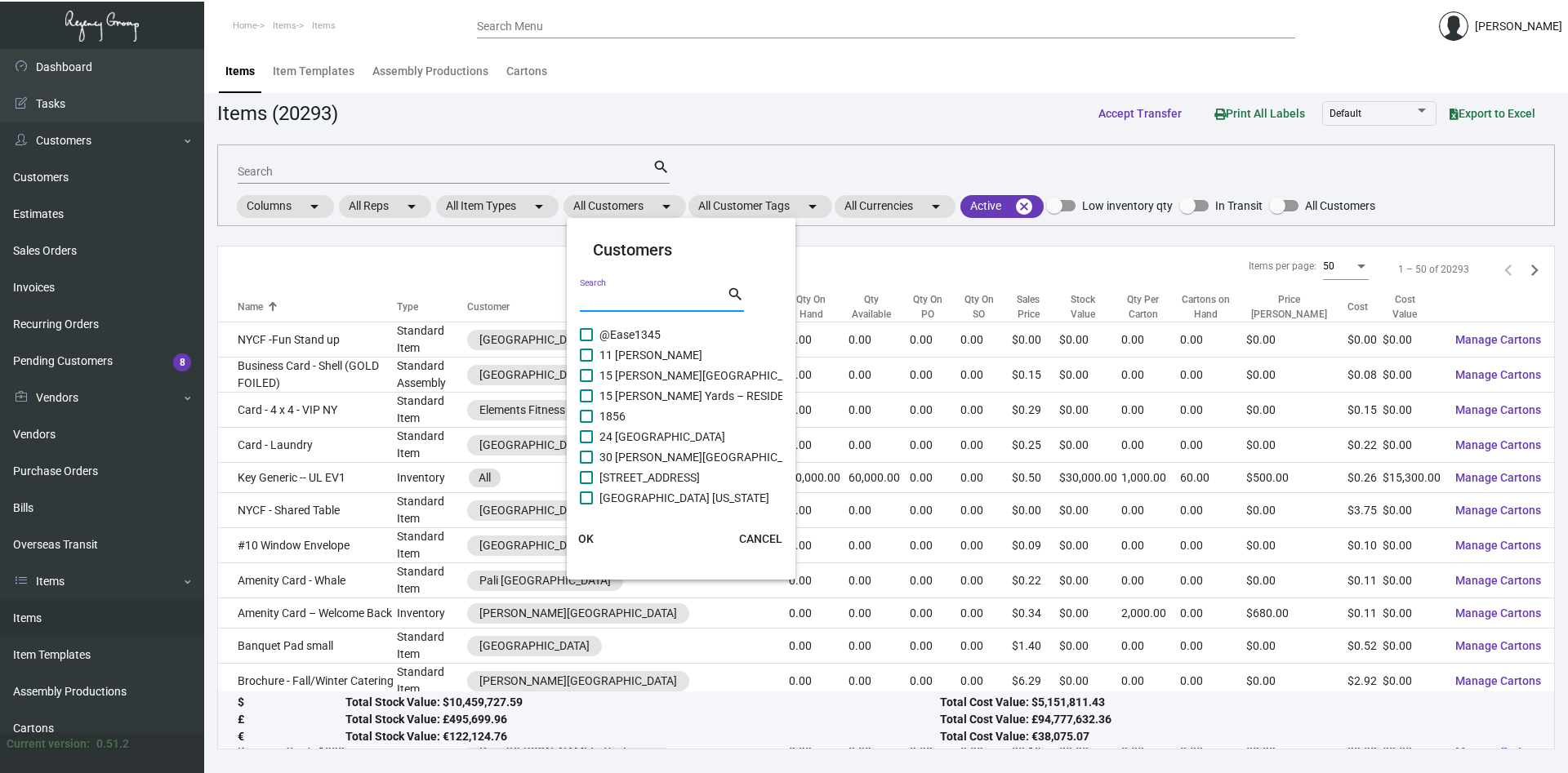
click at [657, 297] on input "Search" at bounding box center [652, 299] width 147 height 13
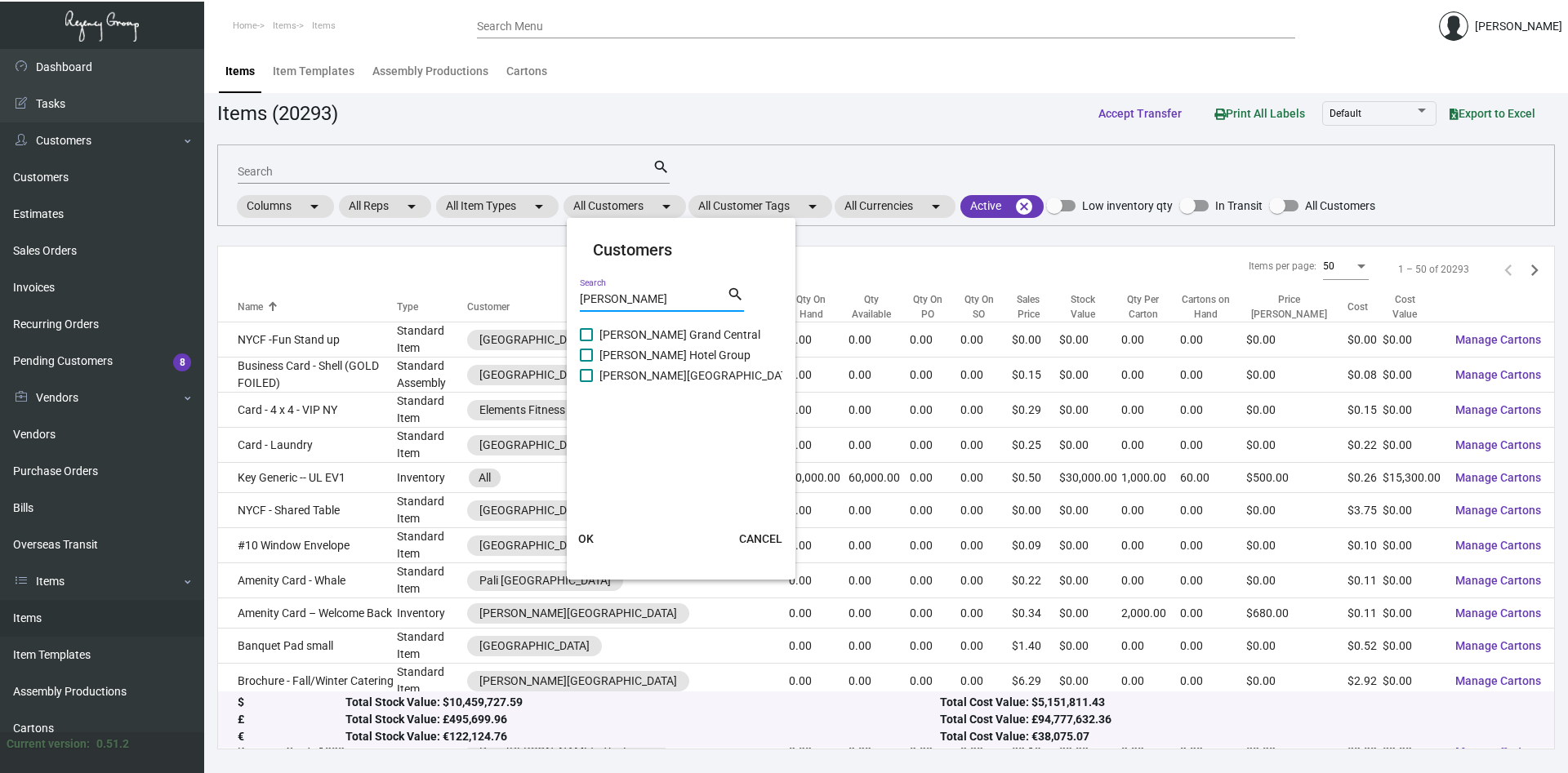
type input "[PERSON_NAME]"
click at [584, 372] on span at bounding box center [586, 375] width 13 height 13
click at [586, 382] on input "[PERSON_NAME][GEOGRAPHIC_DATA]" at bounding box center [586, 382] width 1 height 1
checkbox input "true"
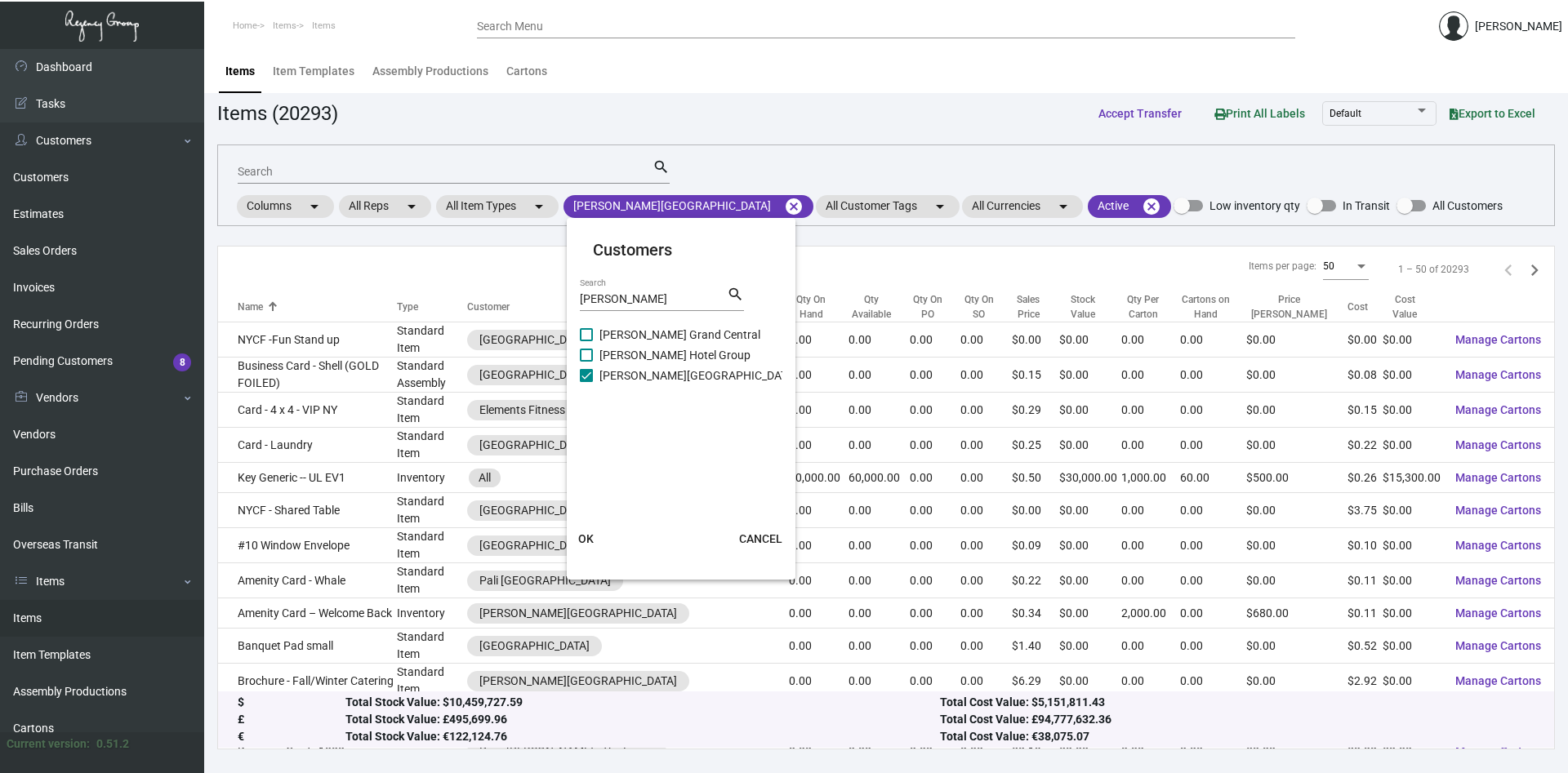
click at [584, 538] on span "OK" at bounding box center [586, 538] width 15 height 13
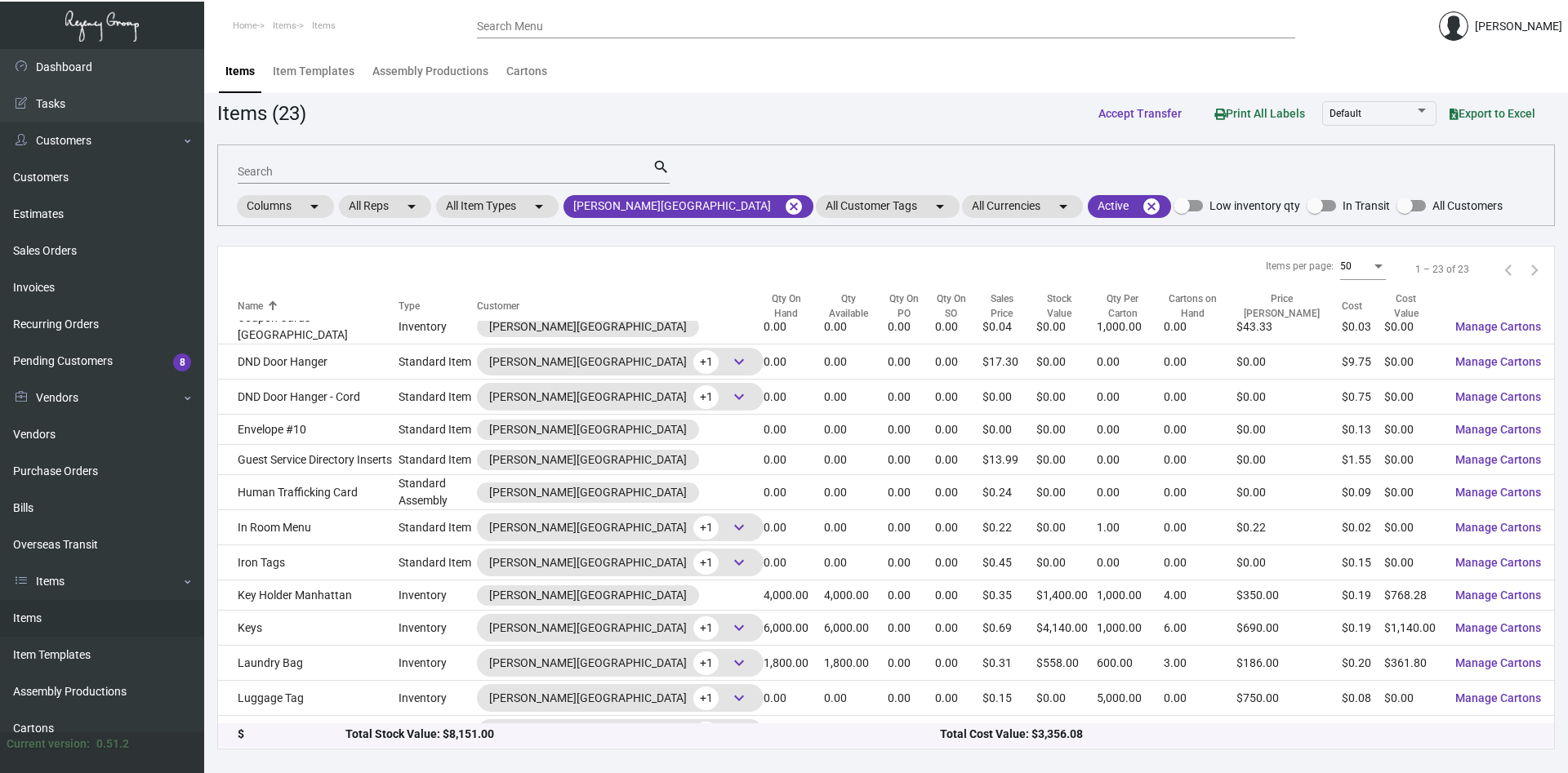
scroll to position [166, 0]
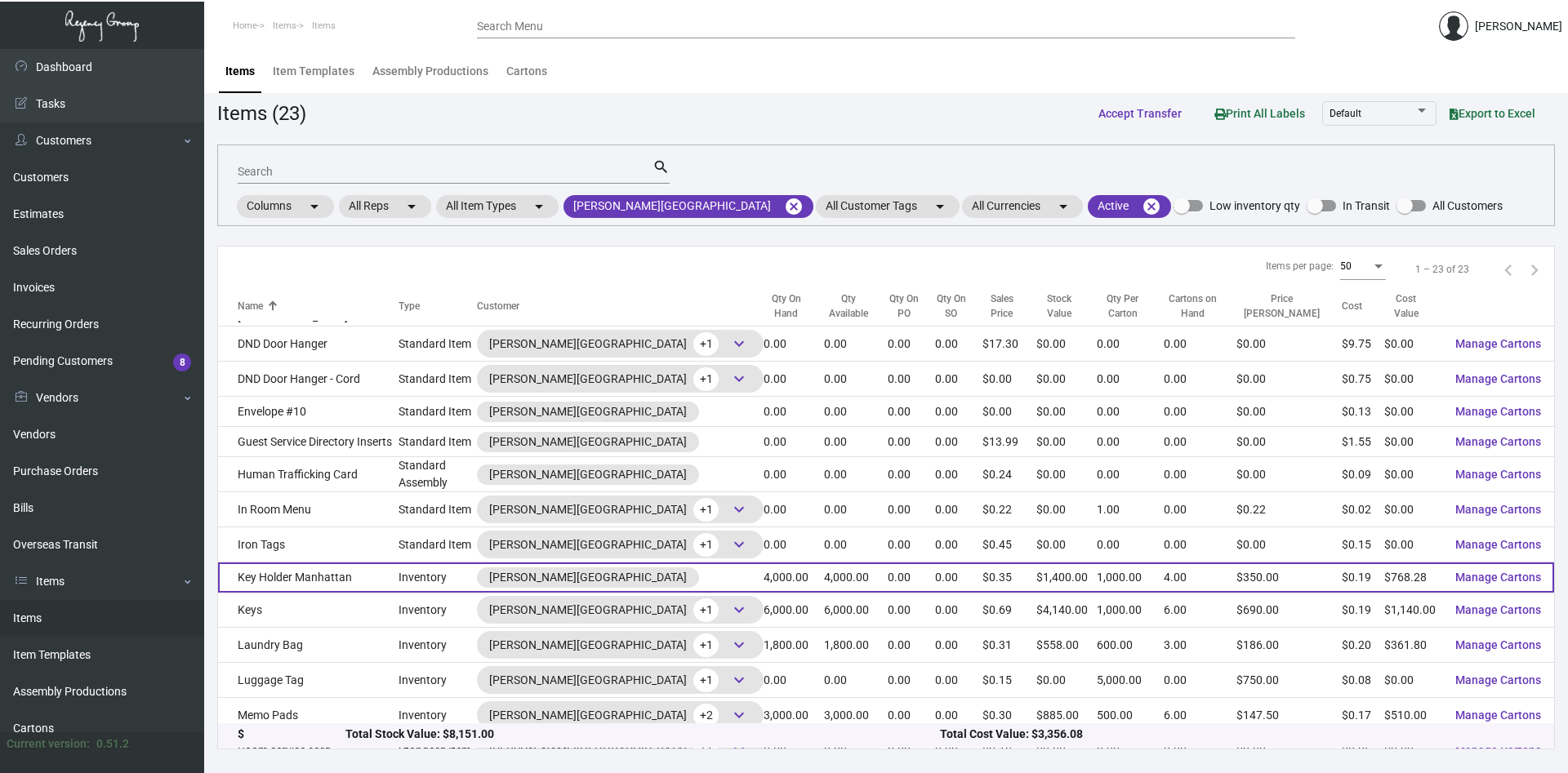
click at [279, 570] on td "Key Holder Manhattan" at bounding box center [308, 578] width 180 height 30
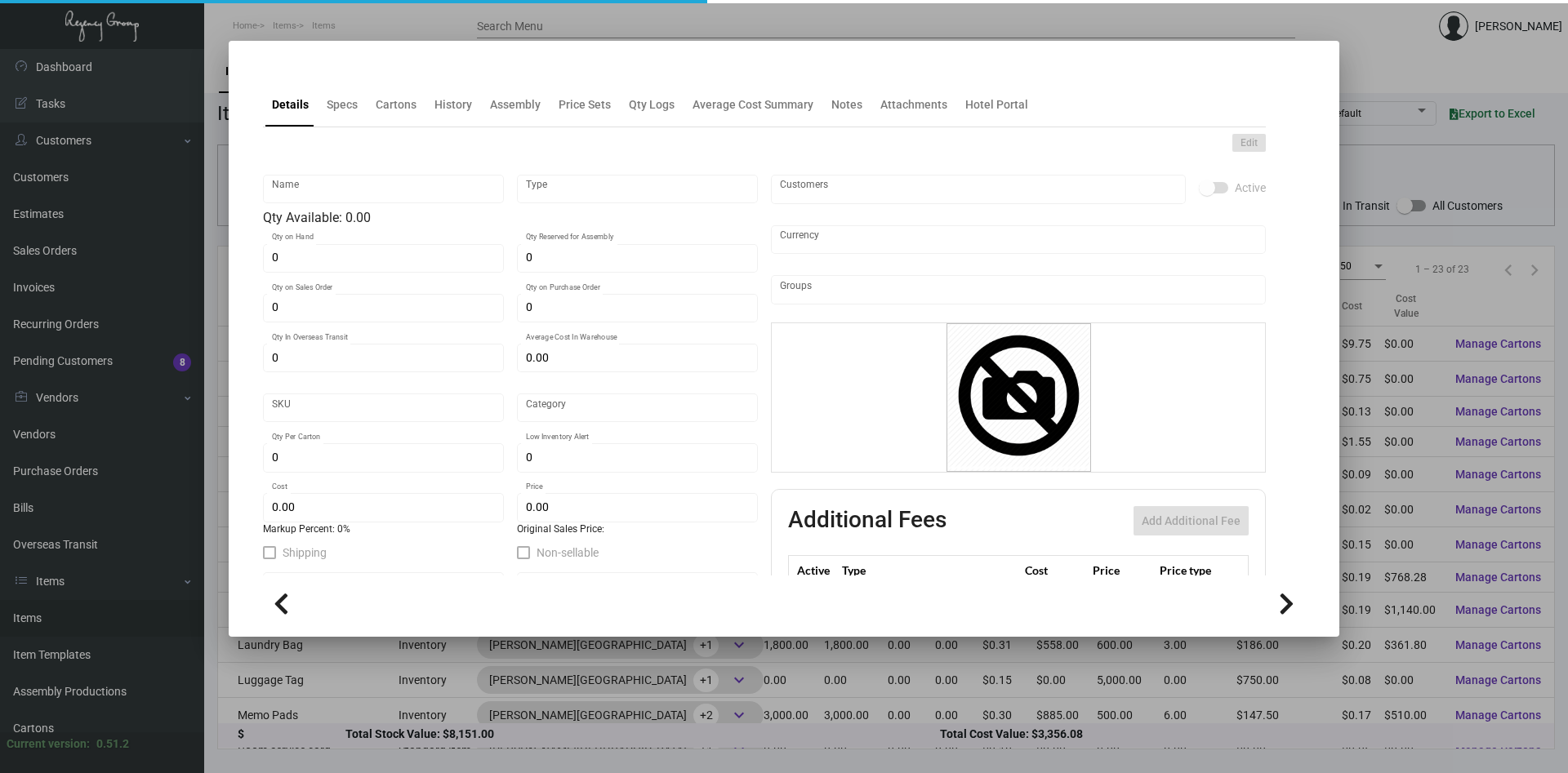
type input "Key Holder Manhattan"
type input "Inventory"
type input "4,000"
type input "$ 0.20441"
type input "1236"
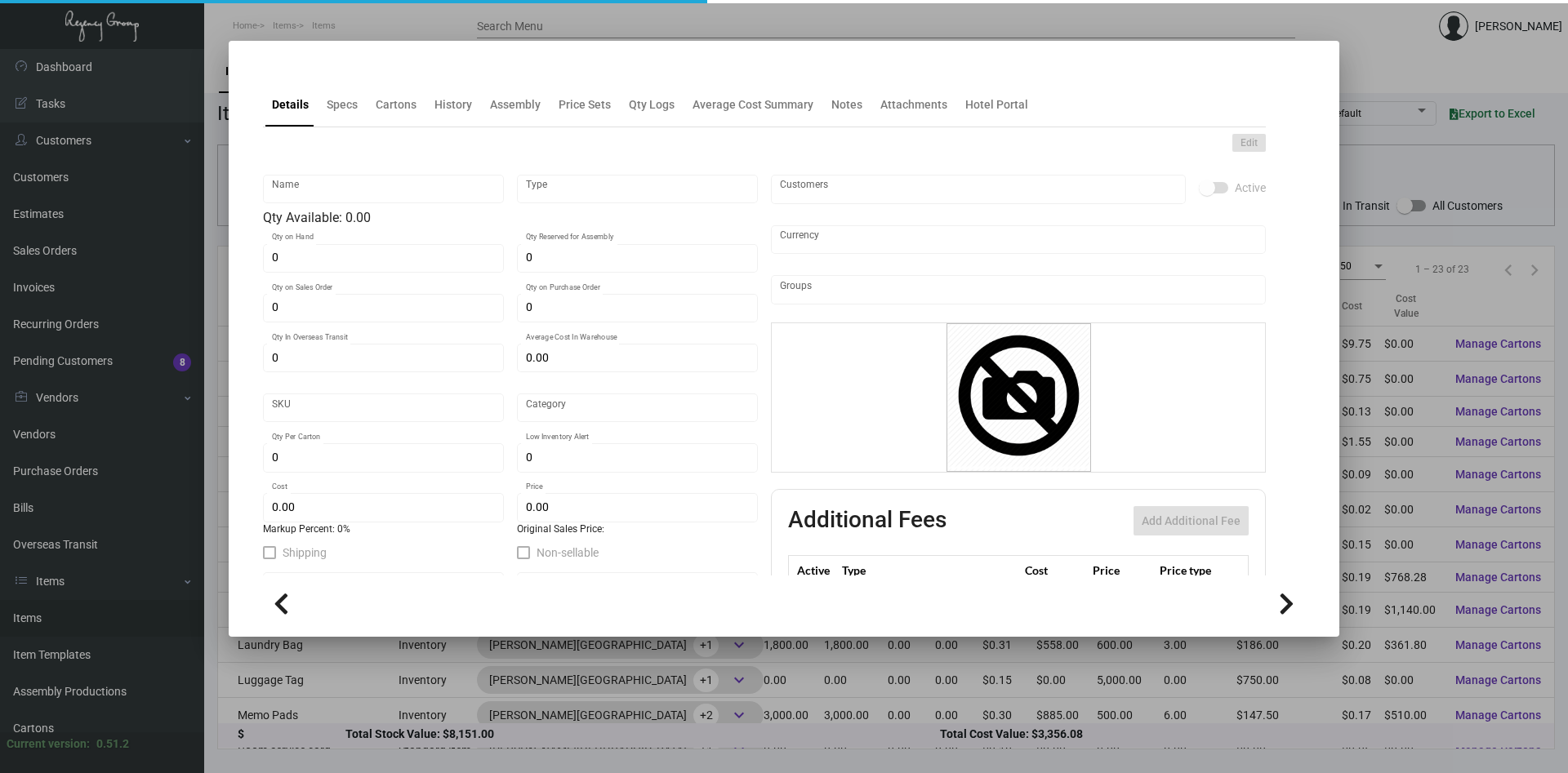
type input "Standard"
type input "1,000"
type input "$ 0.19207"
type input "$ 0.35"
type textarea "Key Holders: closed size 2.75x3-3/4, #100 white coated cover stock, printing 4/…"
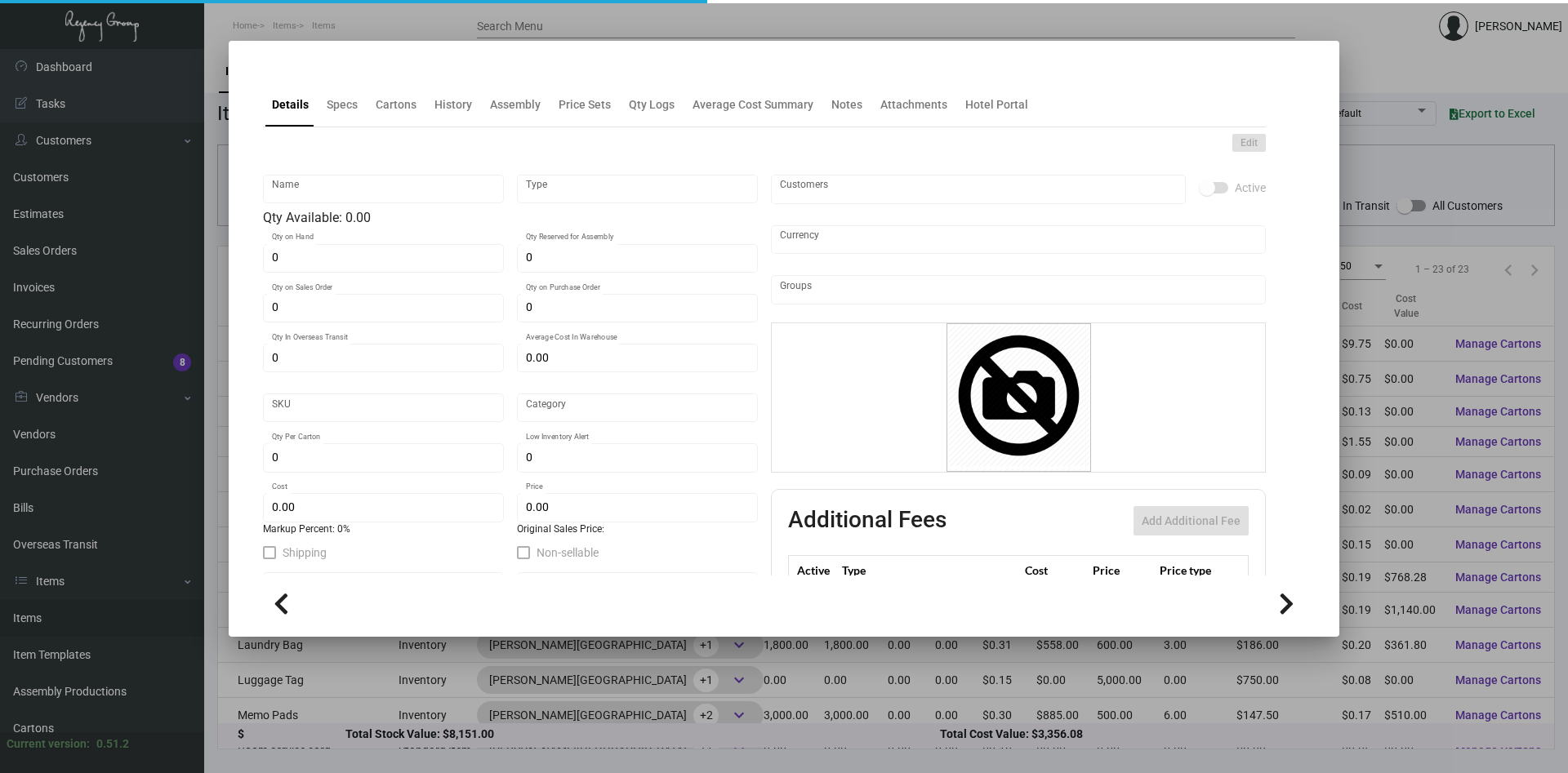
type textarea "Key Holders: closed size 2.75x3-3/4, #100 white coated cover stock, printing 4/…"
checkbox input "true"
type input "United States Dollar $"
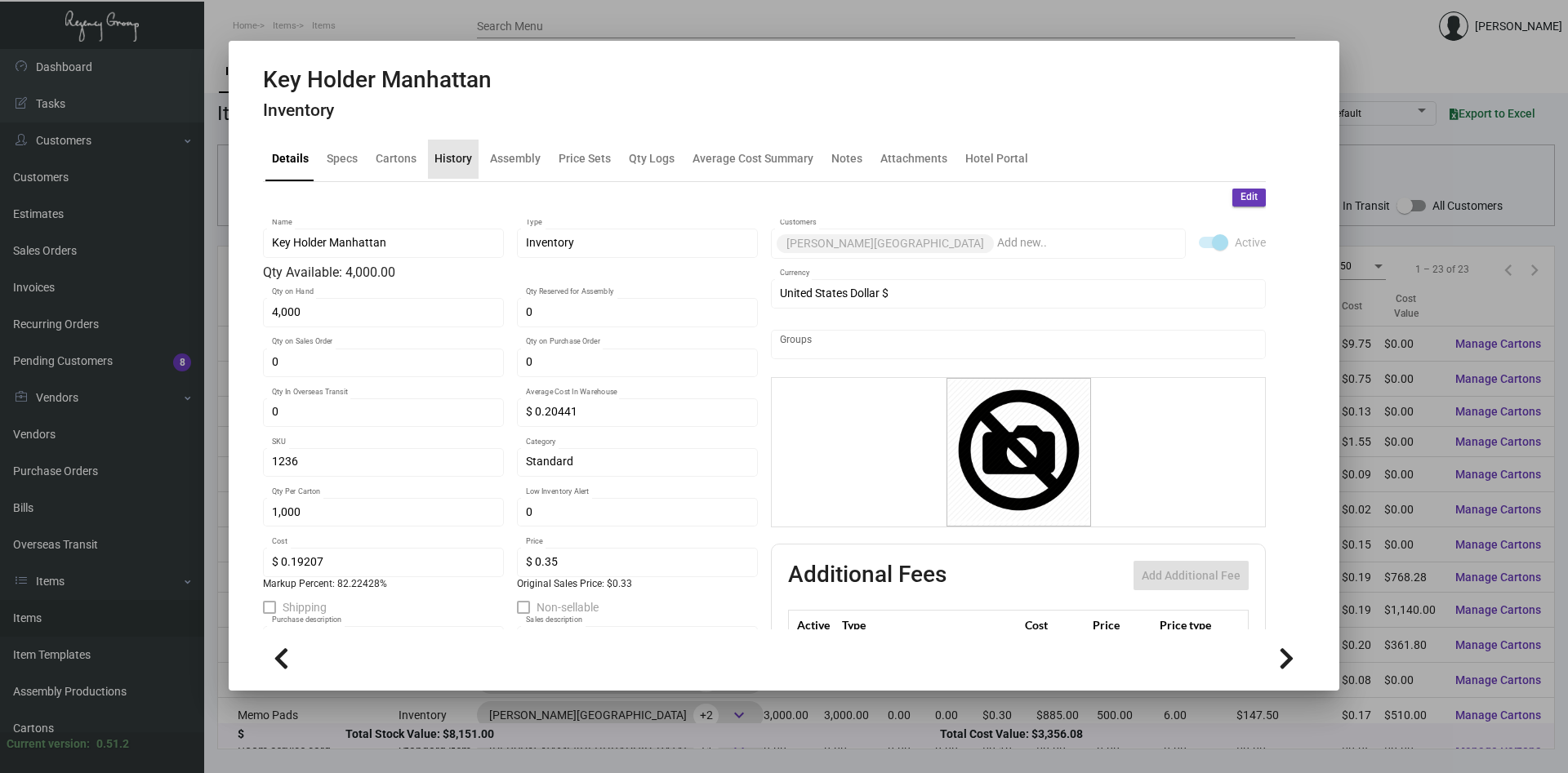
click at [457, 157] on div "History" at bounding box center [453, 158] width 37 height 17
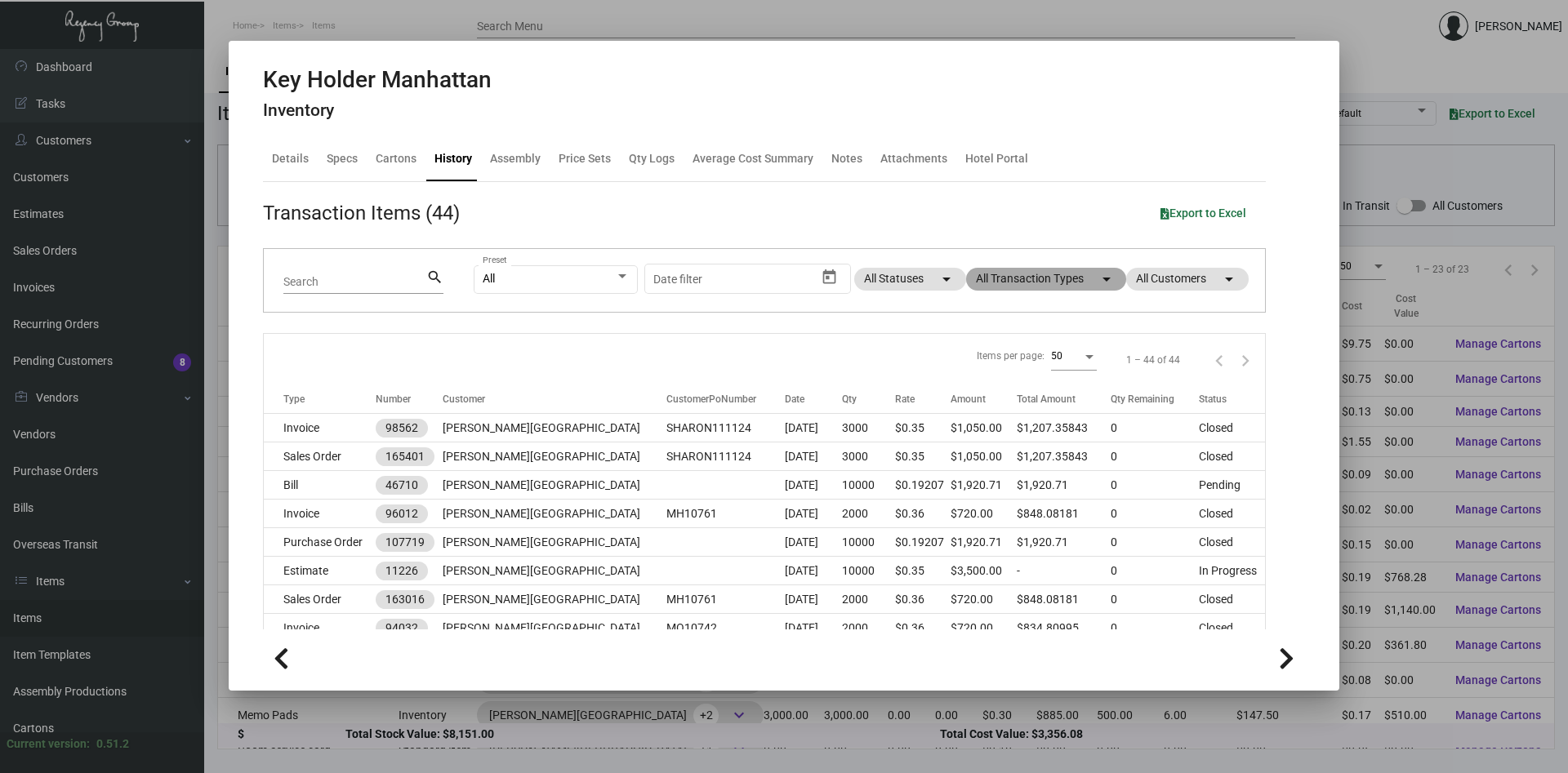
click at [1103, 282] on mat-icon "arrow_drop_down" at bounding box center [1107, 279] width 20 height 20
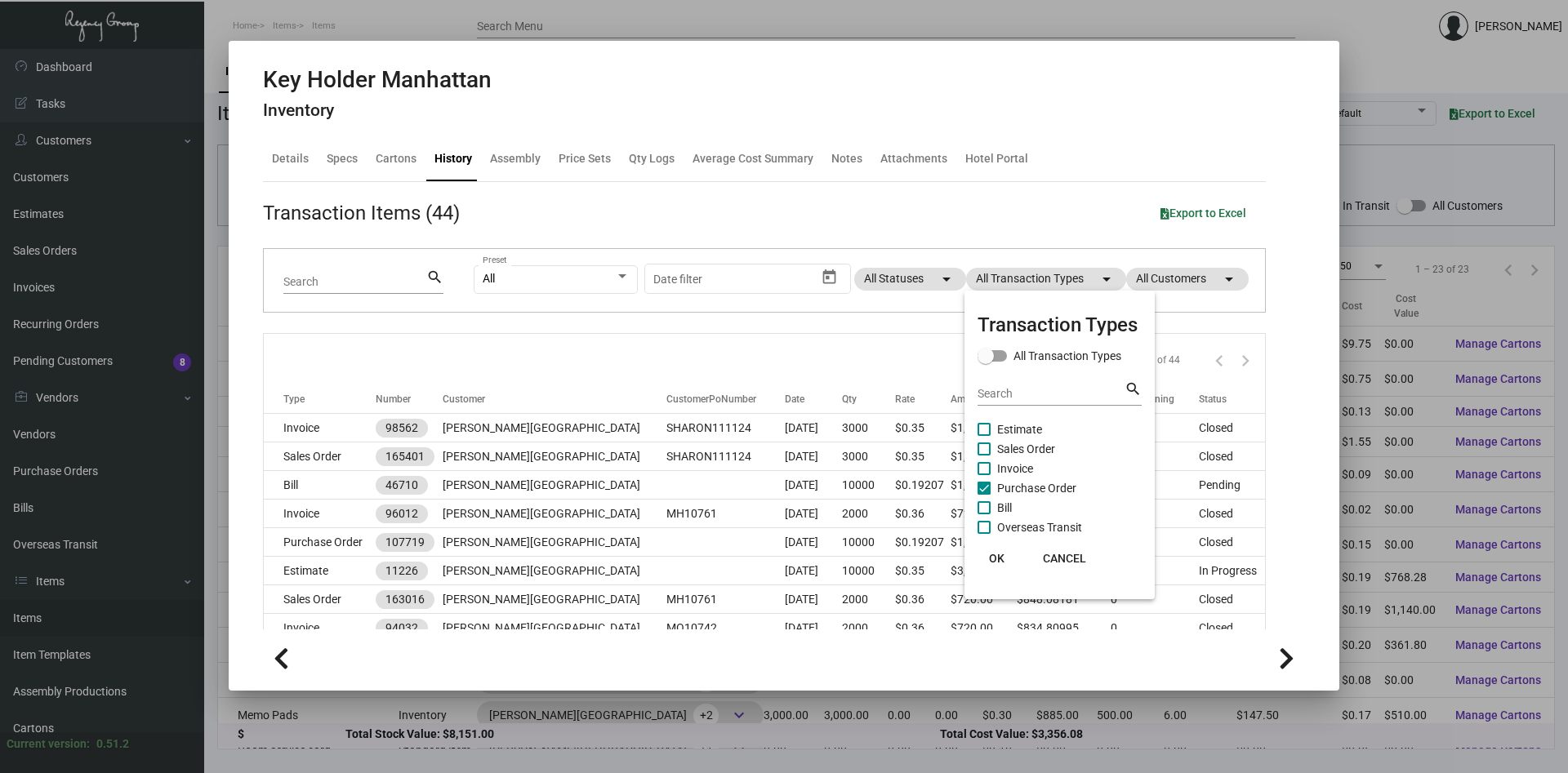
click at [1041, 488] on span "Purchase Order" at bounding box center [1036, 488] width 79 height 20
click at [984, 495] on input "Purchase Order" at bounding box center [983, 495] width 1 height 1
click at [1041, 488] on span "Purchase Order" at bounding box center [1036, 488] width 79 height 20
click at [984, 495] on input "Purchase Order" at bounding box center [983, 495] width 1 height 1
checkbox input "true"
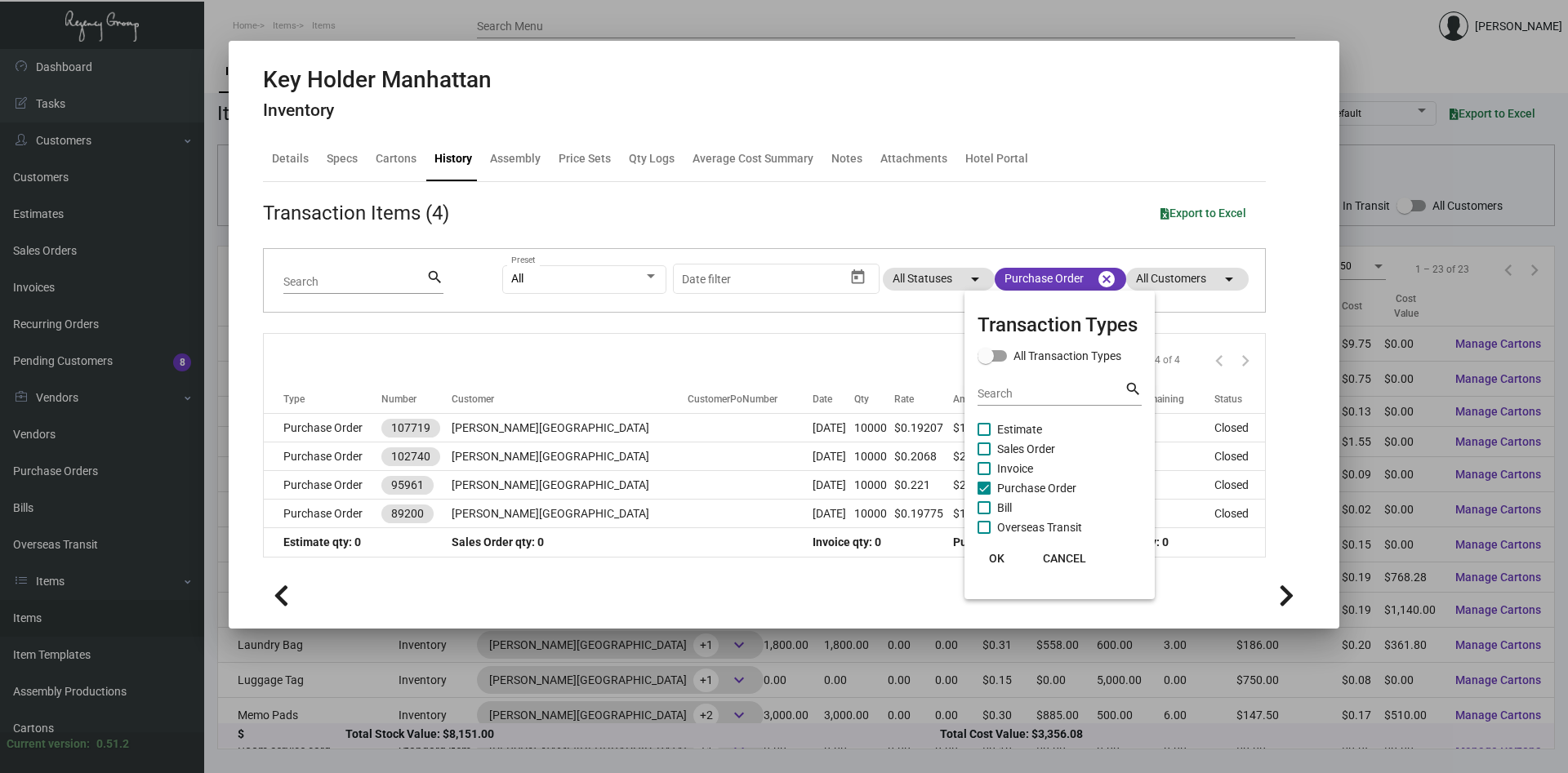
click at [994, 561] on span "OK" at bounding box center [996, 558] width 15 height 13
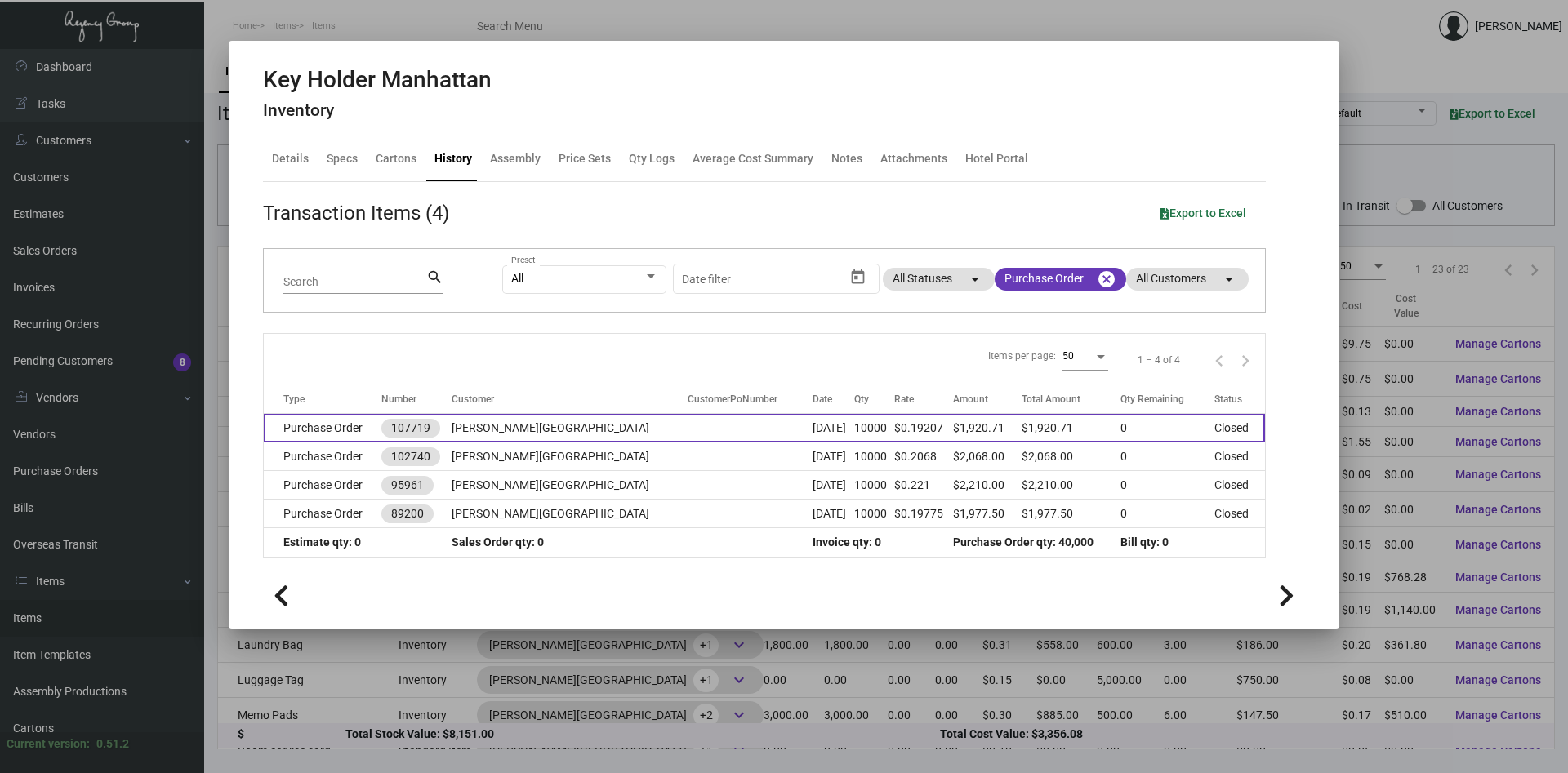
click at [515, 426] on td "[PERSON_NAME][GEOGRAPHIC_DATA]" at bounding box center [570, 428] width 236 height 28
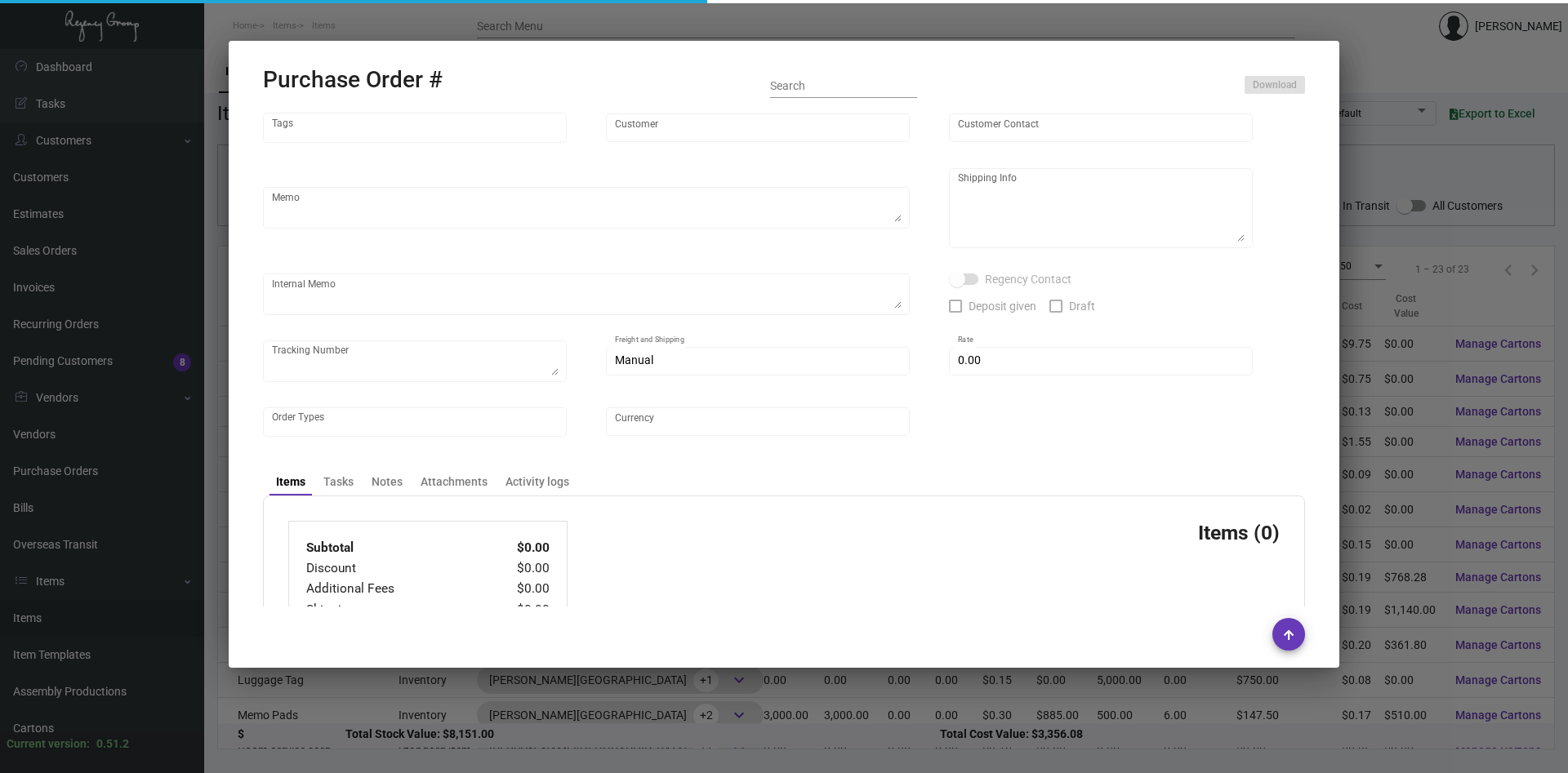
type input "Evergreen Manufacturing"
type input "[PERSON_NAME]"
type input "107719"
type input "[DATE]"
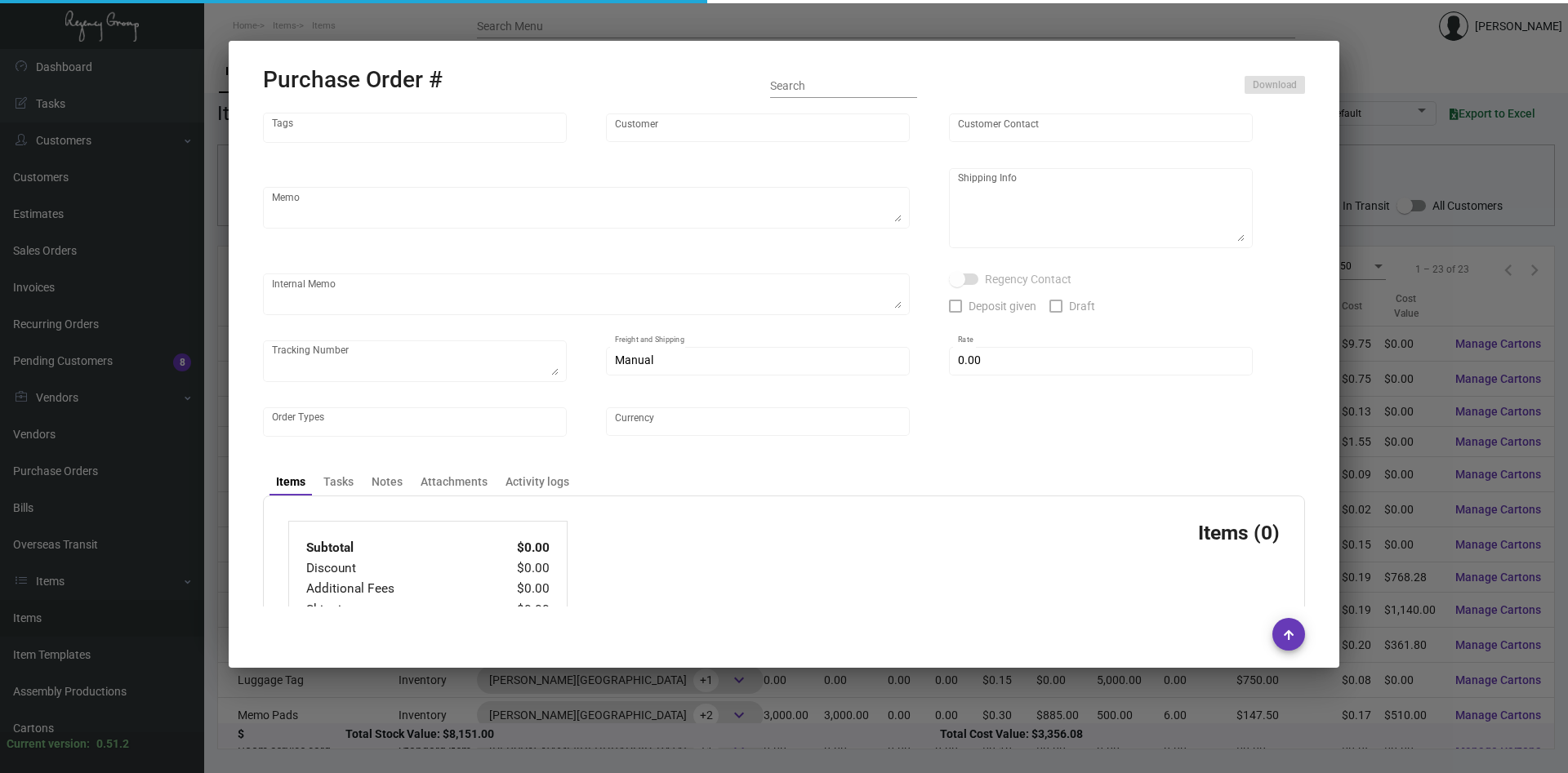
type input "[PERSON_NAME][GEOGRAPHIC_DATA]"
type textarea "PLEASE SEND PDF PROOFS TO OUR ART TEAM ; [EMAIL_ADDRESS][DOMAIN_NAME] WITH ME I…"
type textarea "Regency Group NJ - [PERSON_NAME] [STREET_ADDRESS]"
type textarea "10.9 - Vendor confirmation # is 33886 and the est. finish date is set for 10/30…"
checkbox input "true"
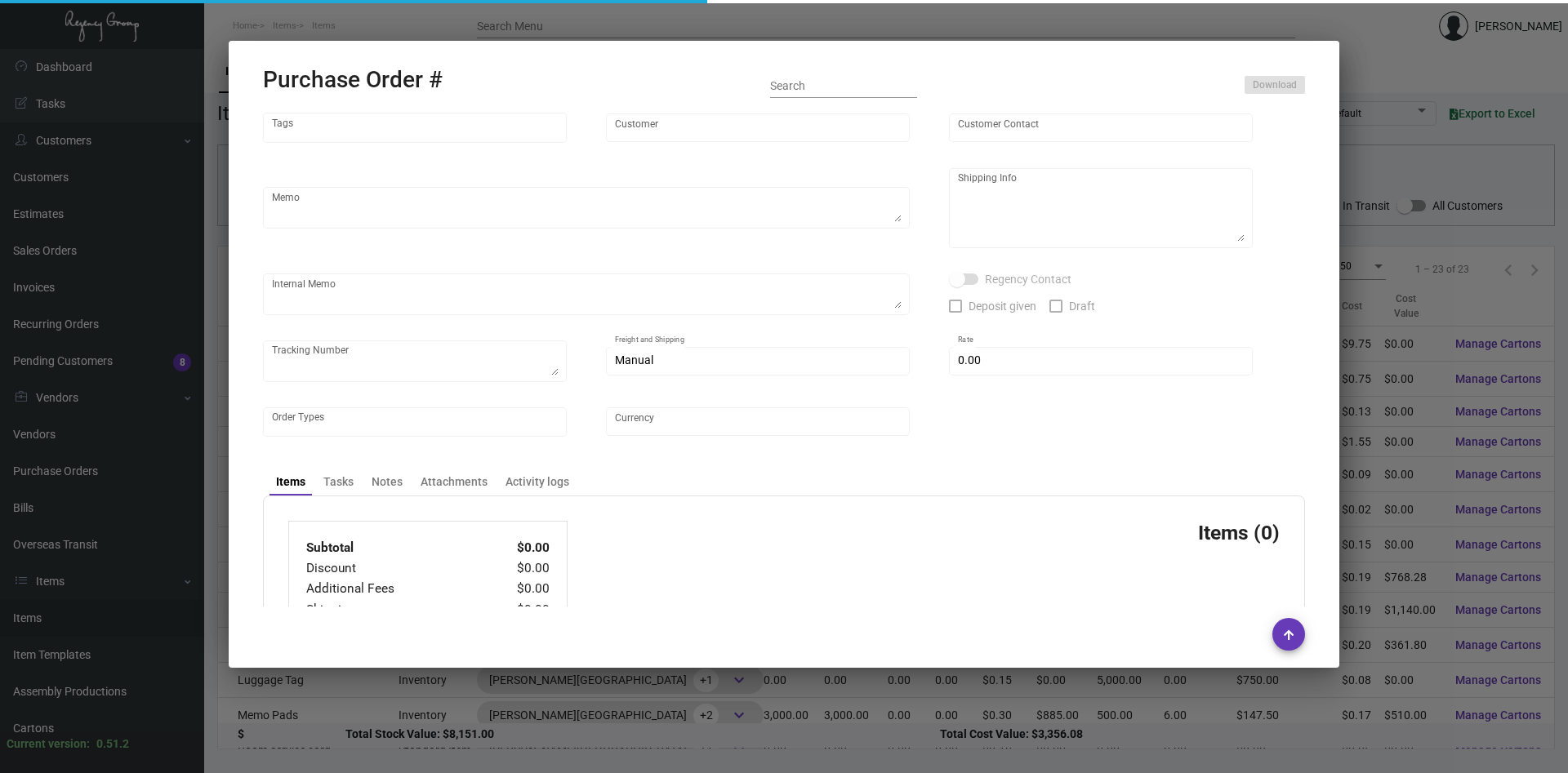
type input "$ 0.00"
type input "United States Dollar $"
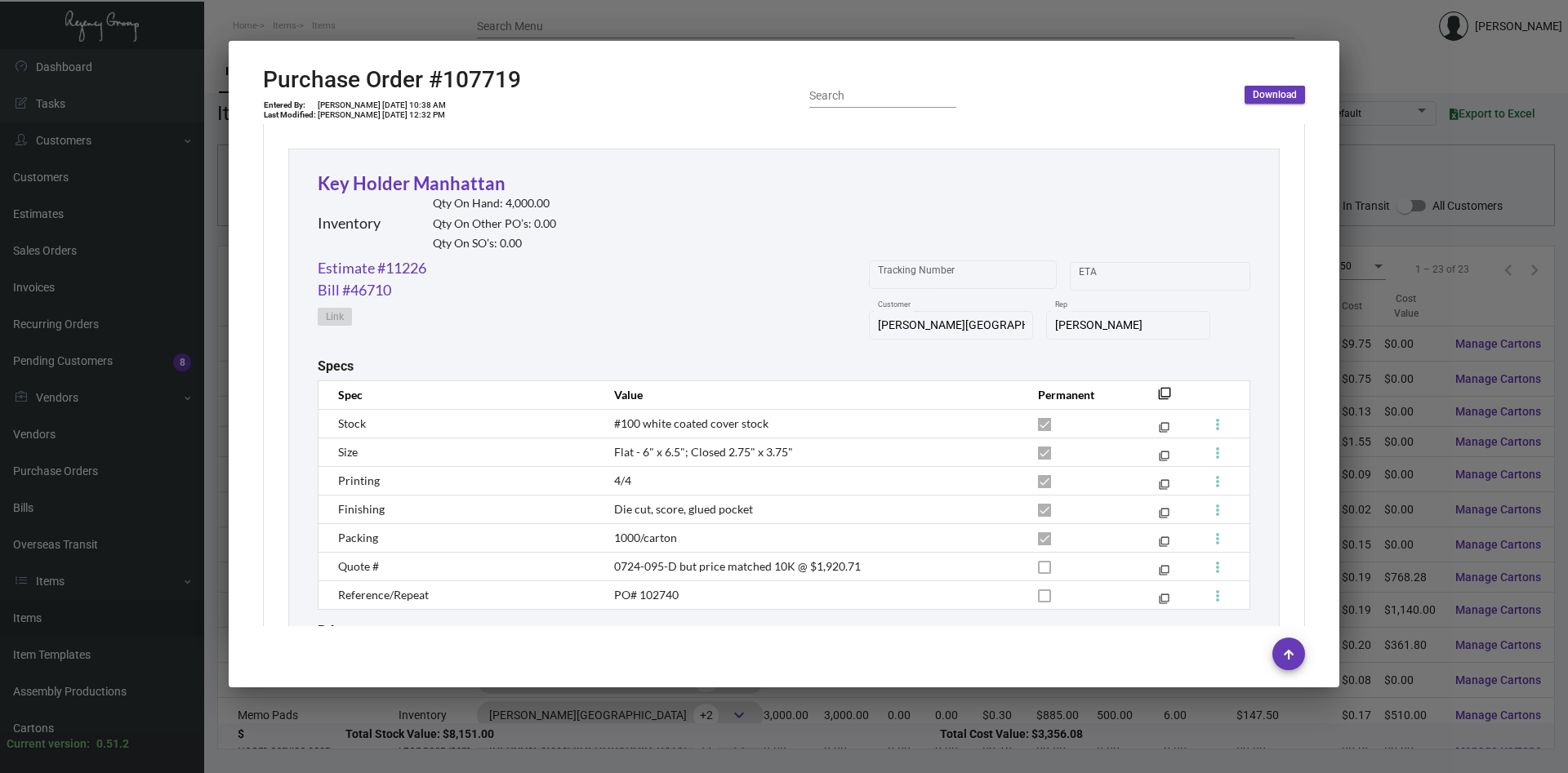
scroll to position [778, 0]
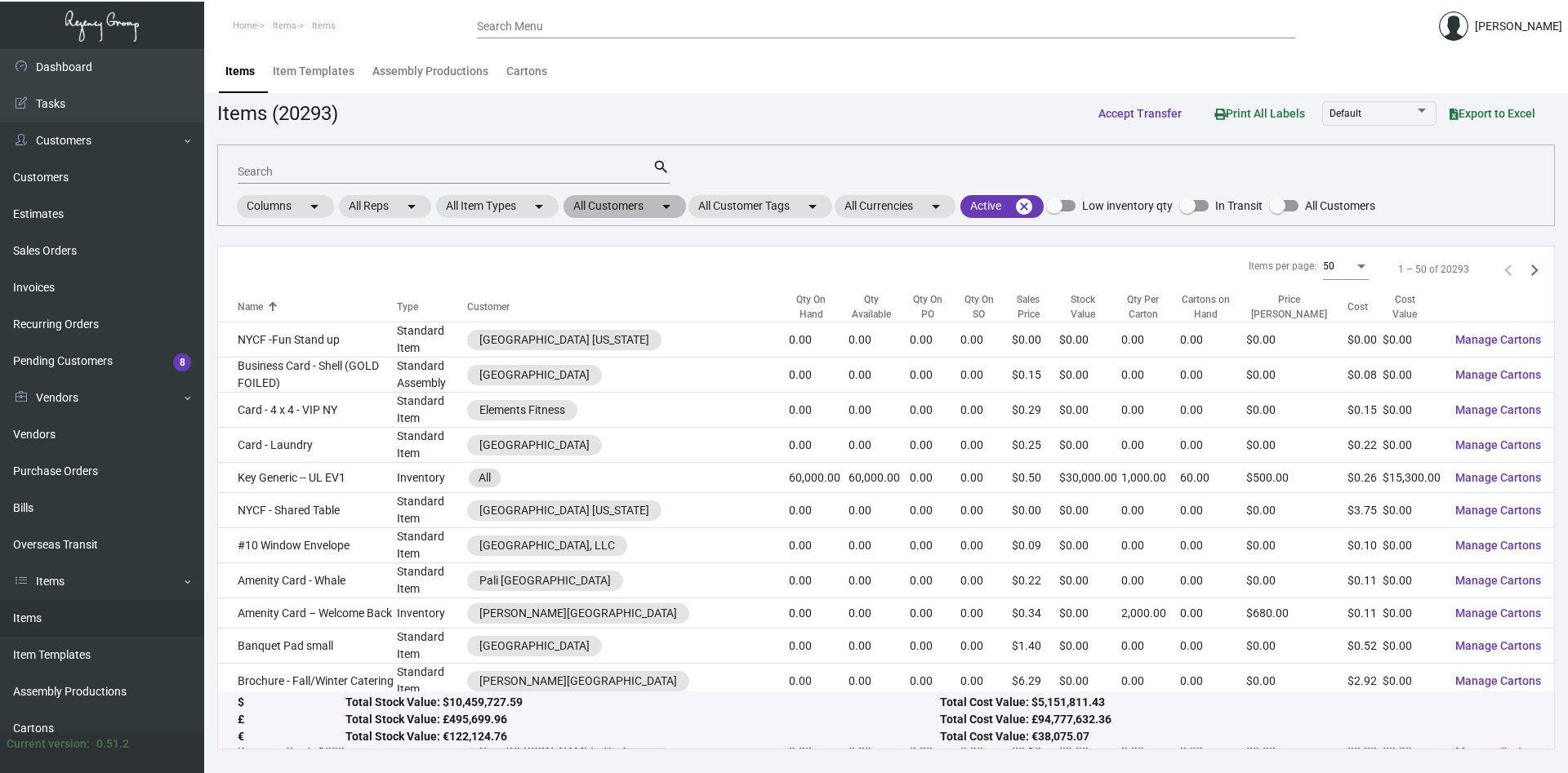
click at [633, 203] on mat-chip "All Customers arrow_drop_down" at bounding box center [625, 207] width 123 height 23
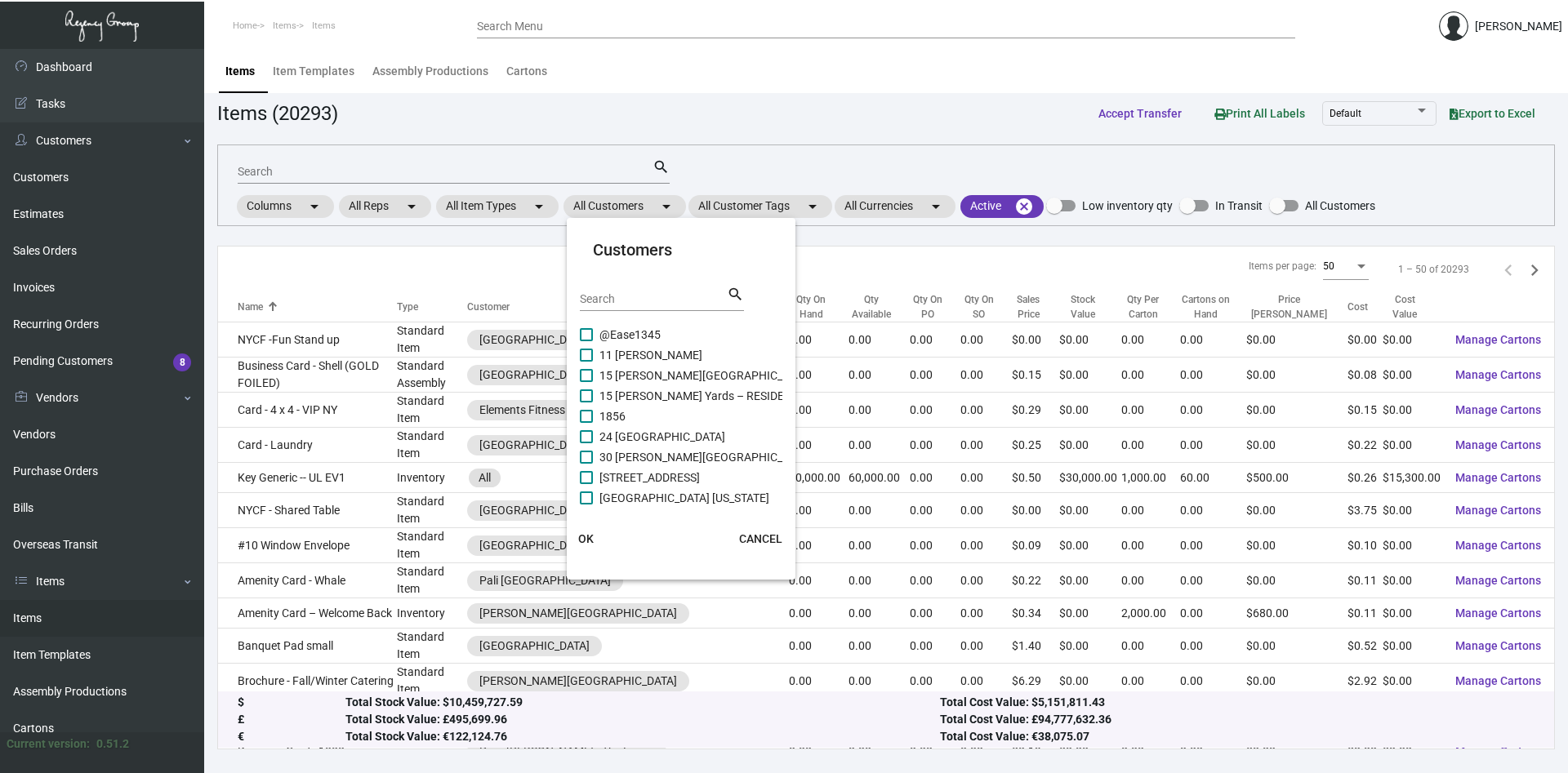
click at [648, 299] on input "Search" at bounding box center [652, 299] width 147 height 13
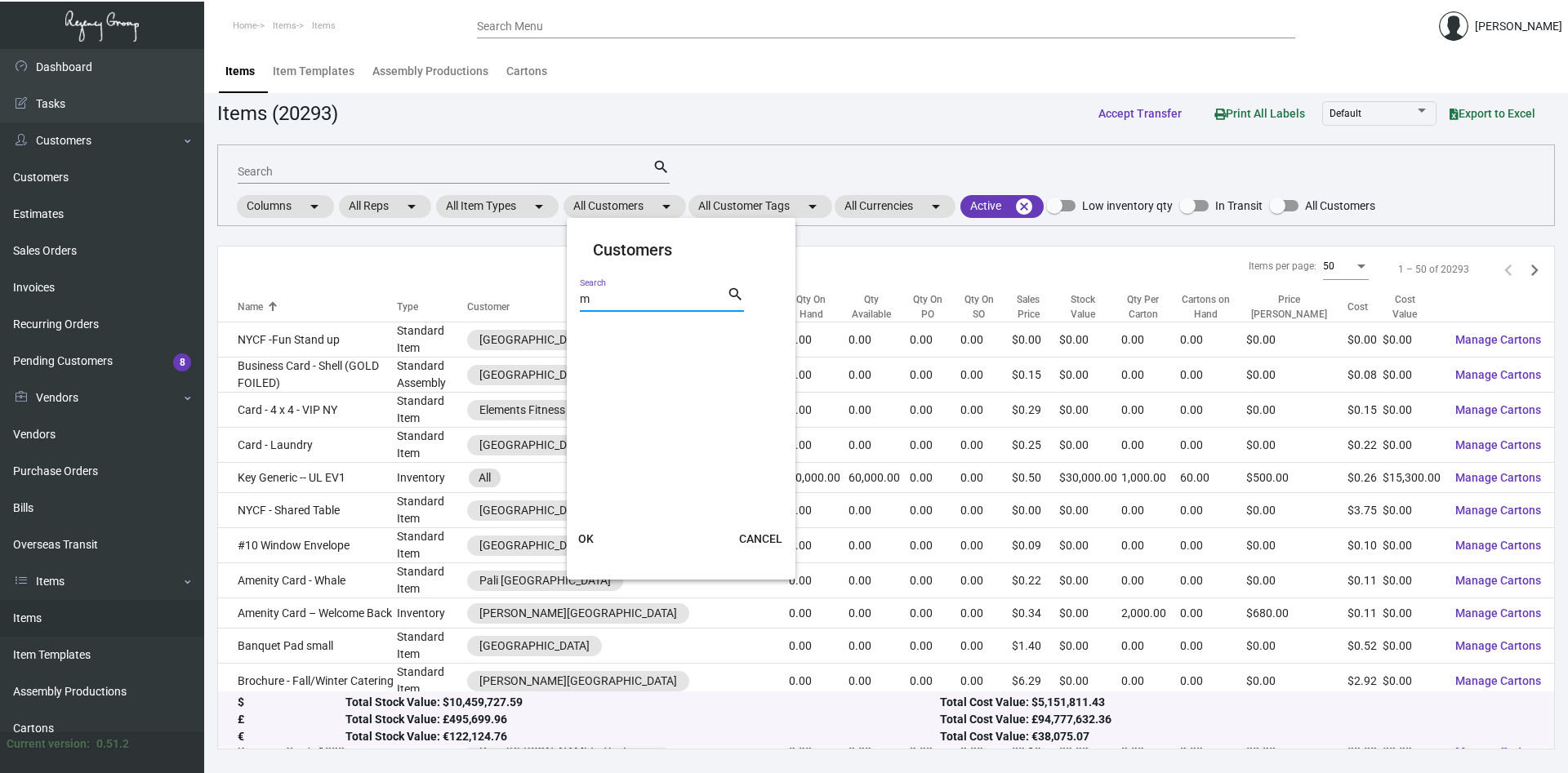
type input "m"
type input "M social"
click at [581, 335] on span at bounding box center [586, 334] width 13 height 13
click at [586, 341] on input "M Social" at bounding box center [586, 341] width 1 height 1
checkbox input "true"
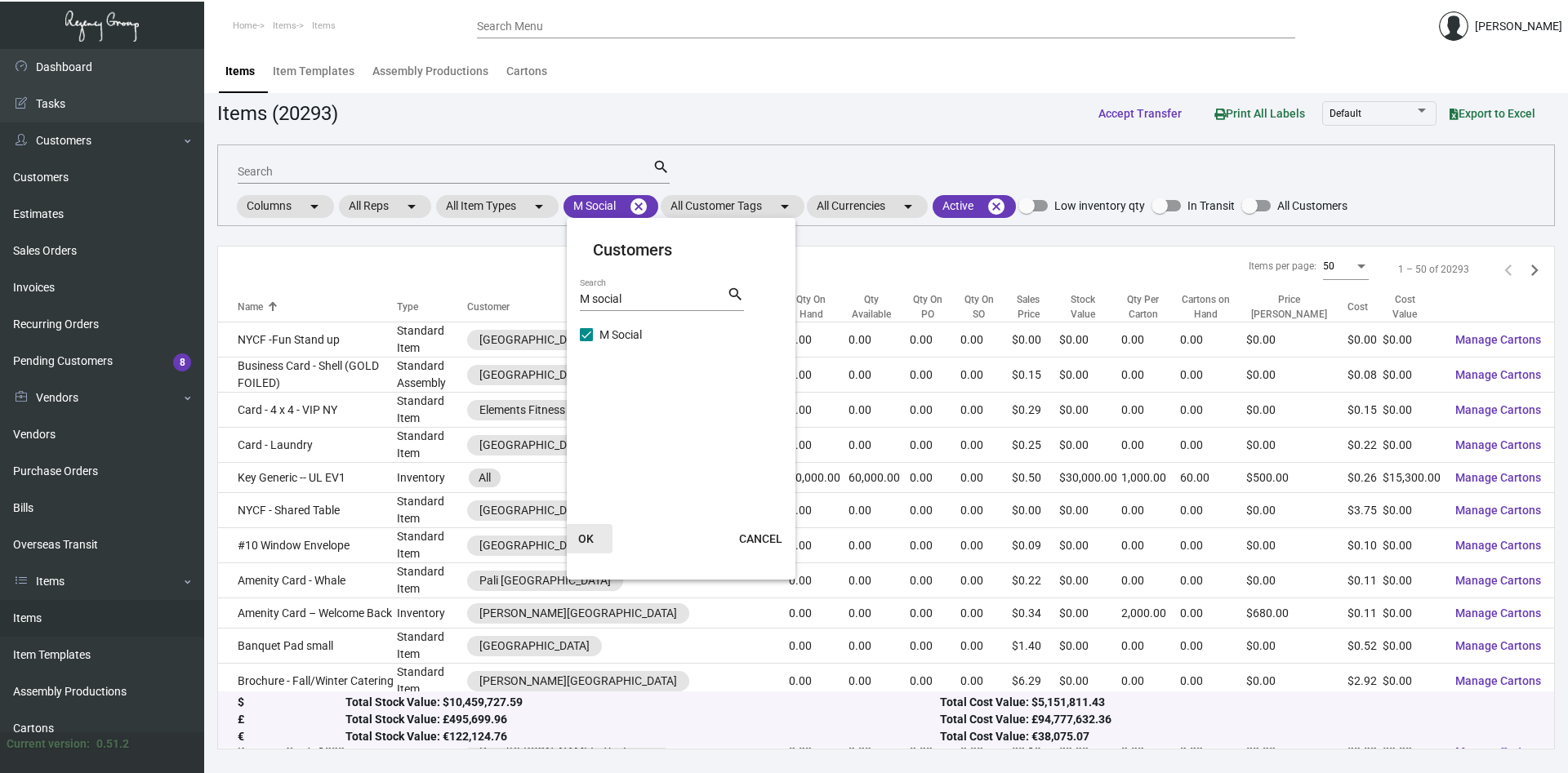
click at [588, 541] on span "OK" at bounding box center [586, 538] width 15 height 13
